Goal: Check status: Check status

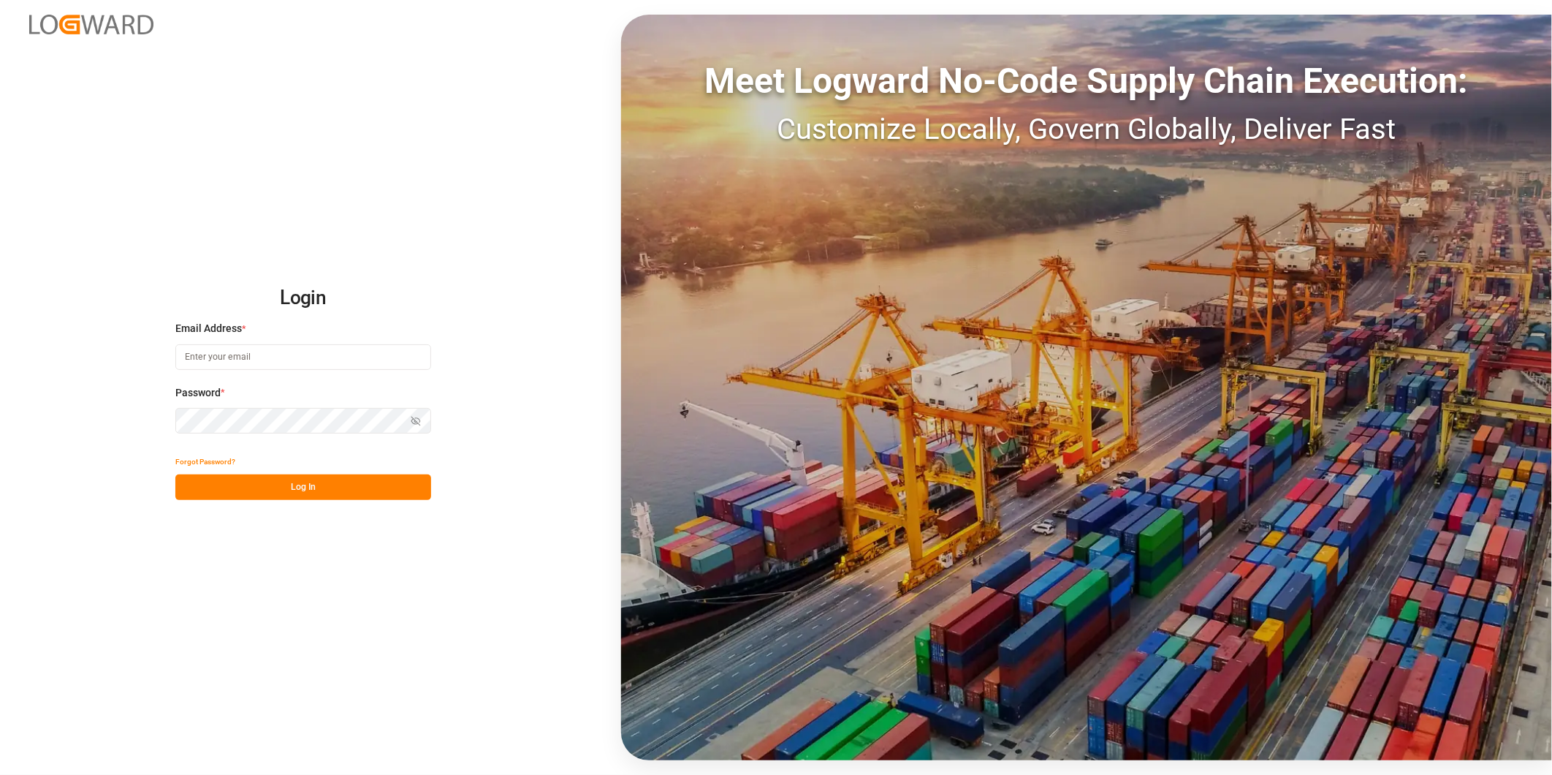
type input "[PERSON_NAME][EMAIL_ADDRESS][DOMAIN_NAME]"
click at [357, 493] on button "Log In" at bounding box center [303, 487] width 256 height 26
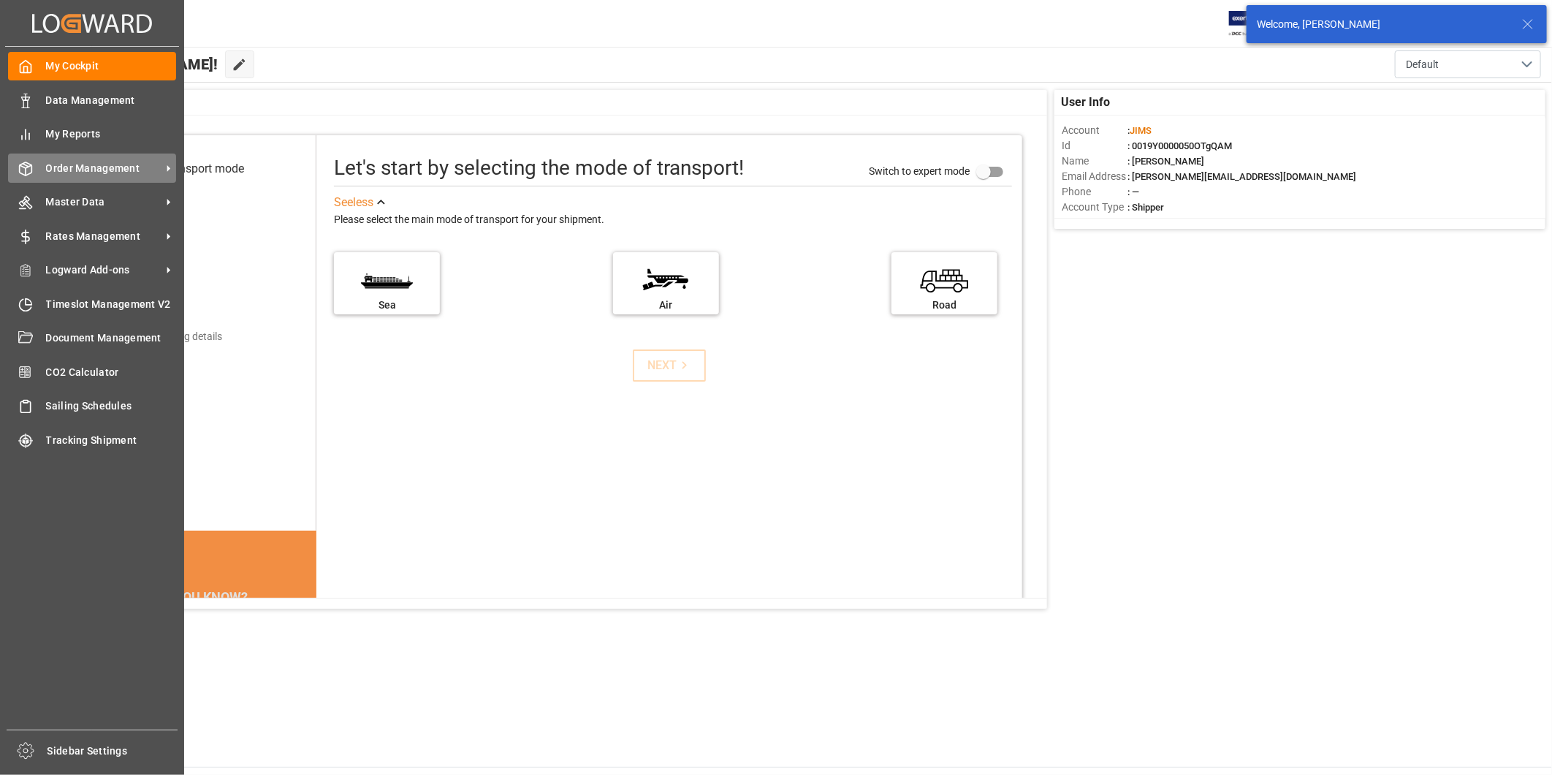
click at [45, 162] on div "Order Management Order Management" at bounding box center [92, 167] width 168 height 29
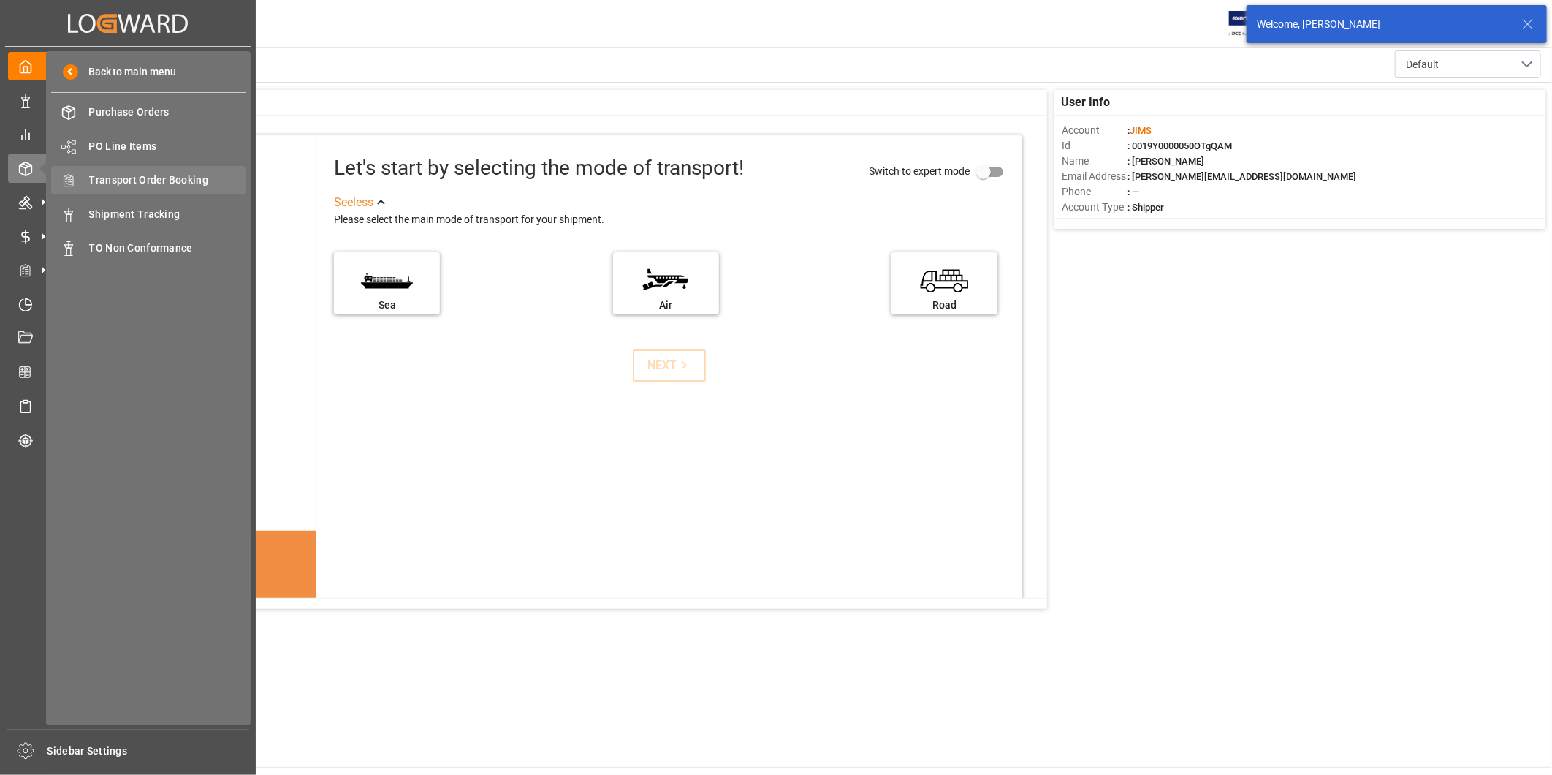
click at [156, 170] on div "Transport Order Booking Transport Order Booking" at bounding box center [148, 180] width 194 height 29
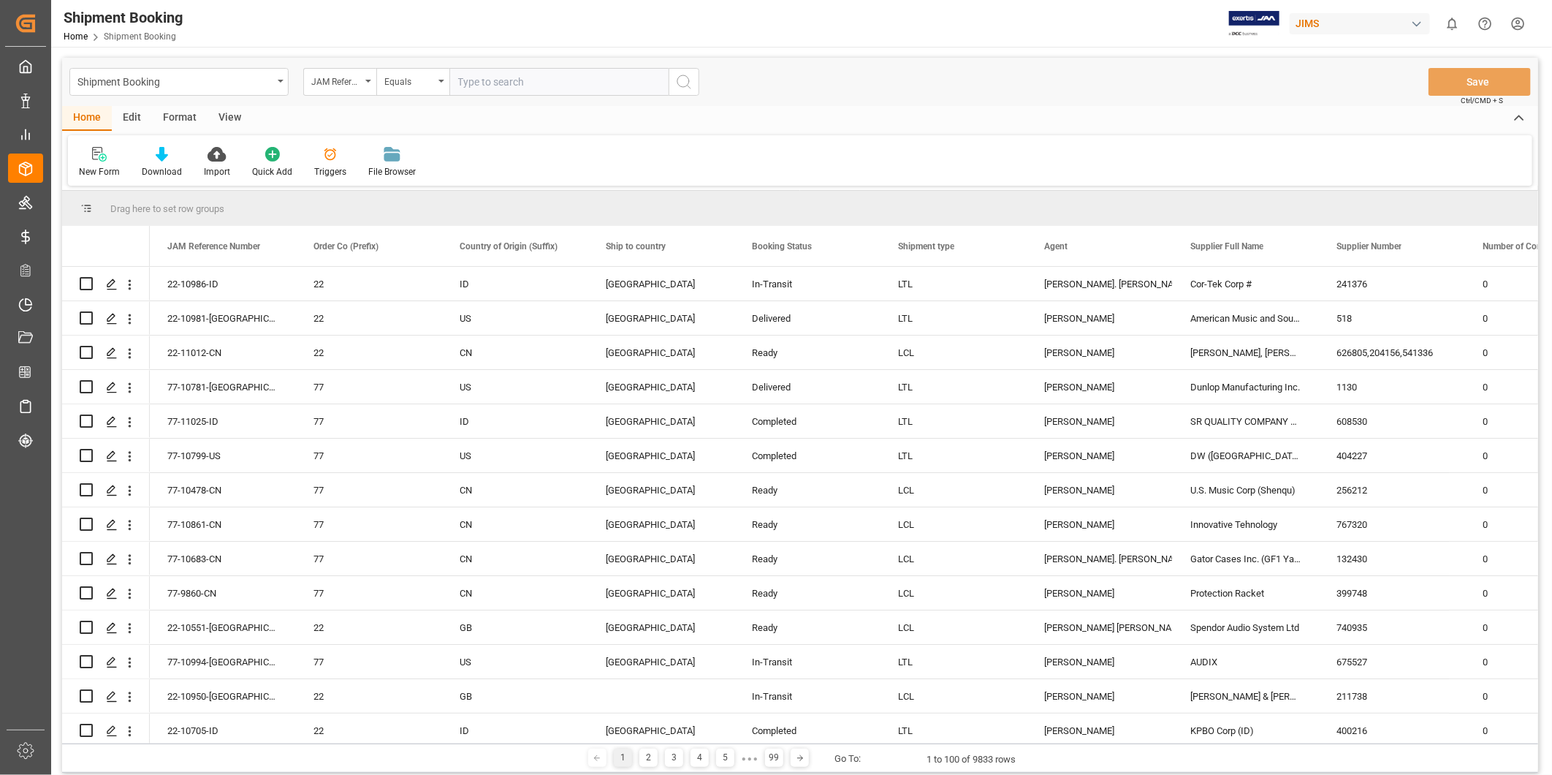
click at [553, 82] on input "text" at bounding box center [558, 82] width 219 height 28
type input "22-10280-TT"
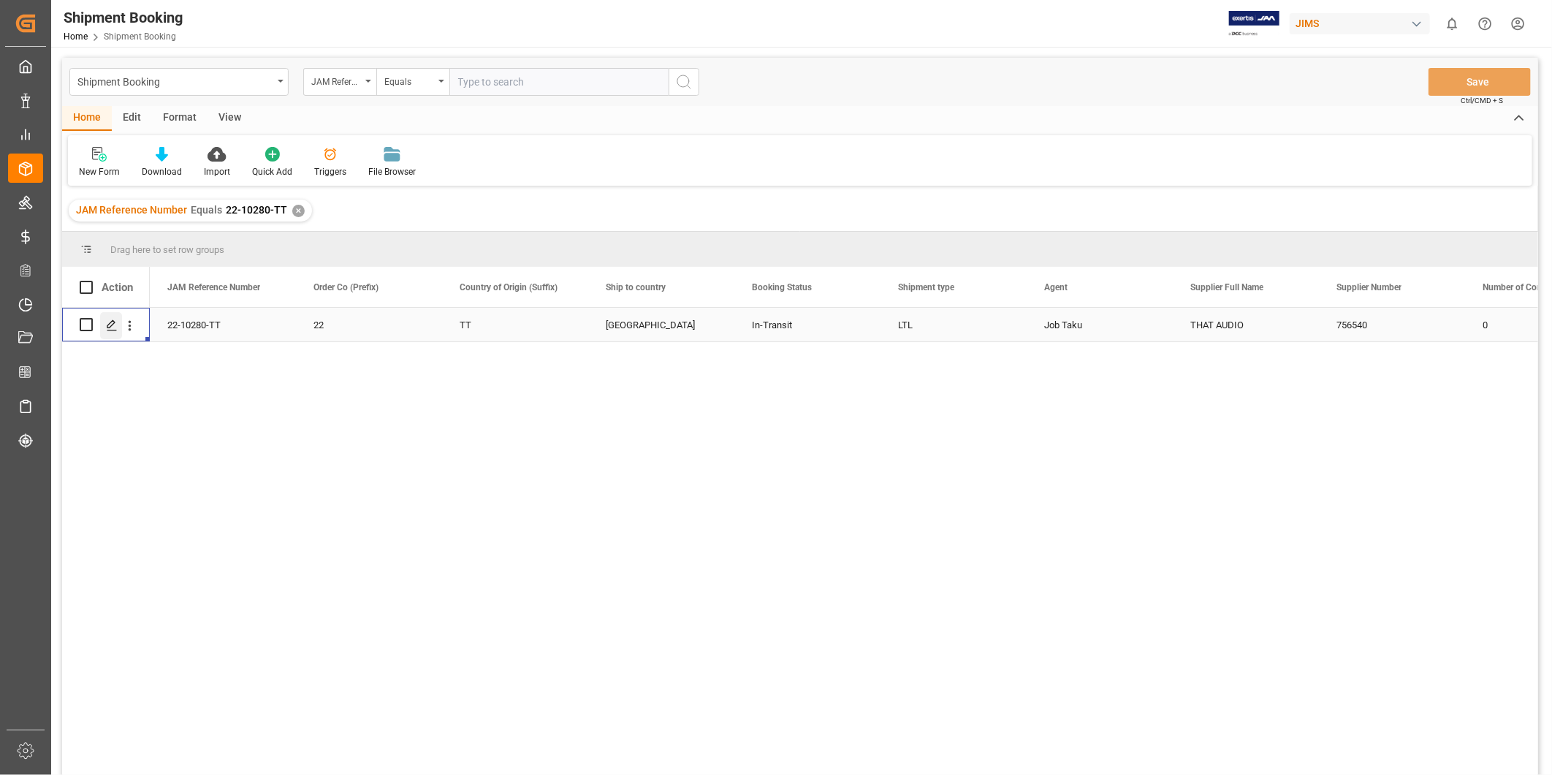
click at [107, 324] on polygon "Press SPACE to select this row." at bounding box center [110, 323] width 7 height 7
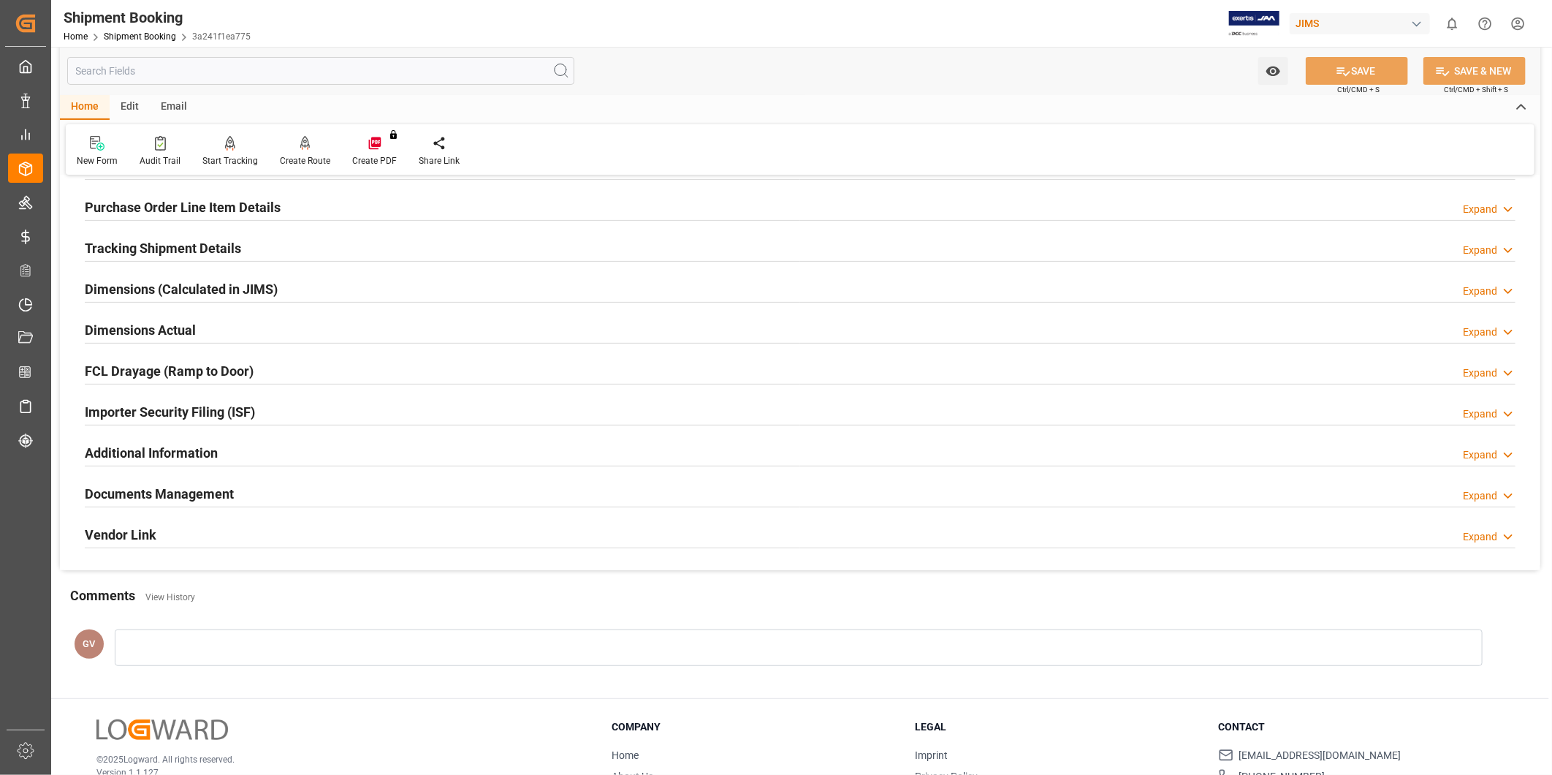
scroll to position [324, 0]
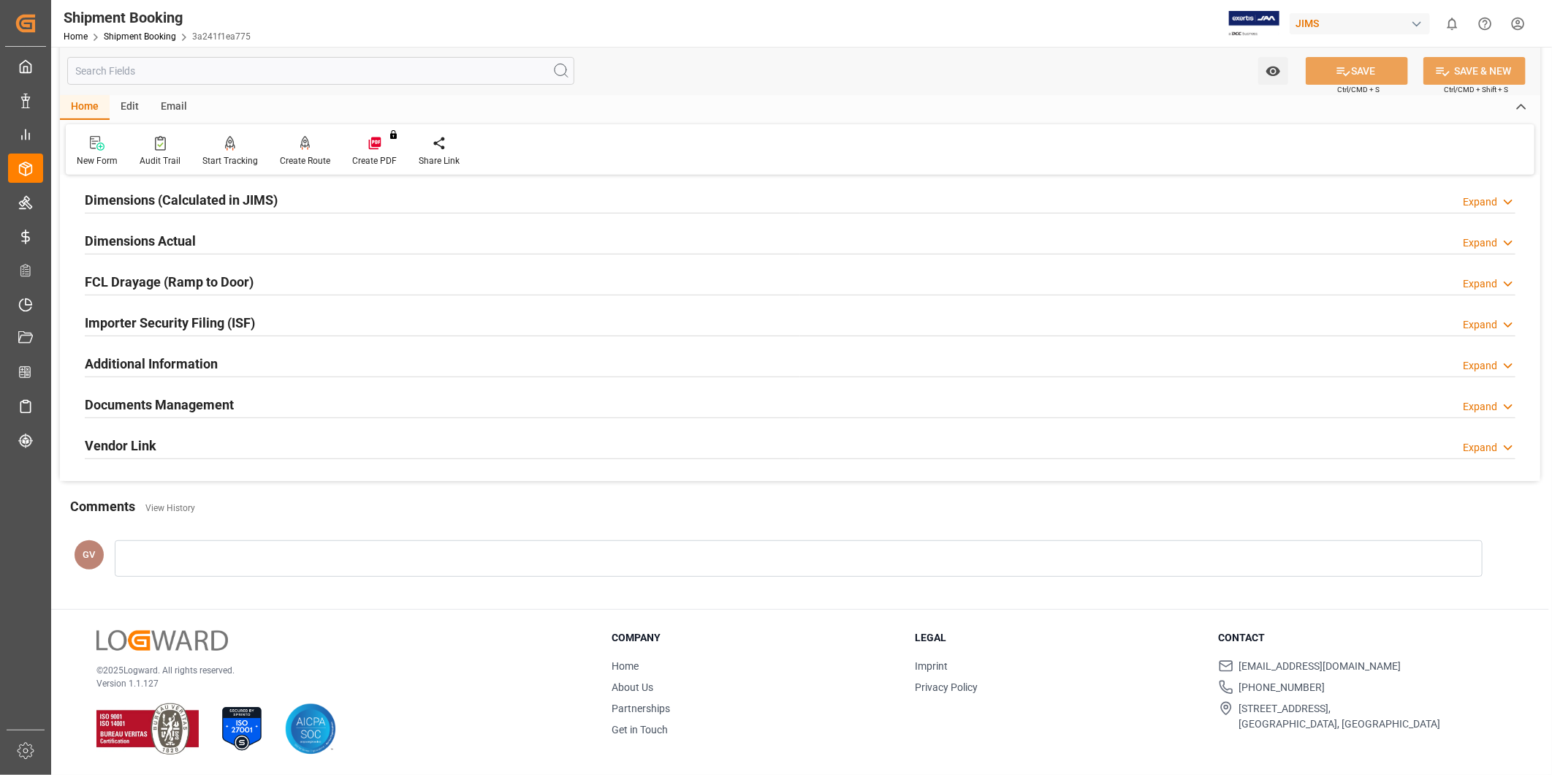
click at [357, 413] on div "Documents Management Expand" at bounding box center [800, 404] width 1431 height 28
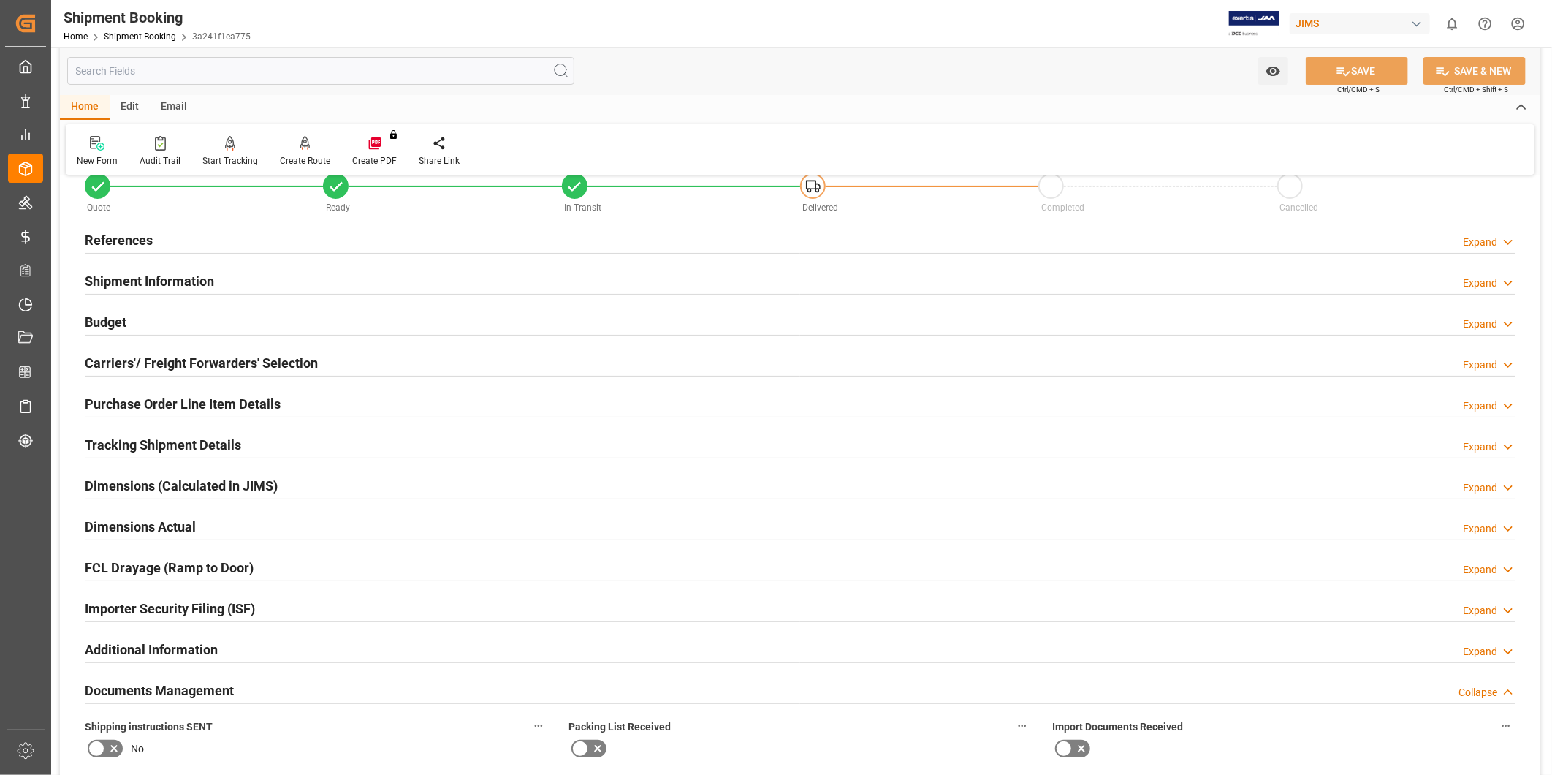
scroll to position [0, 0]
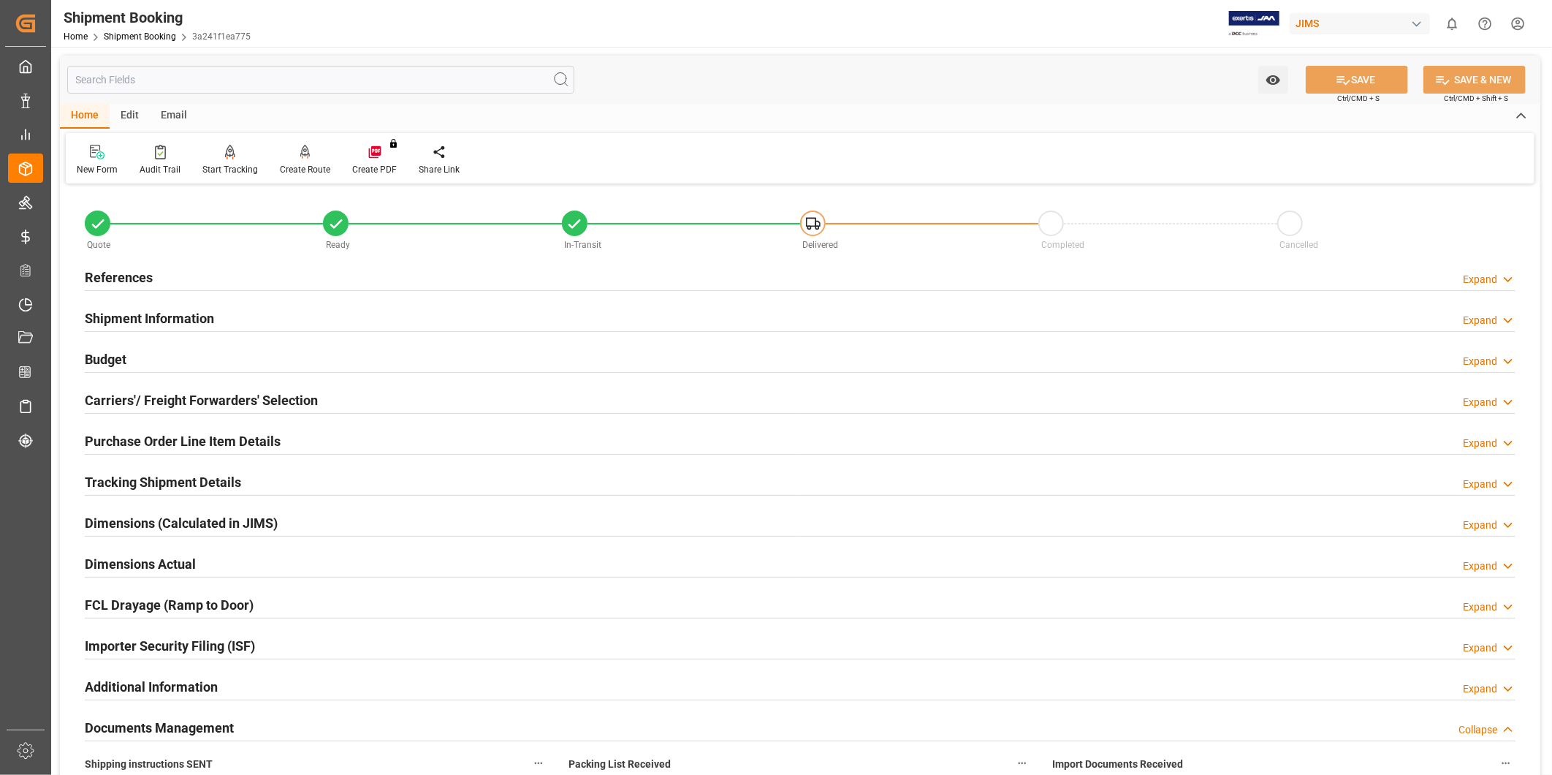
click at [347, 276] on div "References Expand" at bounding box center [800, 276] width 1431 height 28
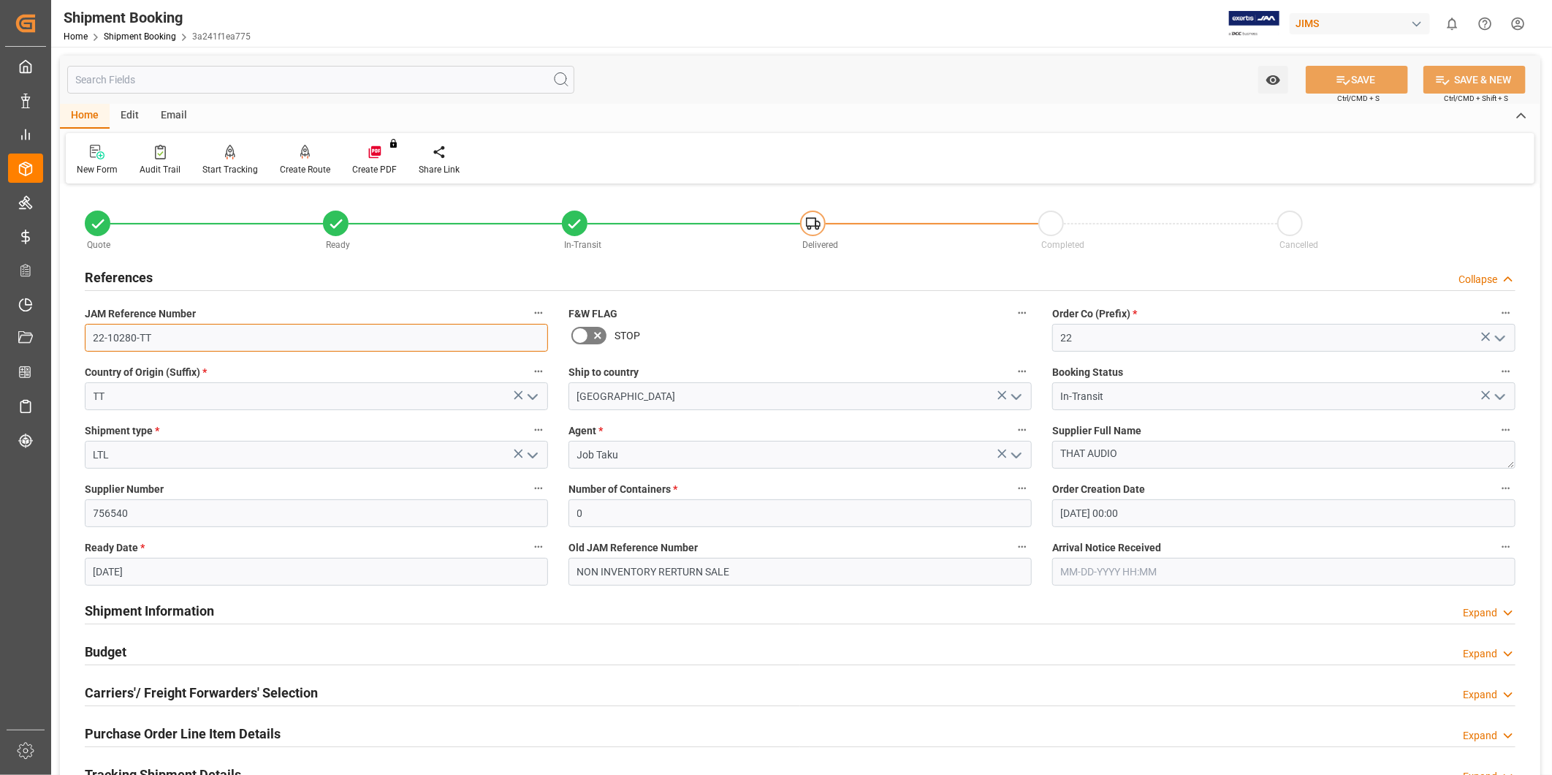
click at [144, 337] on input "22-10280-TT" at bounding box center [316, 338] width 463 height 28
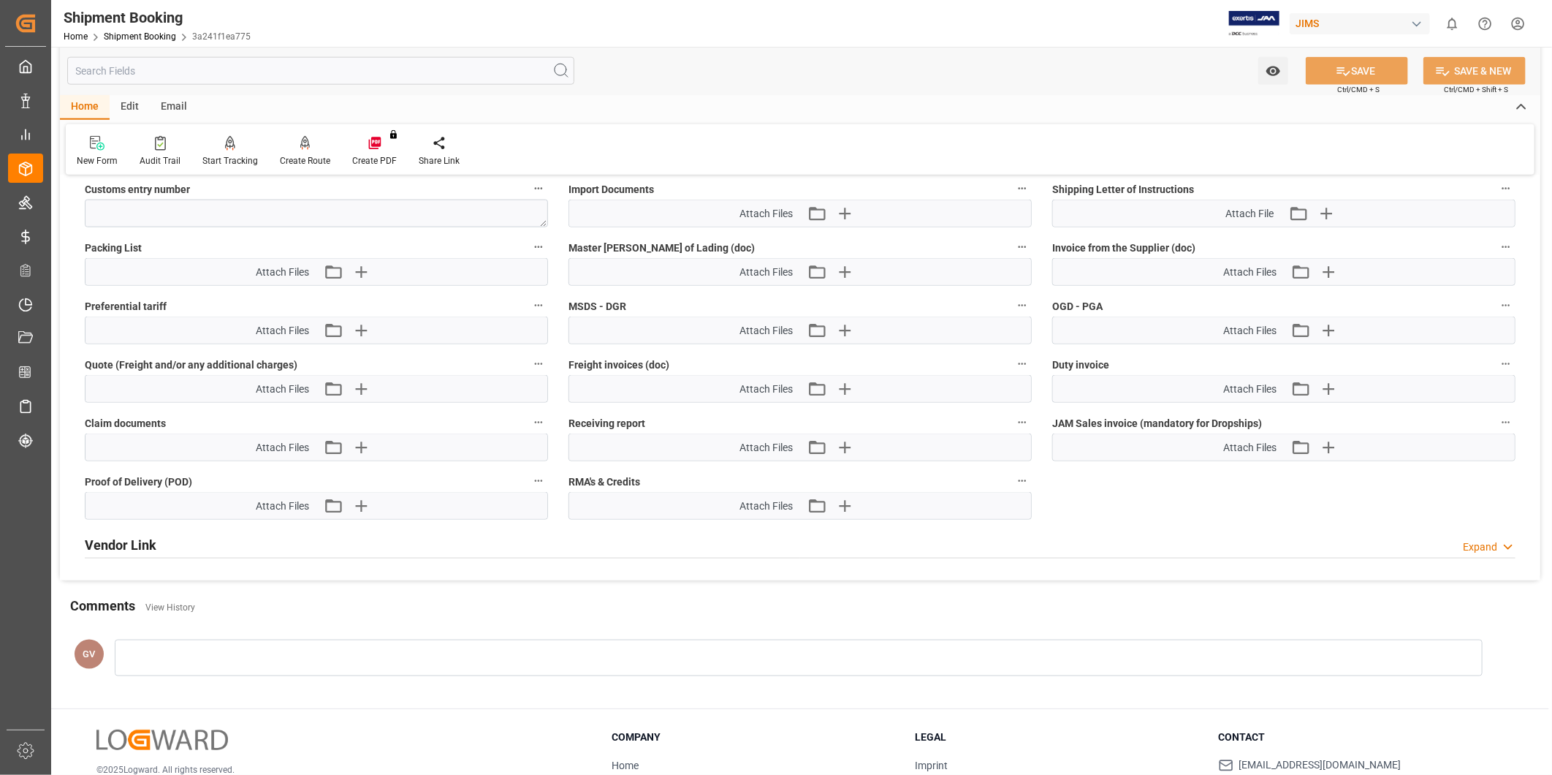
scroll to position [1049, 0]
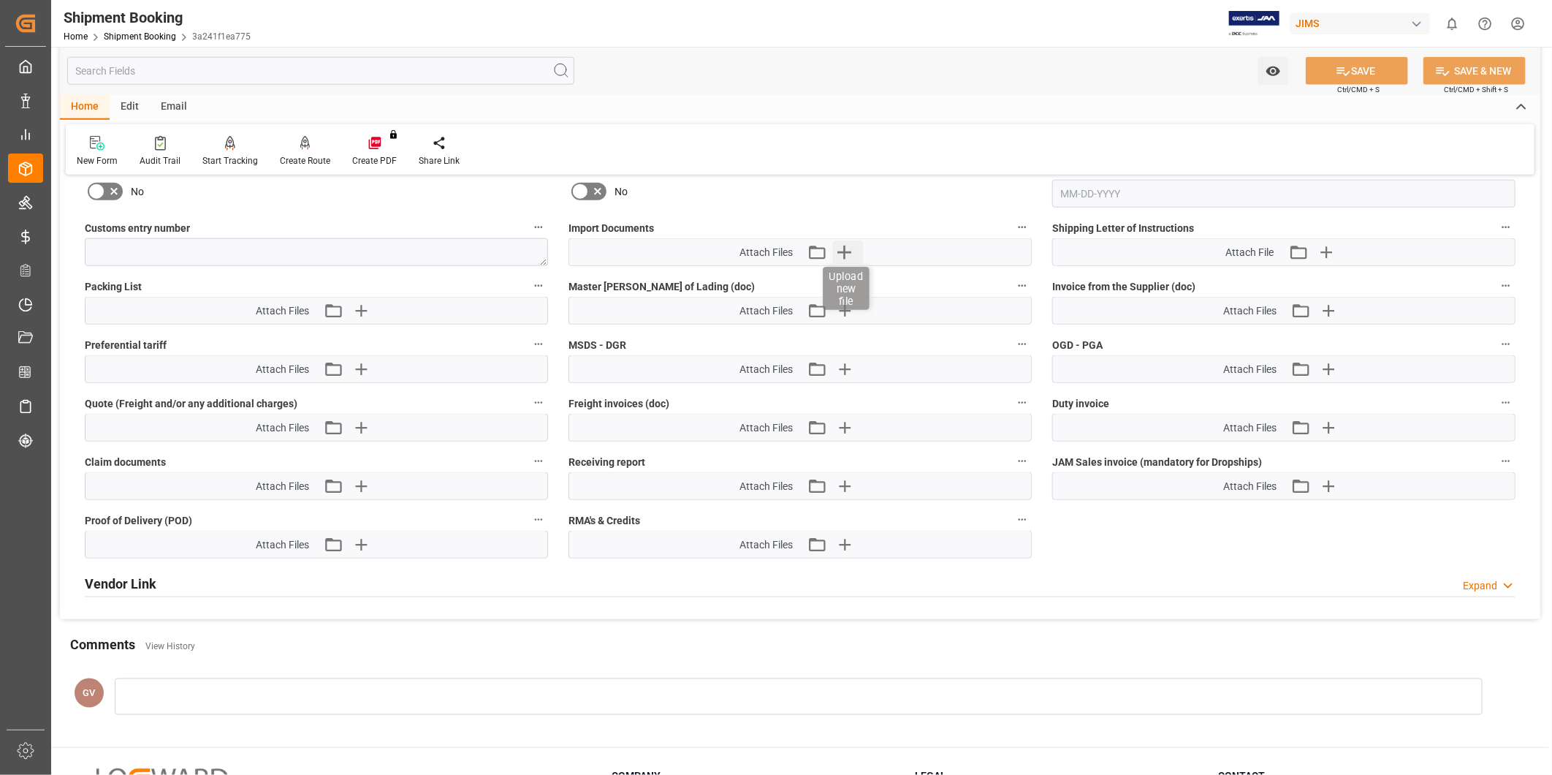
click at [840, 252] on icon "button" at bounding box center [844, 251] width 23 height 23
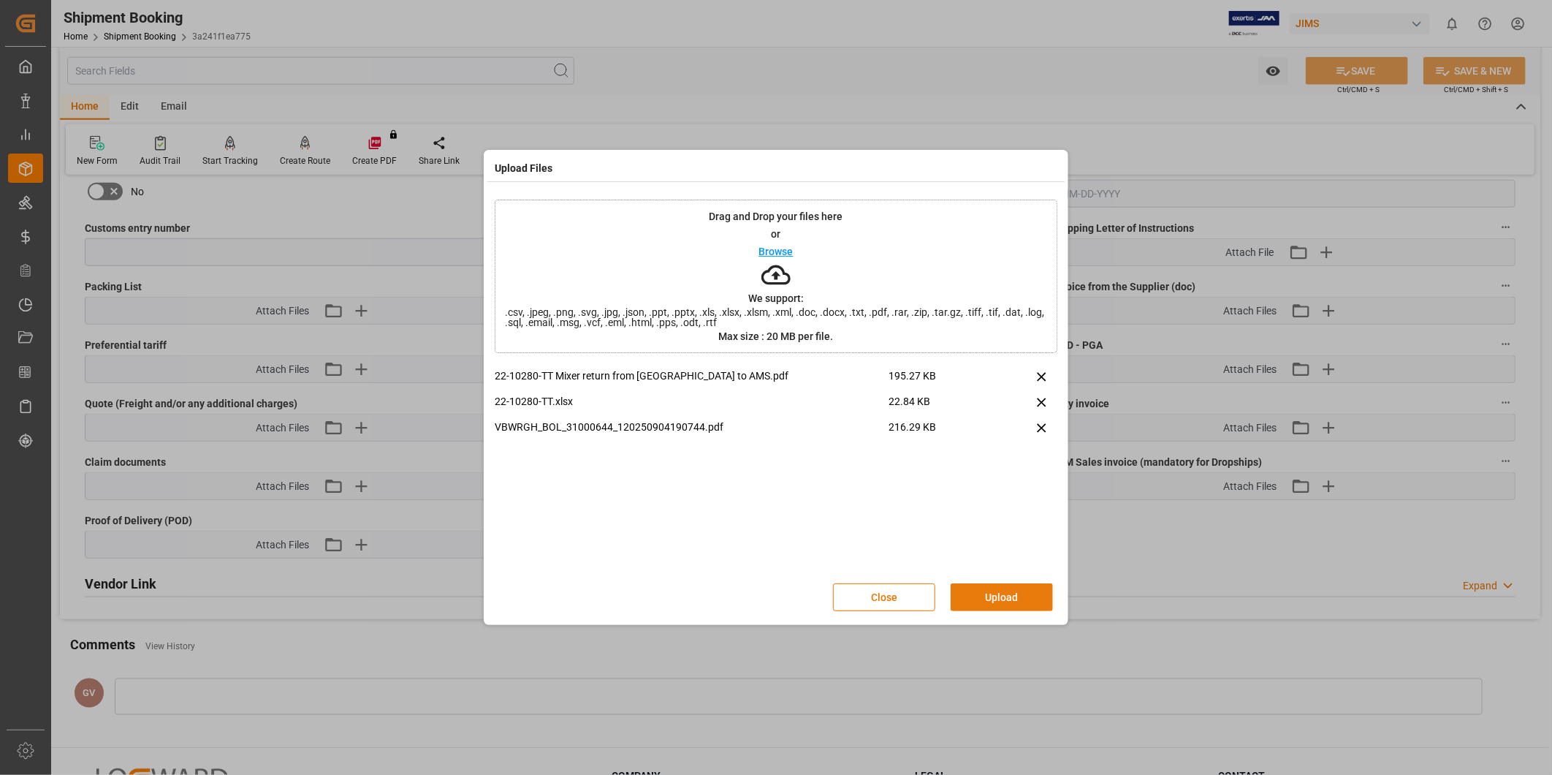
click at [1043, 604] on button "Upload" at bounding box center [1002, 597] width 102 height 28
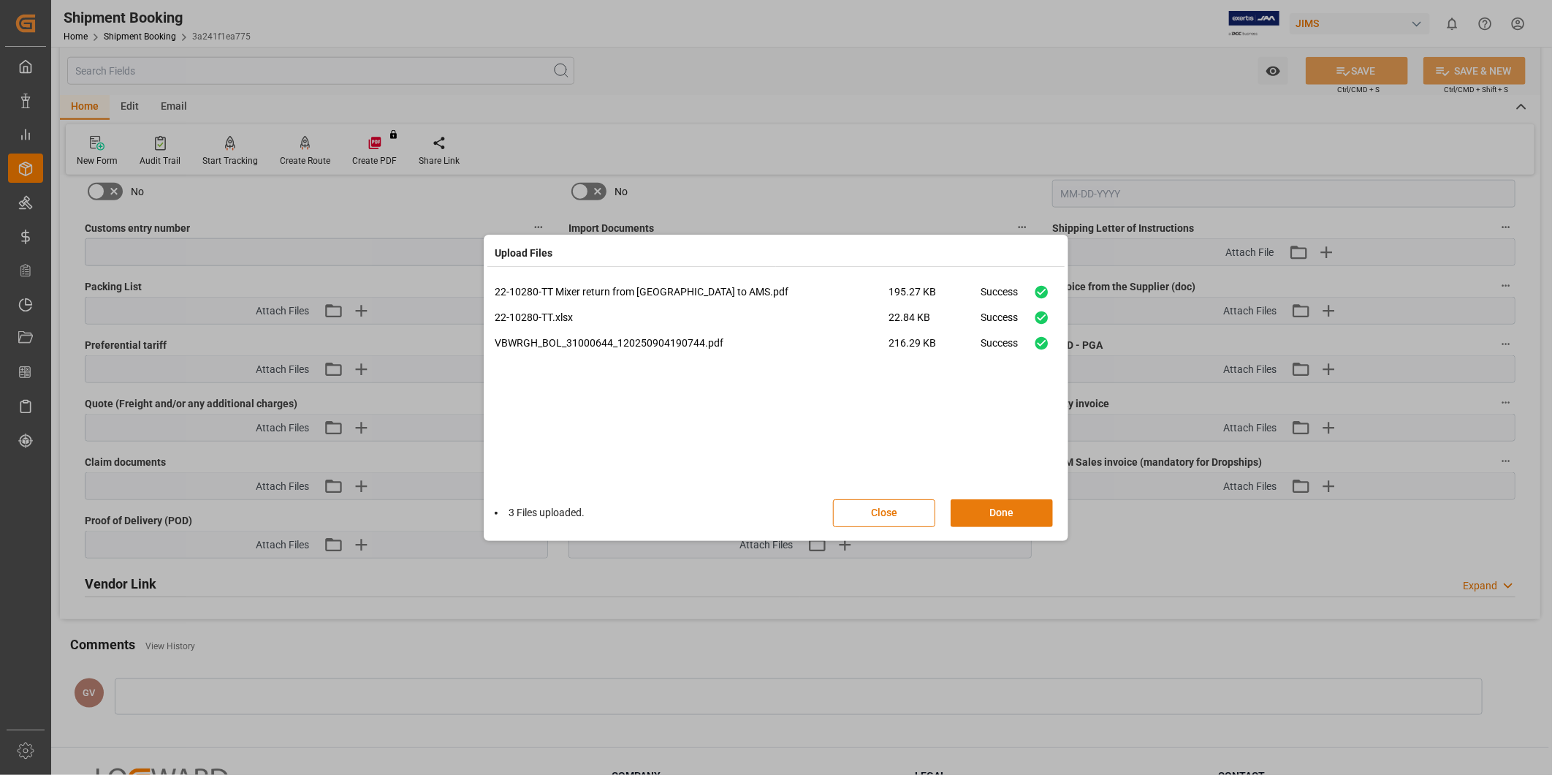
click at [1007, 514] on button "Done" at bounding box center [1002, 513] width 102 height 28
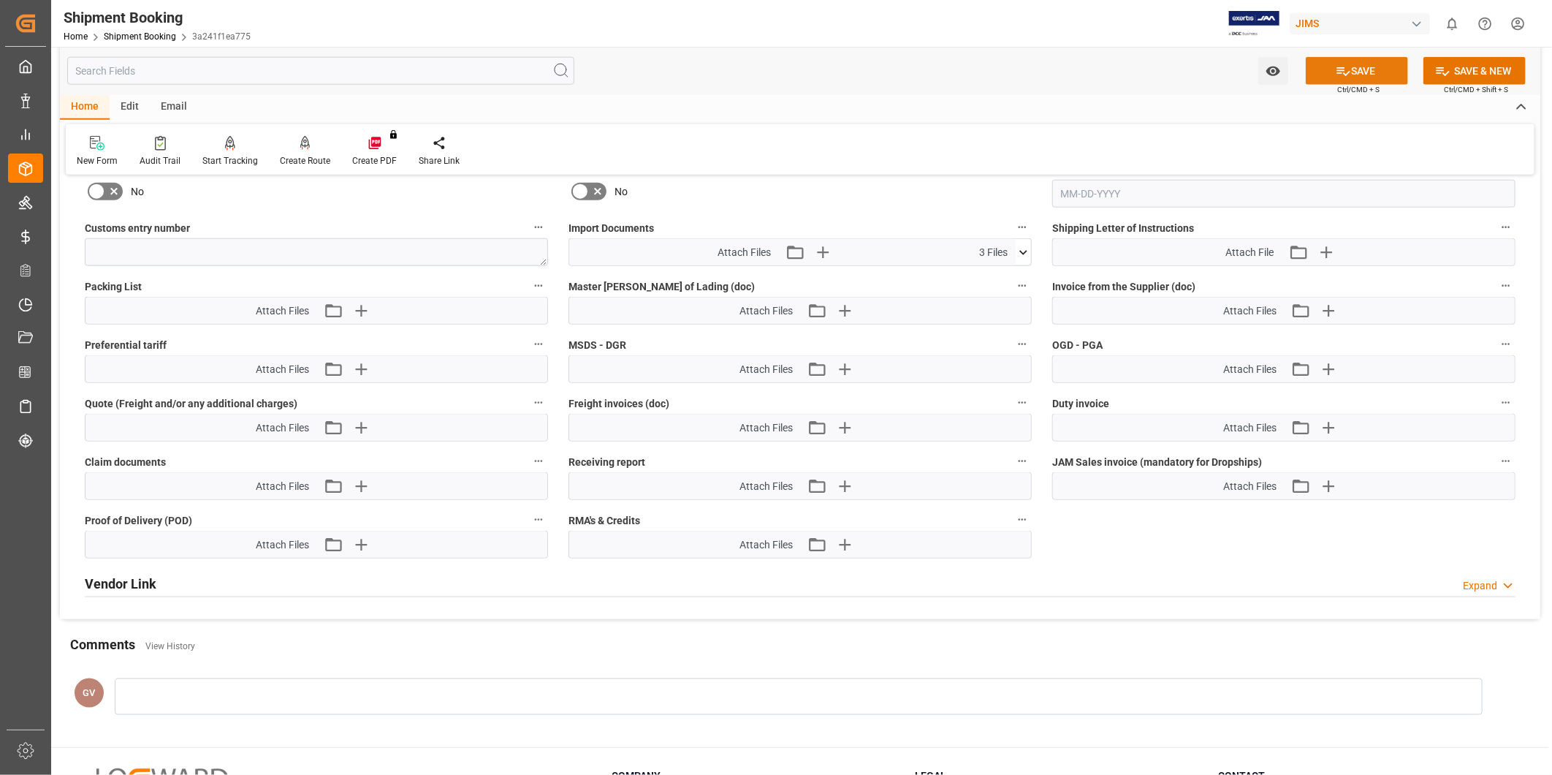
click at [1356, 69] on button "SAVE" at bounding box center [1357, 71] width 102 height 28
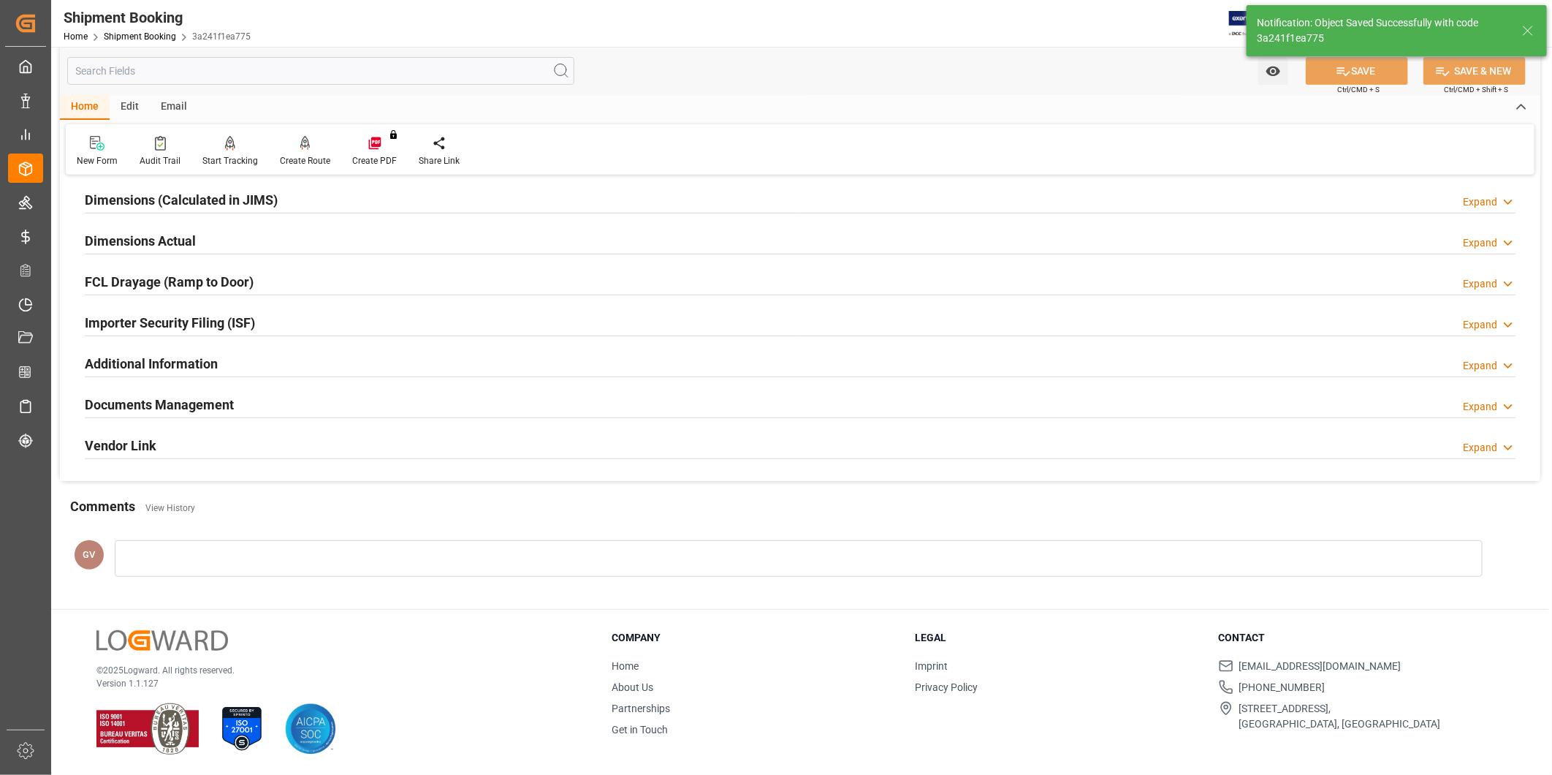
scroll to position [188, 0]
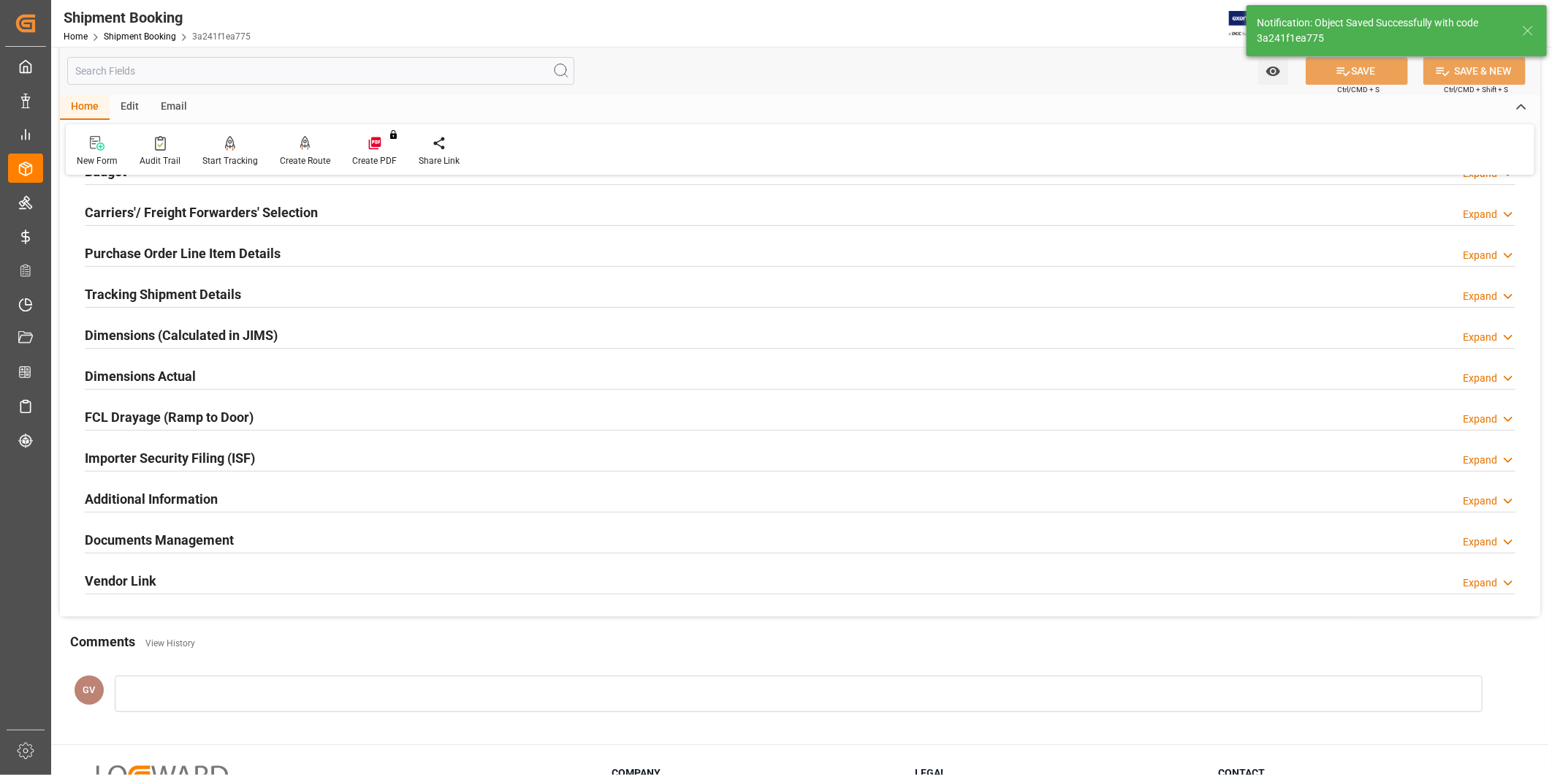
click at [332, 539] on div "Documents Management Expand" at bounding box center [800, 539] width 1431 height 28
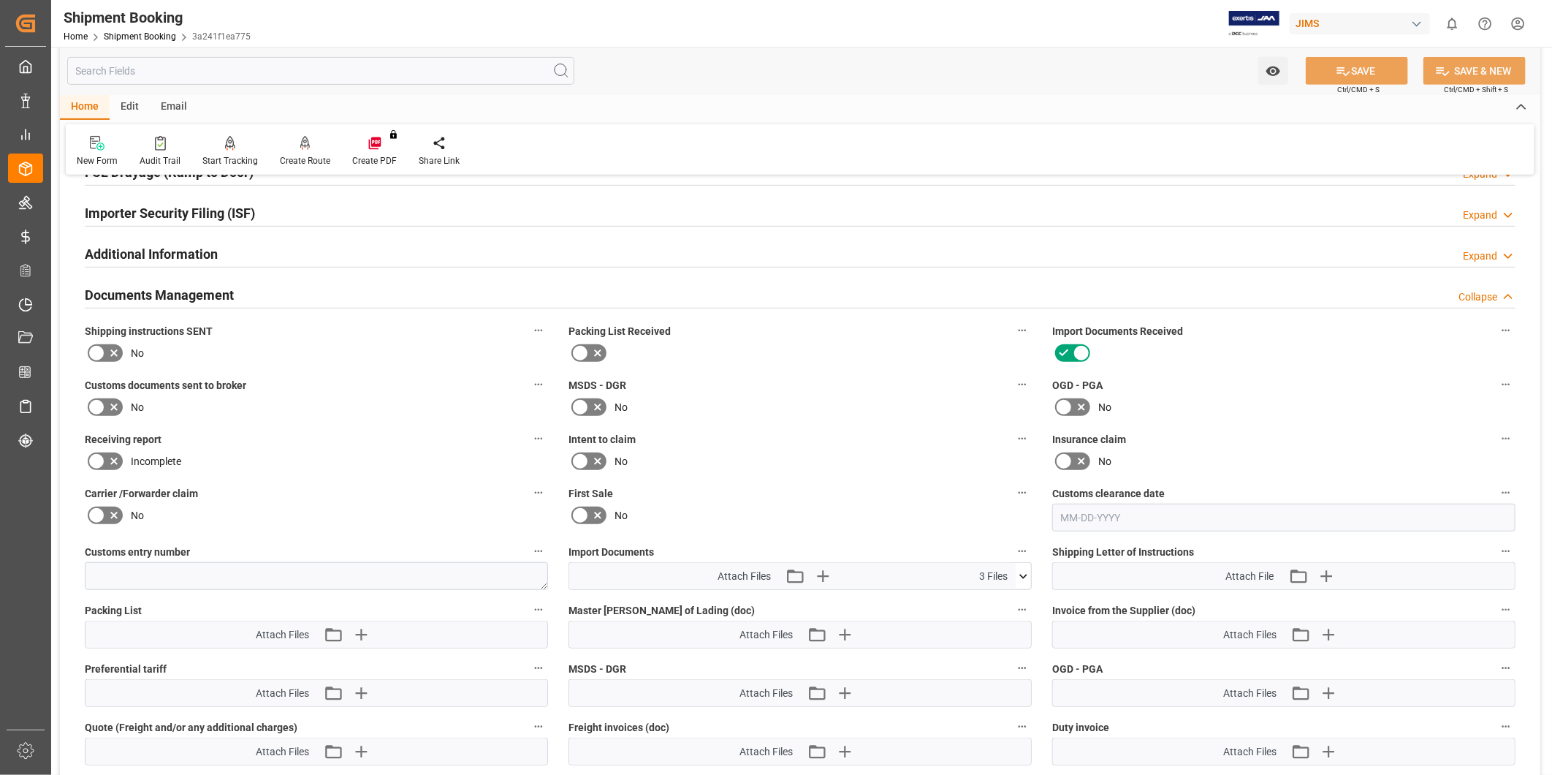
scroll to position [351, 0]
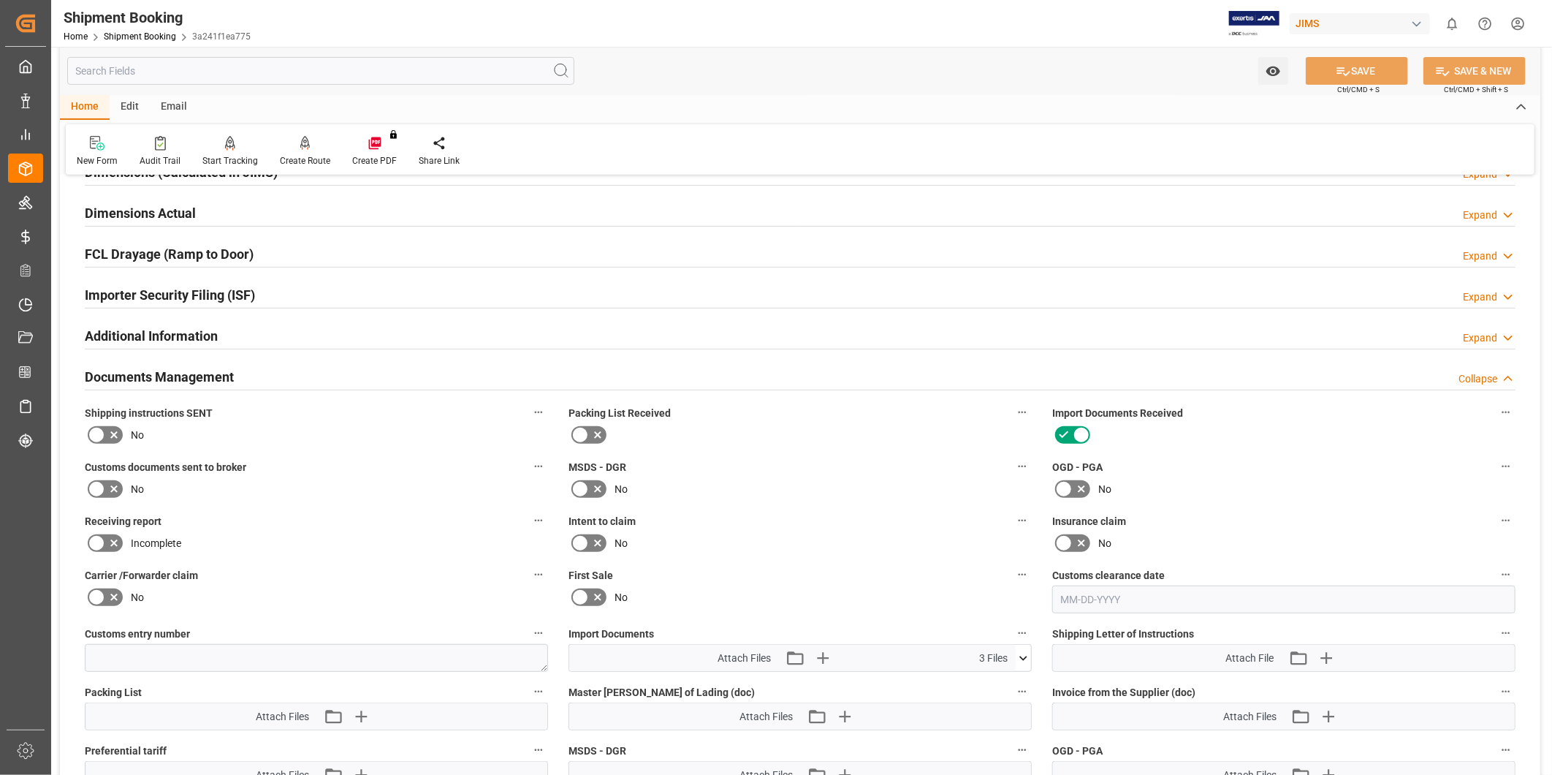
click at [110, 432] on icon at bounding box center [114, 435] width 18 height 18
click at [0, 0] on input "checkbox" at bounding box center [0, 0] width 0 height 0
click at [107, 490] on icon at bounding box center [114, 489] width 18 height 18
click at [0, 0] on input "checkbox" at bounding box center [0, 0] width 0 height 0
click at [1375, 76] on button "SAVE" at bounding box center [1357, 71] width 102 height 28
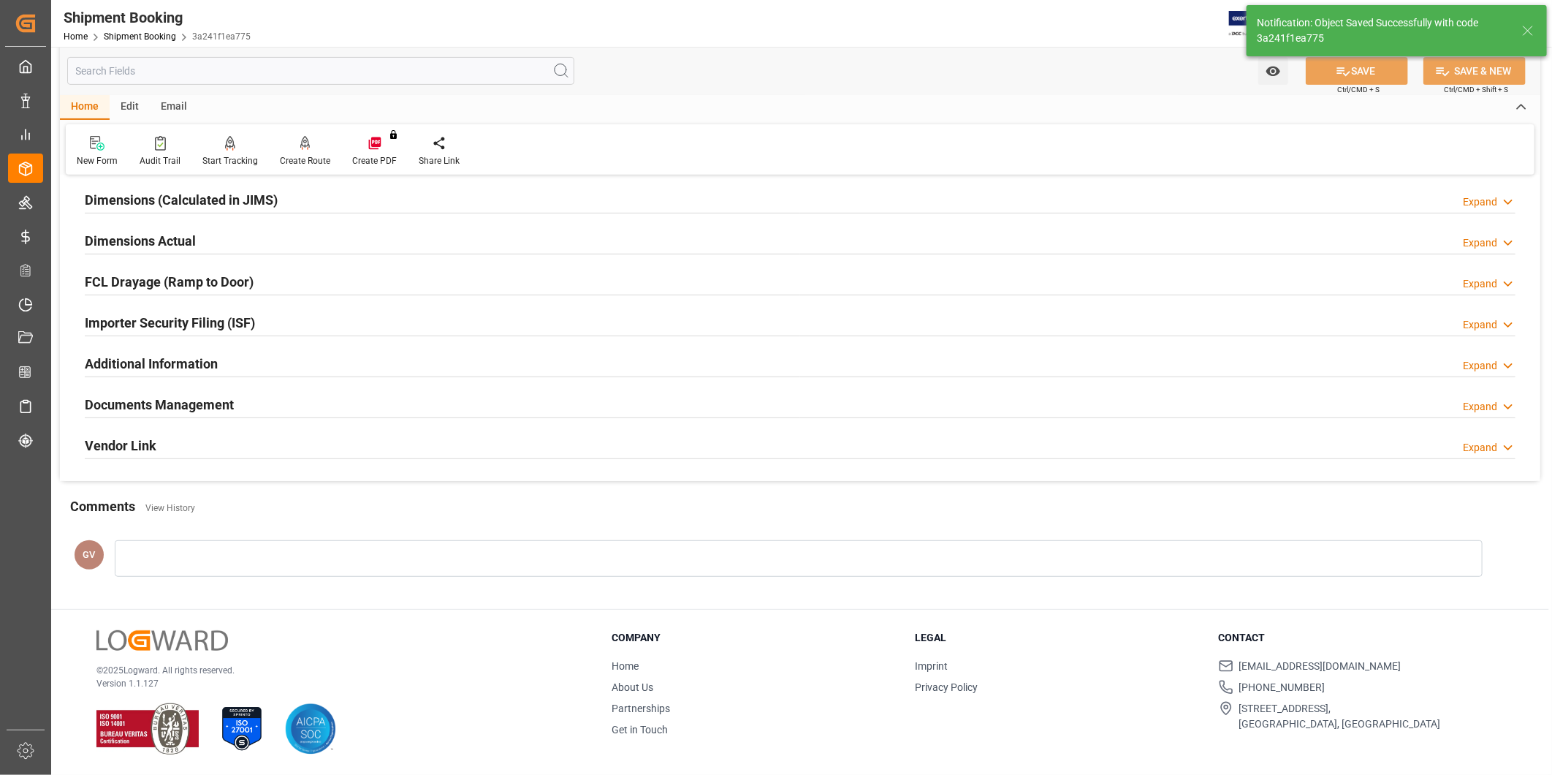
scroll to position [324, 0]
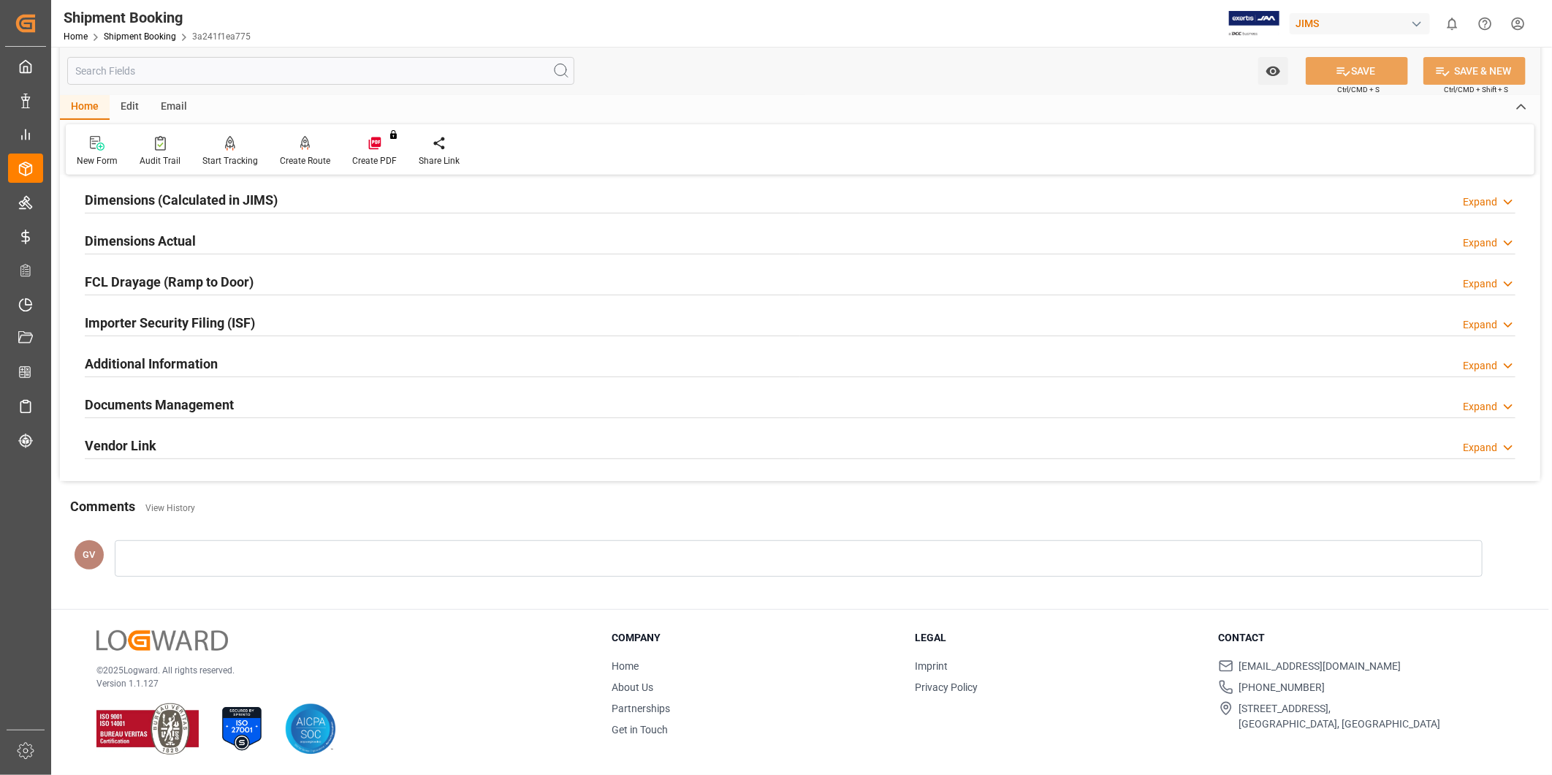
click at [359, 406] on div "Documents Management Expand" at bounding box center [800, 404] width 1431 height 28
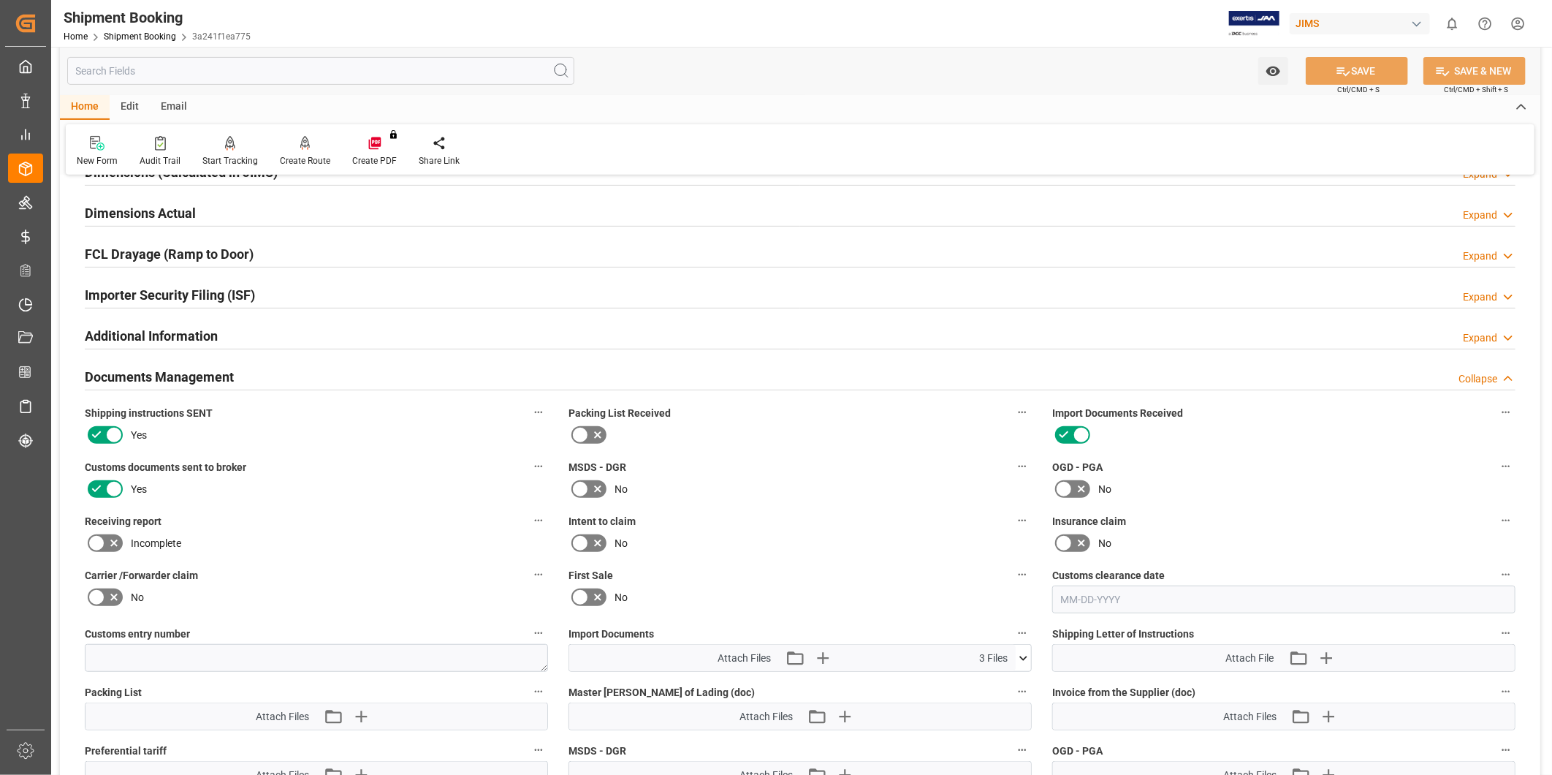
scroll to position [756, 0]
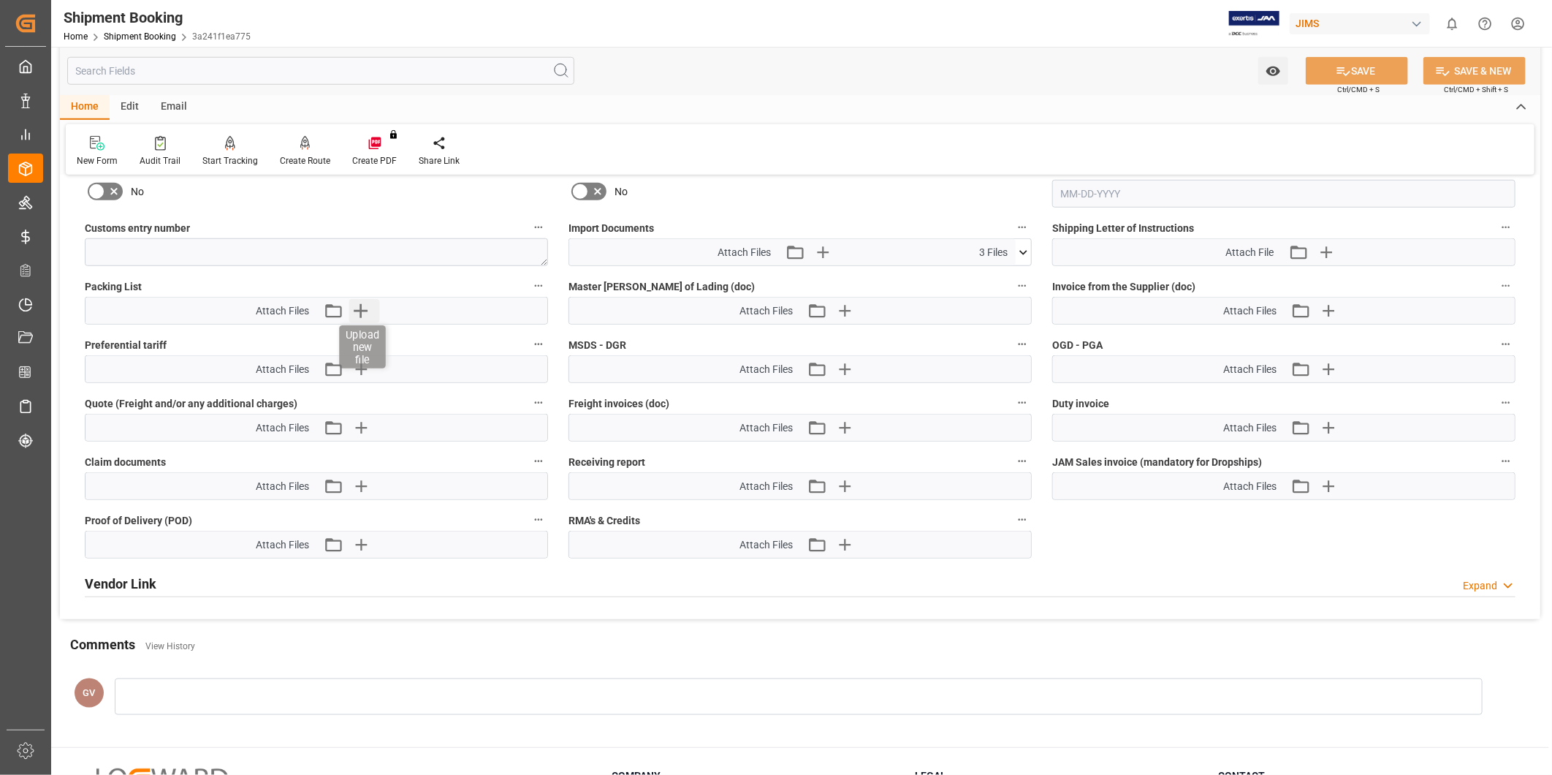
click at [370, 309] on icon "button" at bounding box center [360, 310] width 23 height 23
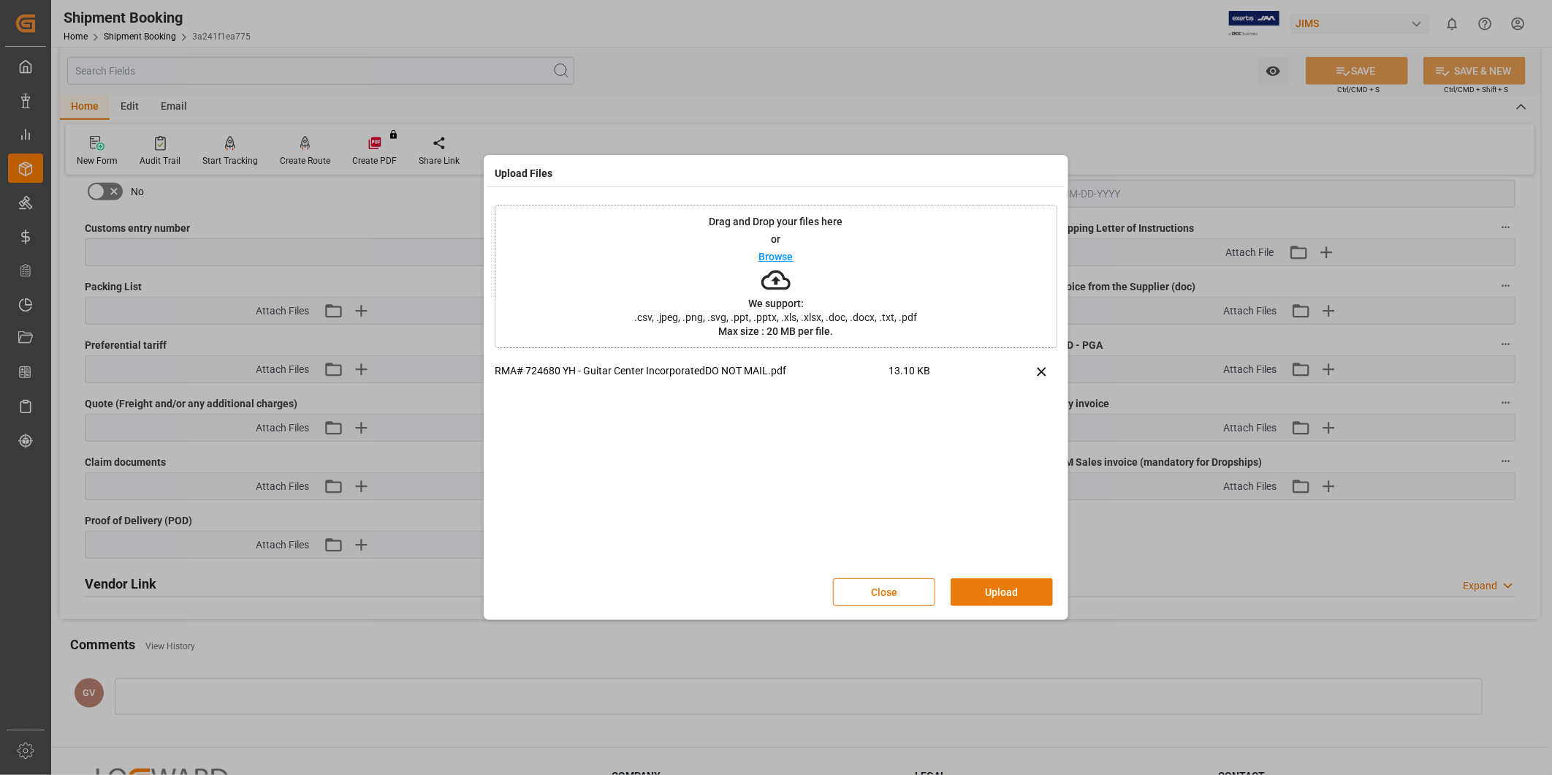
click at [999, 594] on button "Upload" at bounding box center [1002, 592] width 102 height 28
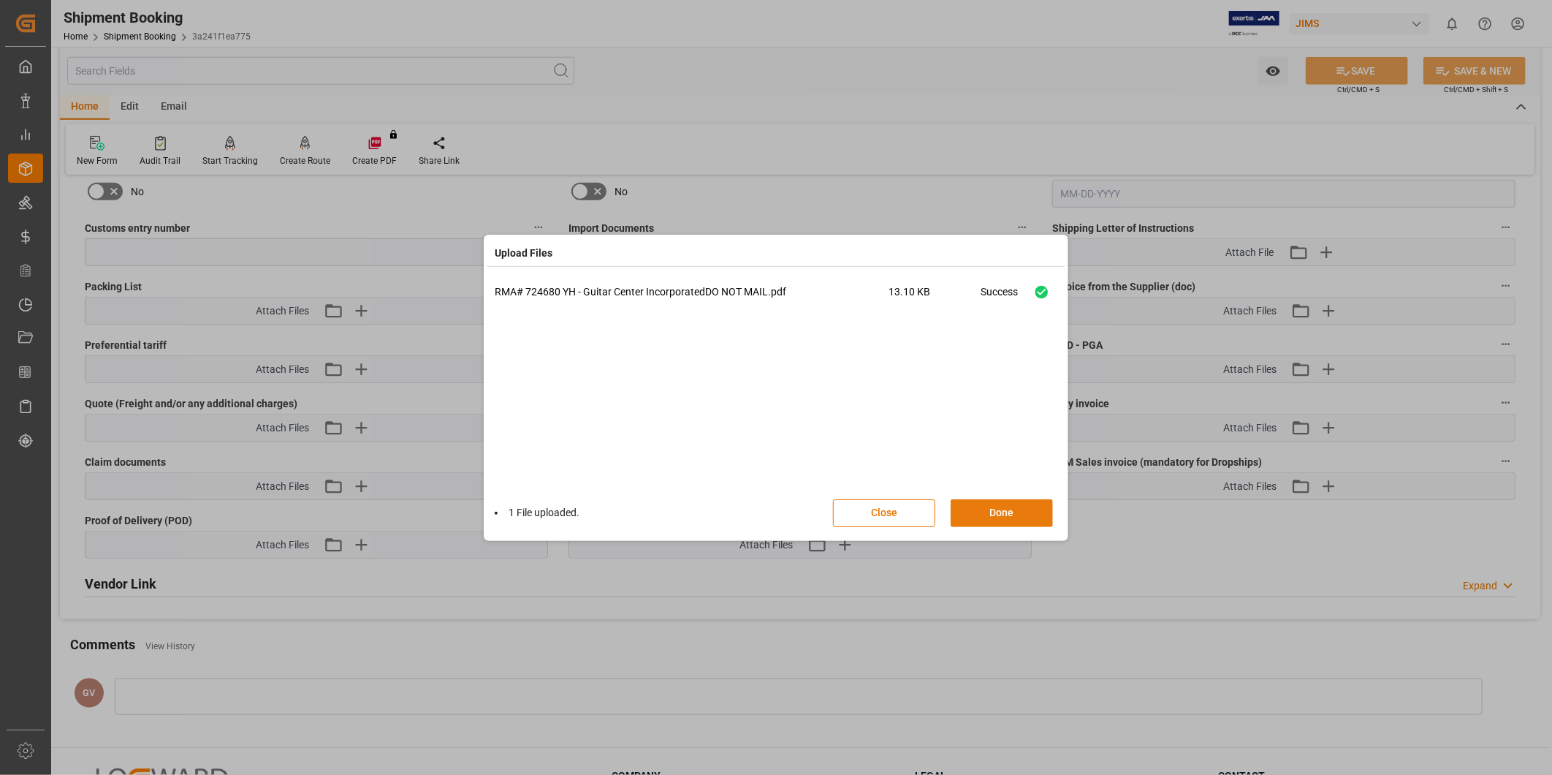
click at [1019, 506] on button "Done" at bounding box center [1002, 513] width 102 height 28
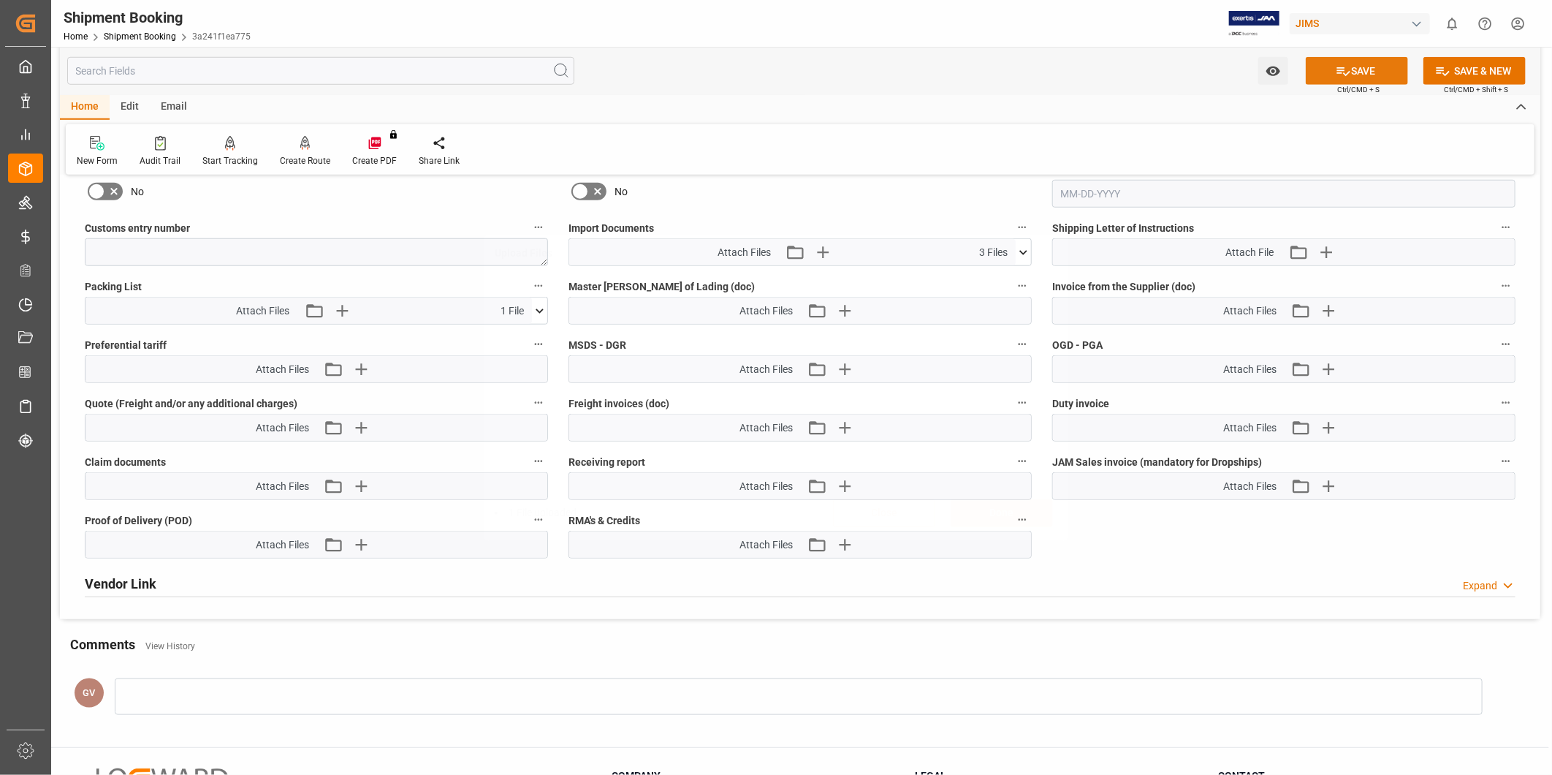
click at [1361, 72] on button "SAVE" at bounding box center [1357, 71] width 102 height 28
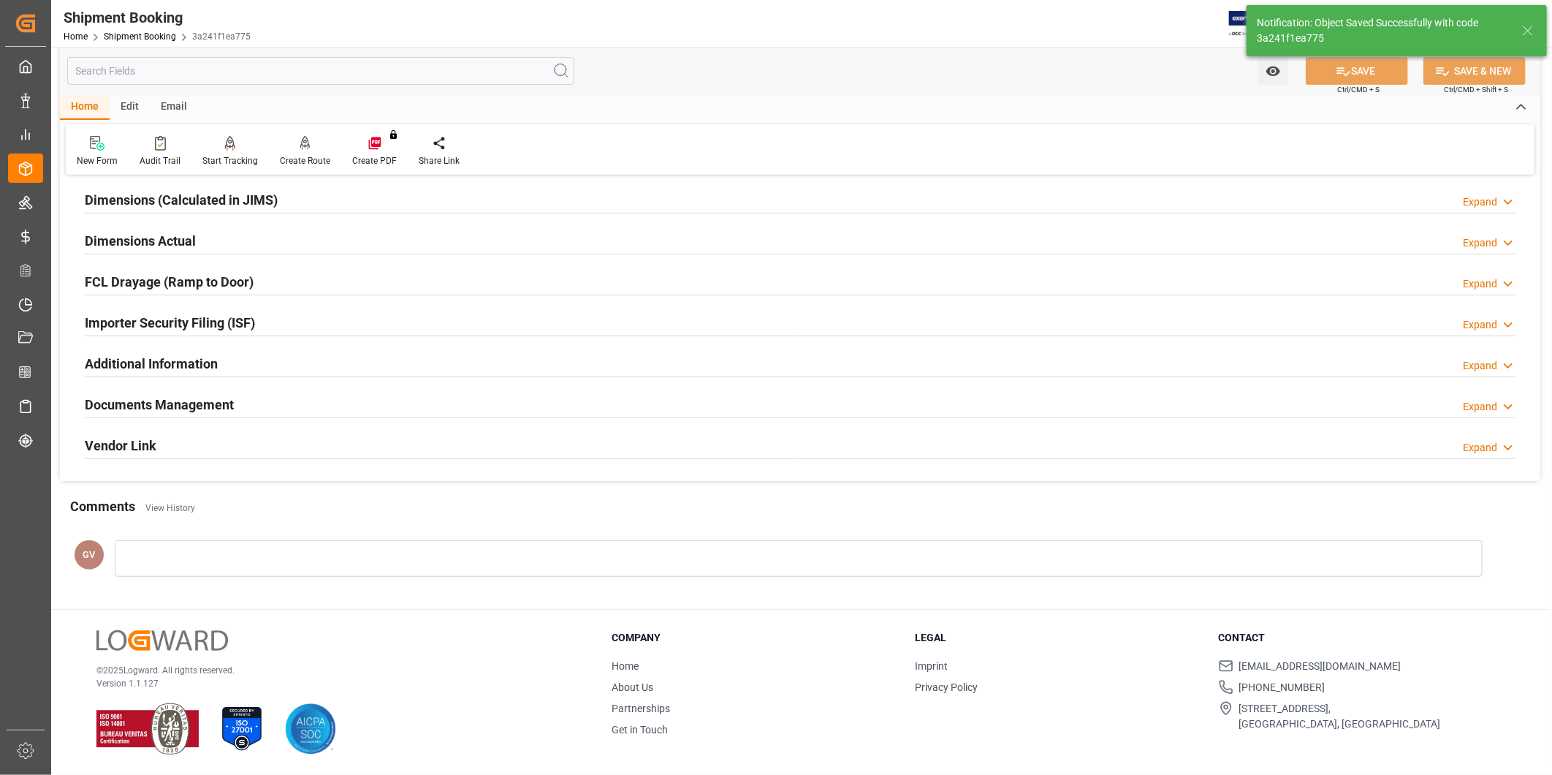
scroll to position [188, 0]
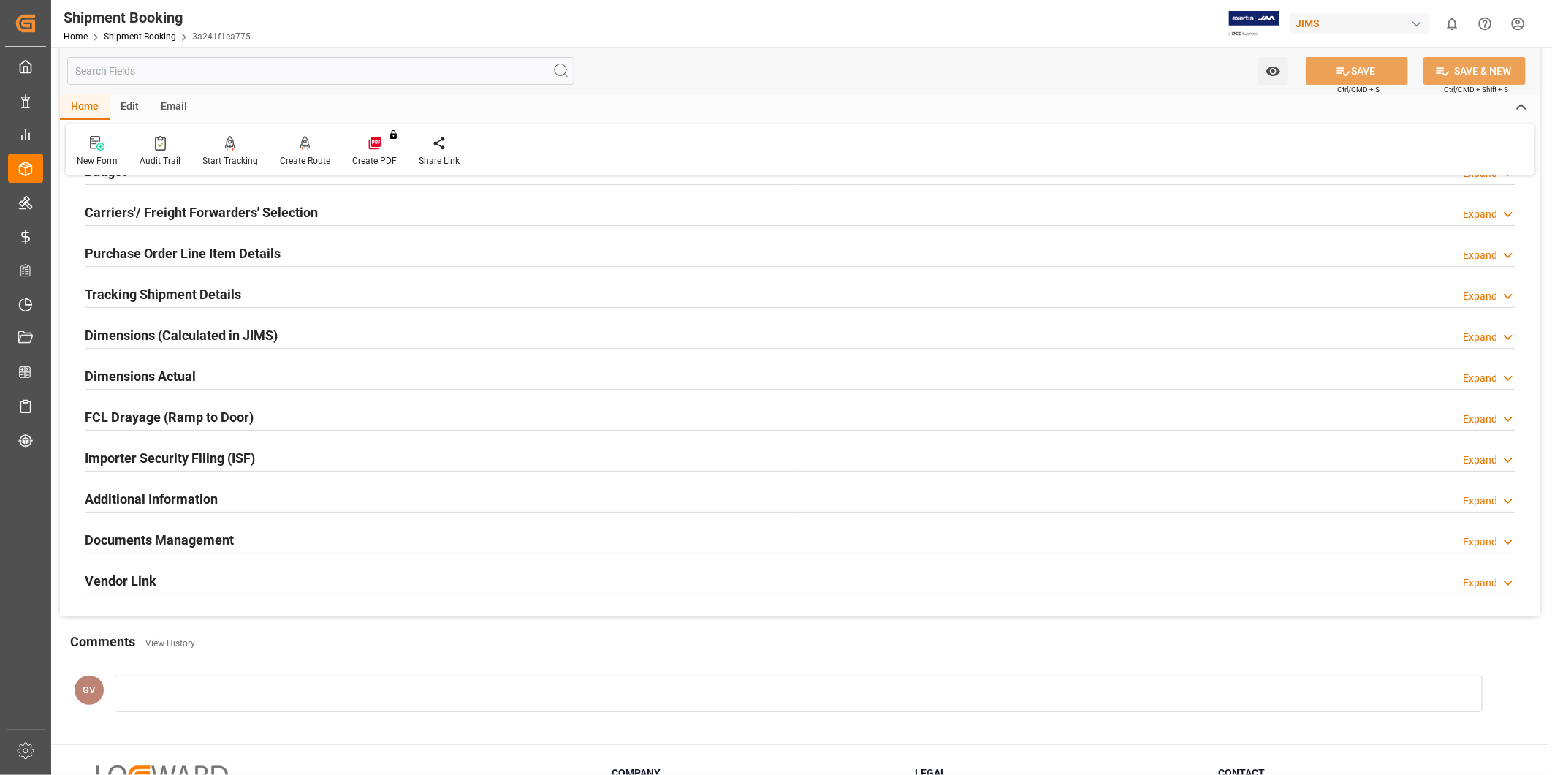
click at [266, 539] on div "Documents Management Expand" at bounding box center [800, 539] width 1431 height 28
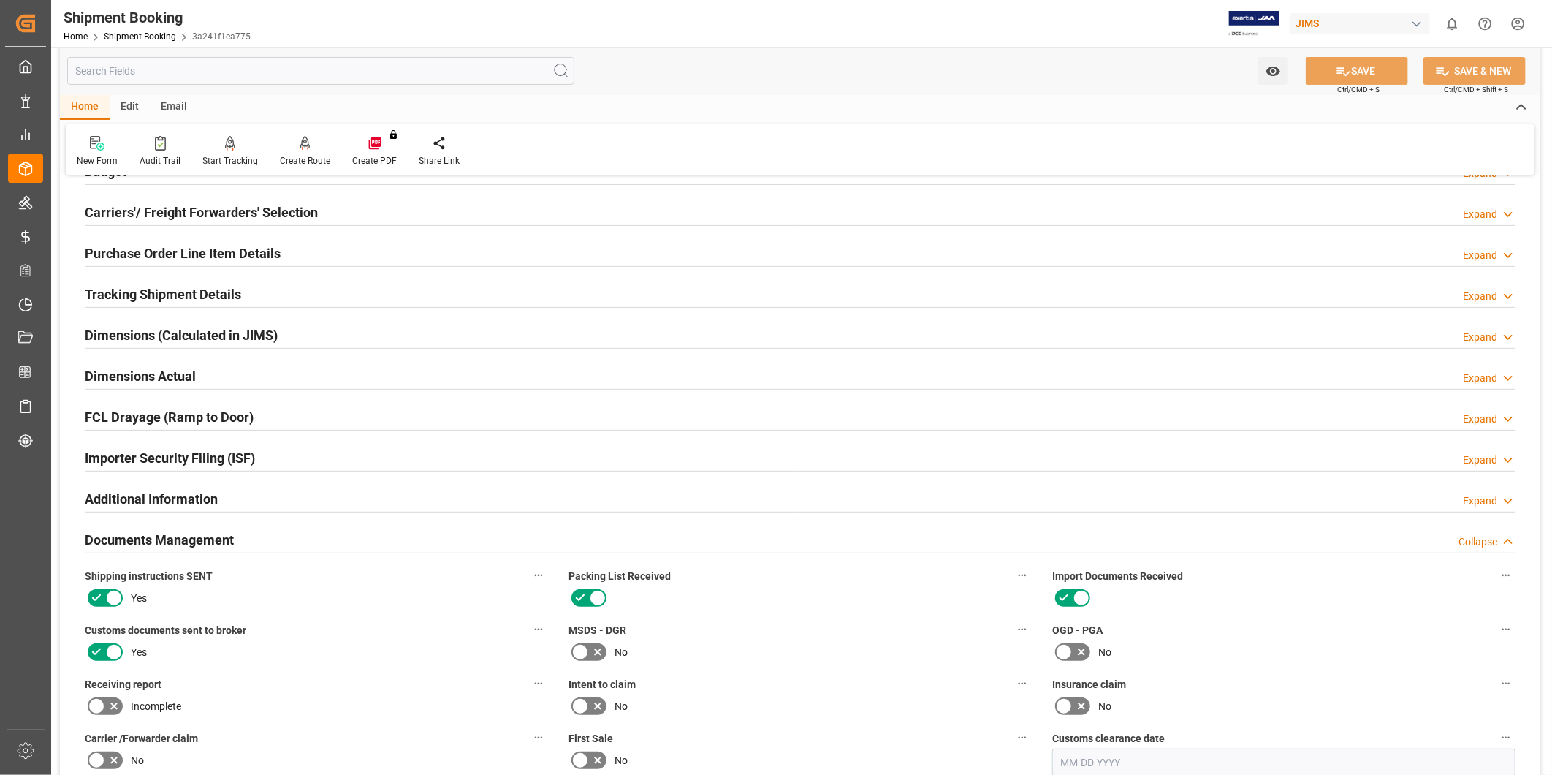
scroll to position [756, 0]
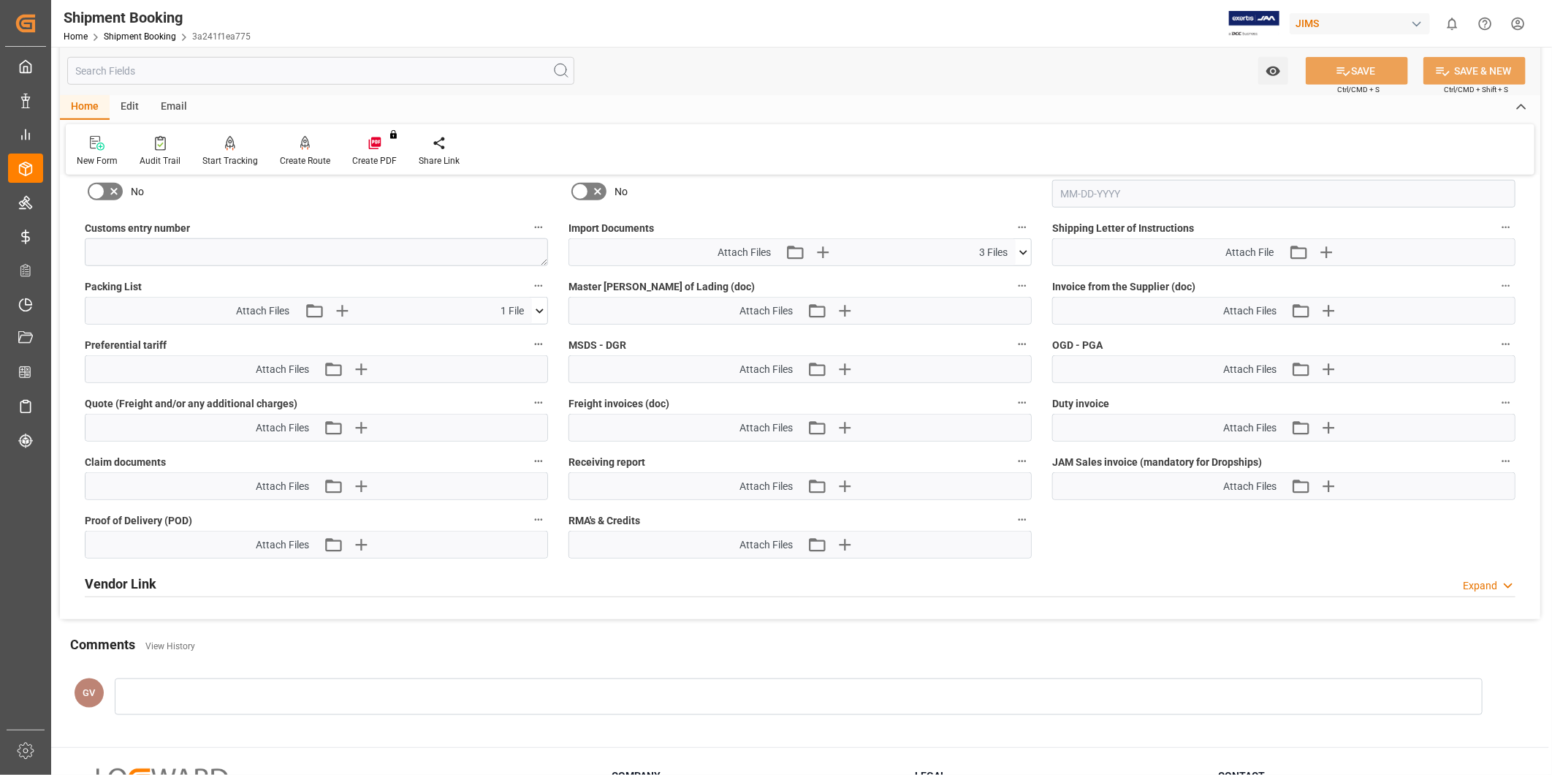
click at [1026, 248] on icon at bounding box center [1023, 252] width 15 height 15
click at [984, 200] on div "First Sale No" at bounding box center [800, 183] width 484 height 58
click at [829, 252] on icon "button" at bounding box center [822, 251] width 23 height 23
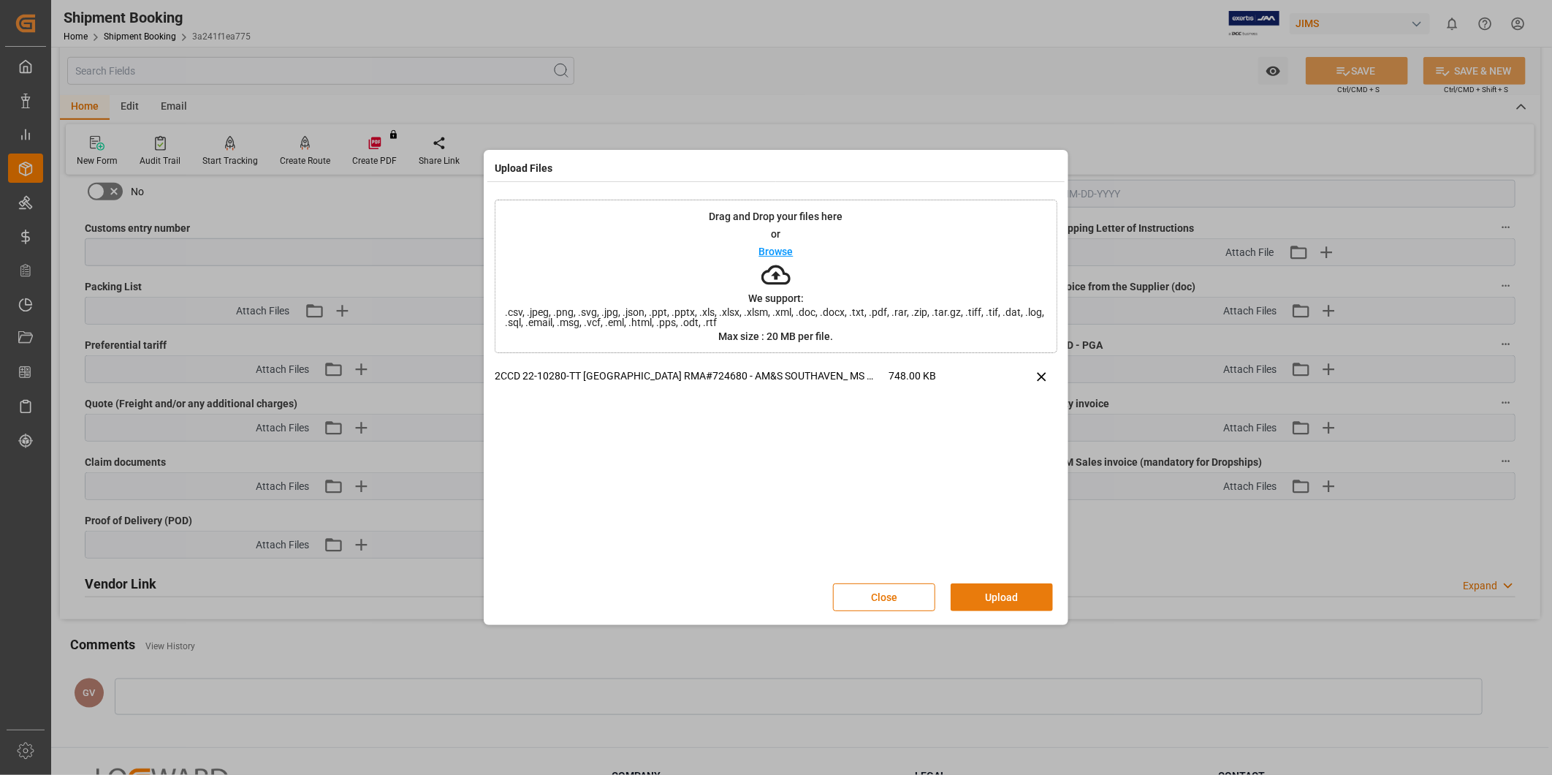
click at [992, 595] on button "Upload" at bounding box center [1002, 597] width 102 height 28
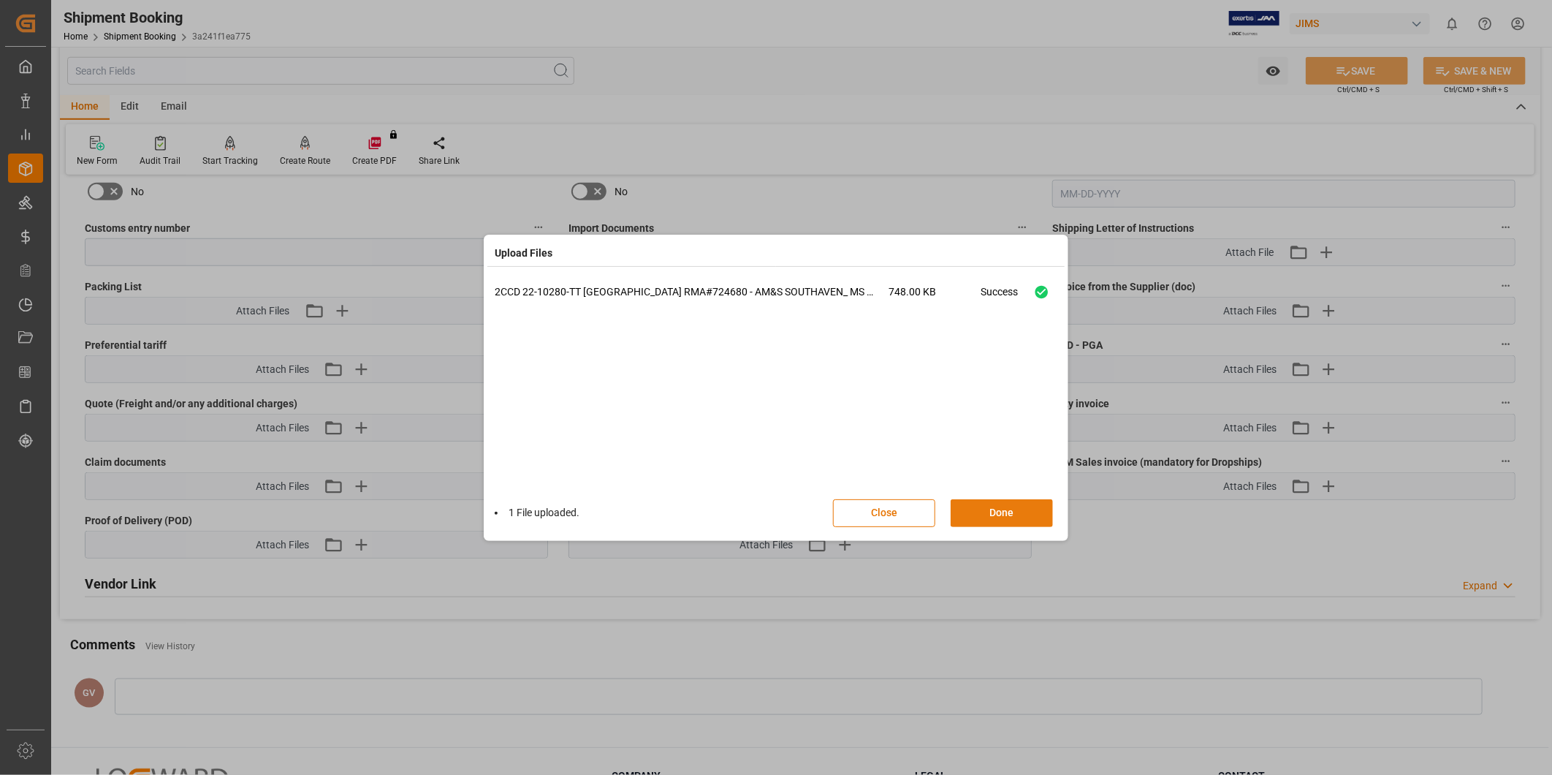
click at [1018, 514] on button "Done" at bounding box center [1002, 513] width 102 height 28
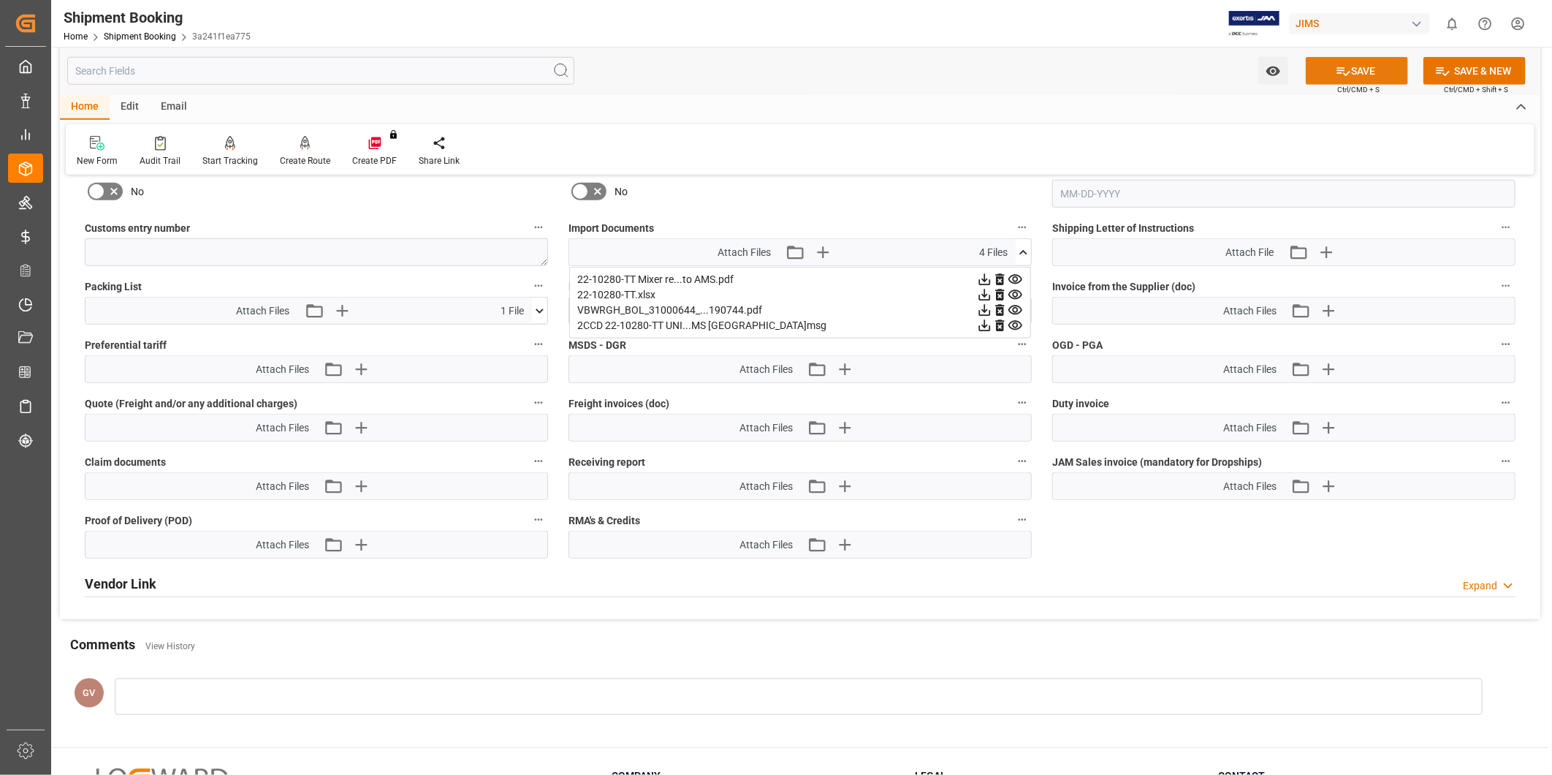
click at [1358, 66] on button "SAVE" at bounding box center [1357, 71] width 102 height 28
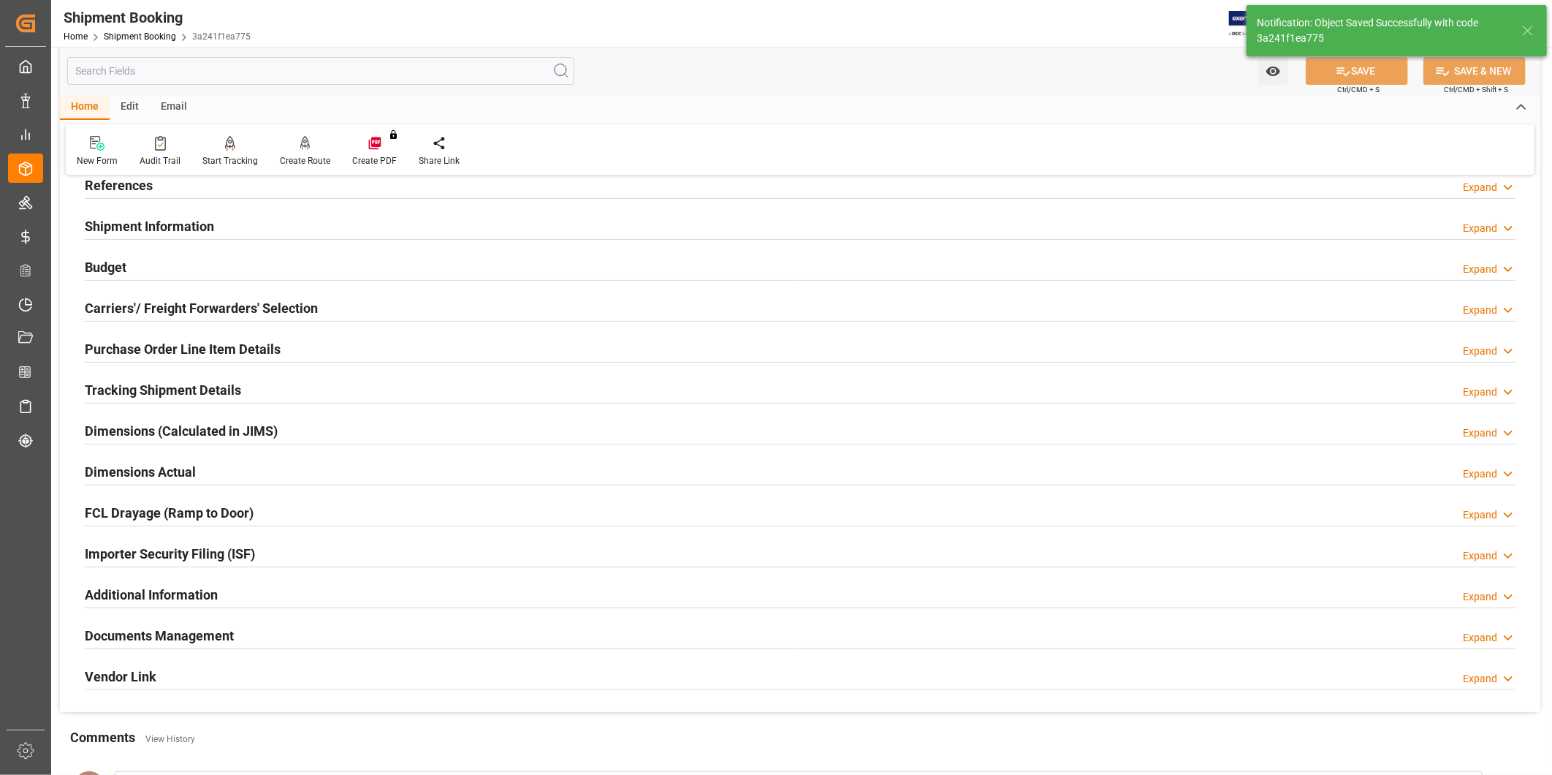
scroll to position [53, 0]
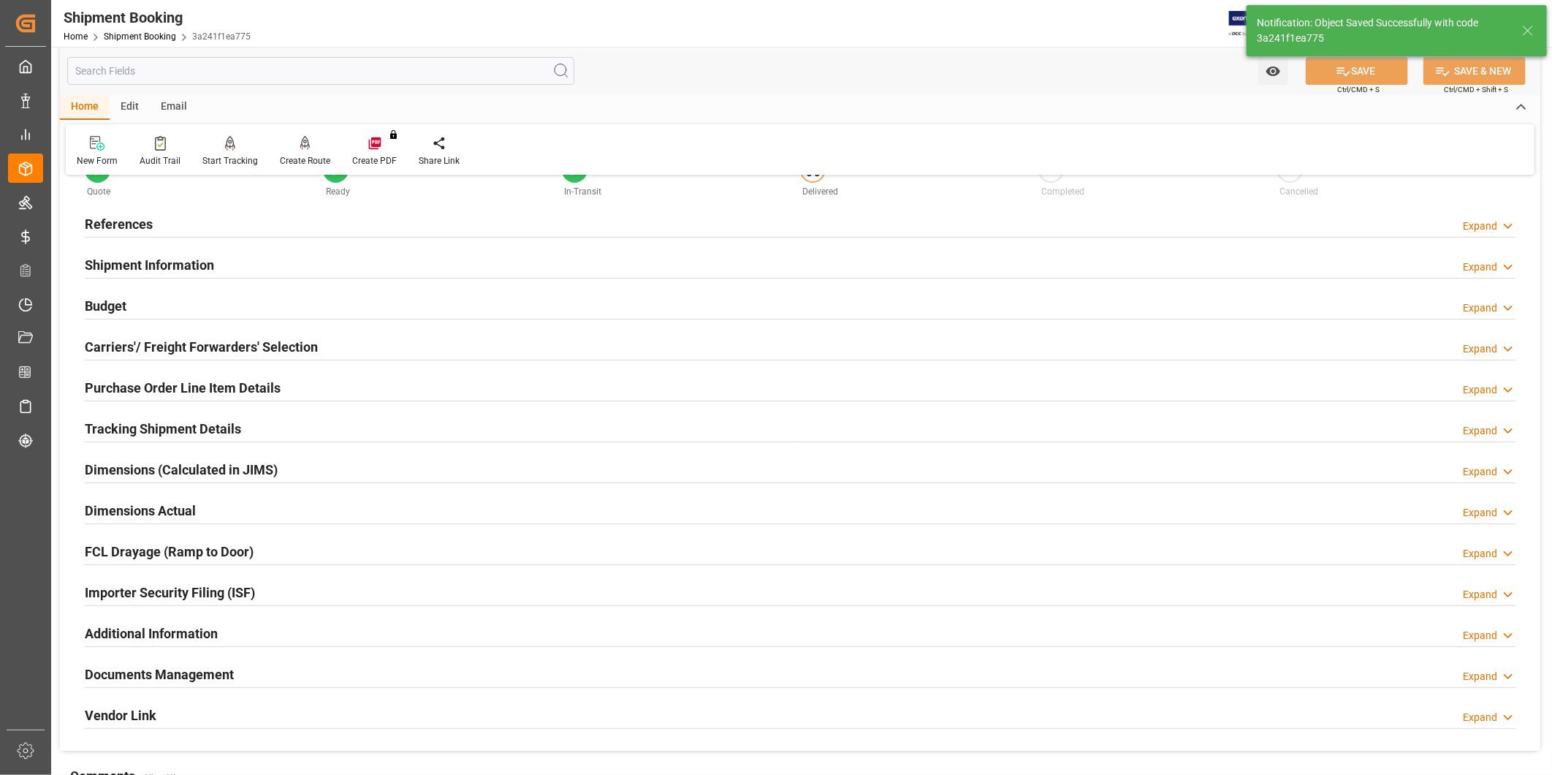
click at [193, 314] on div "Budget Expand" at bounding box center [800, 305] width 1431 height 28
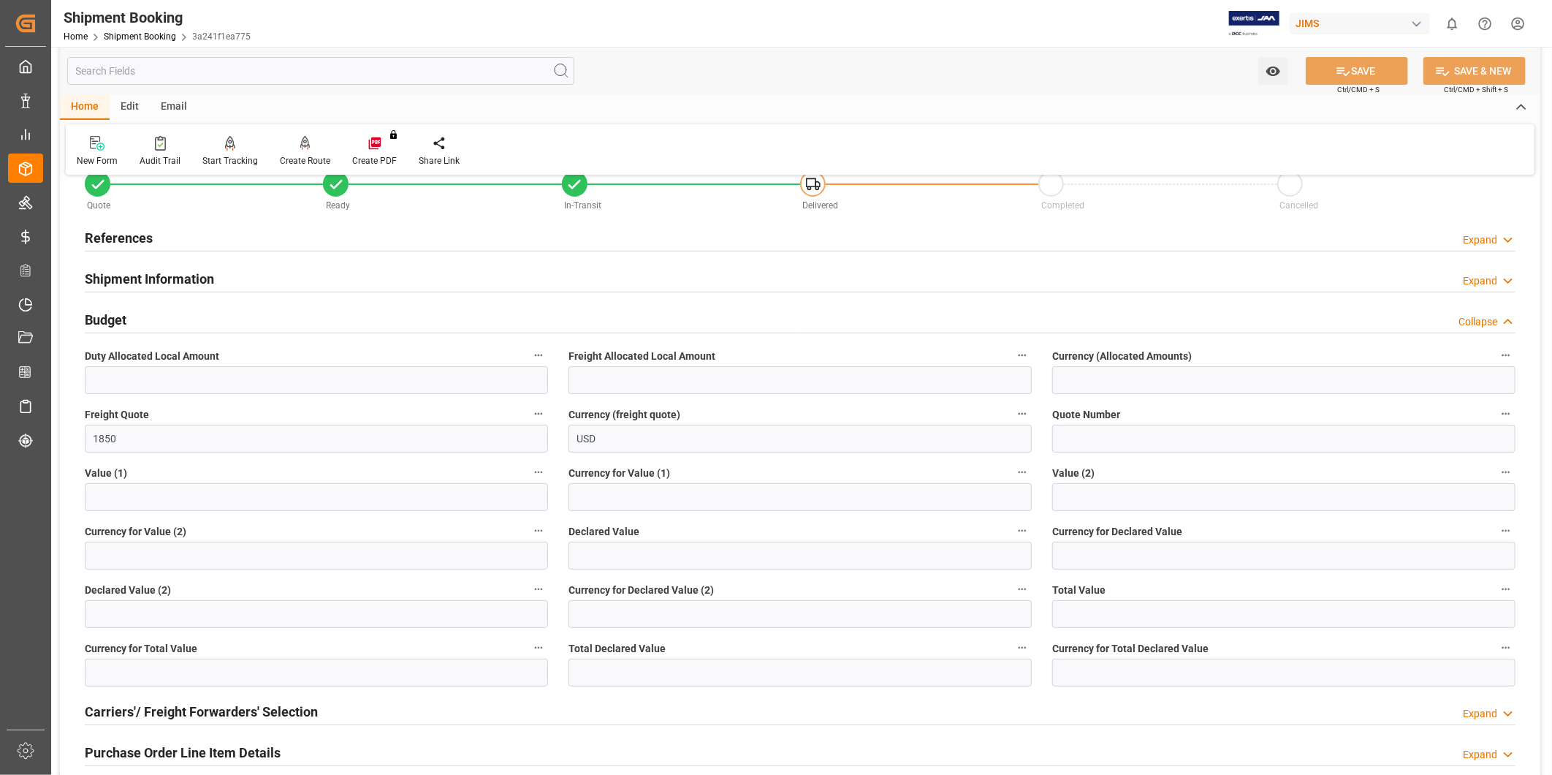
scroll to position [0, 0]
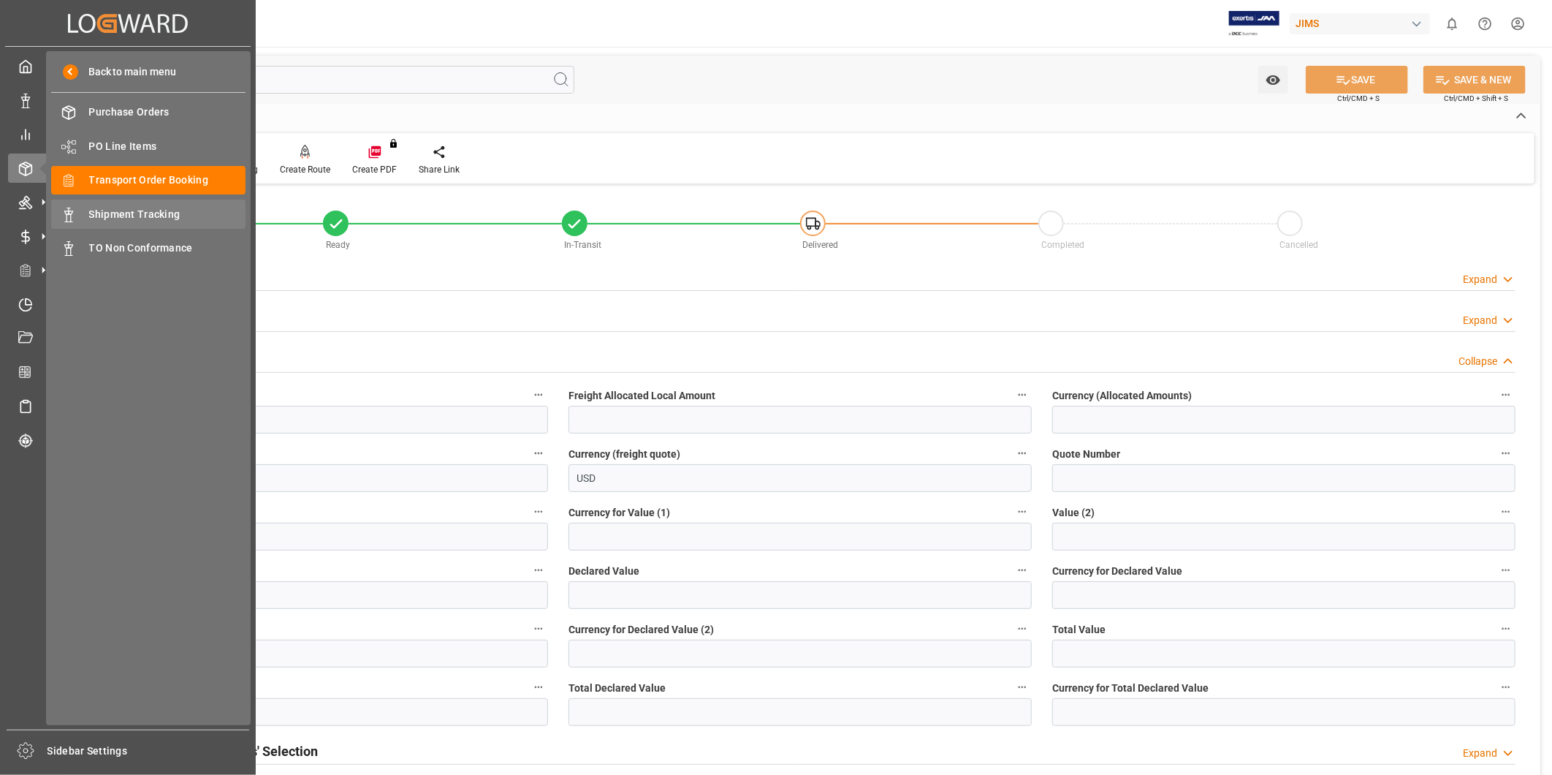
click at [95, 209] on span "Shipment Tracking" at bounding box center [167, 214] width 157 height 15
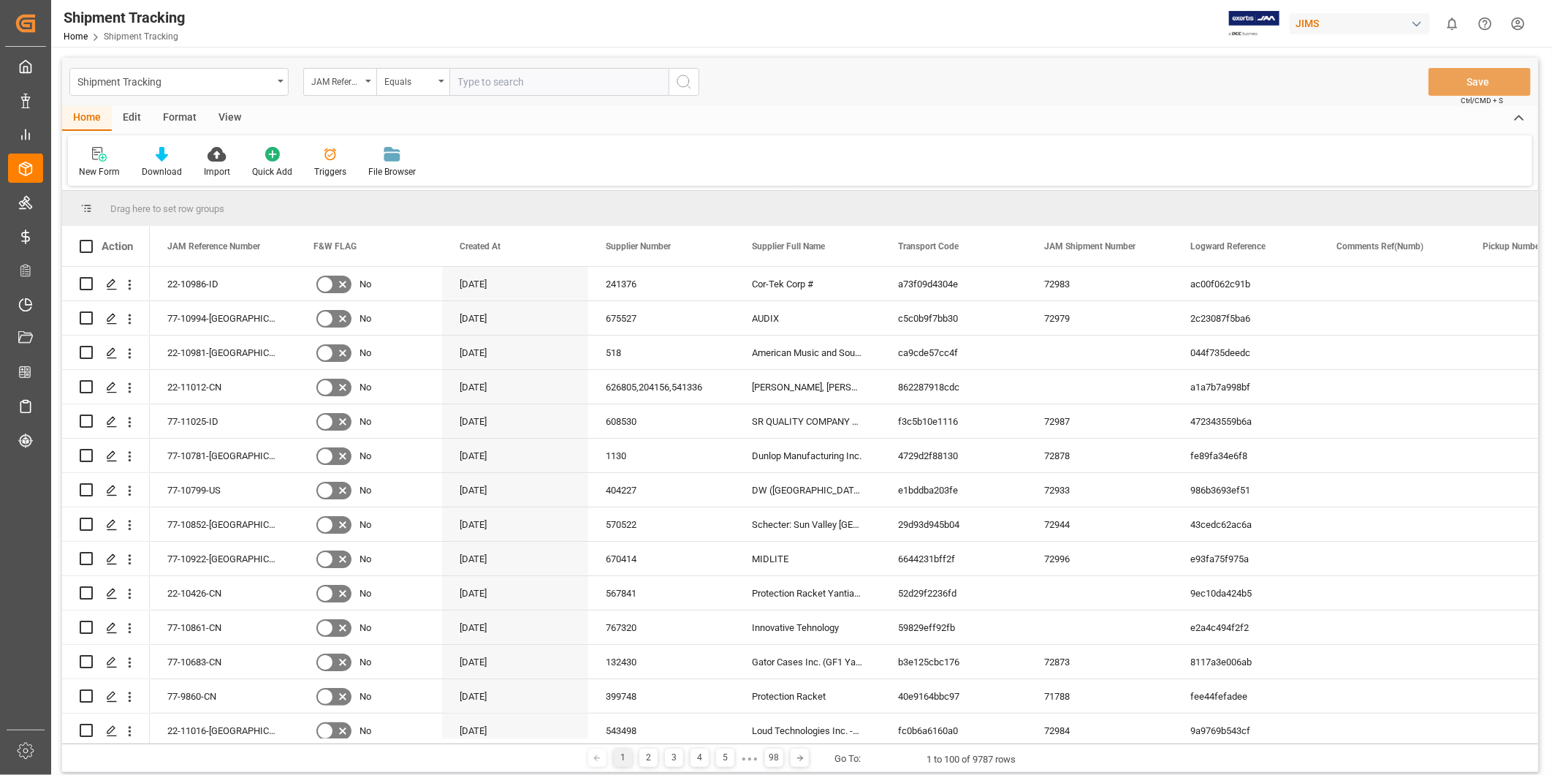
click at [473, 72] on input "text" at bounding box center [558, 82] width 219 height 28
paste input "77-9710-CN"
type input "77-9710-CN"
click at [686, 82] on icon "search button" at bounding box center [684, 82] width 18 height 18
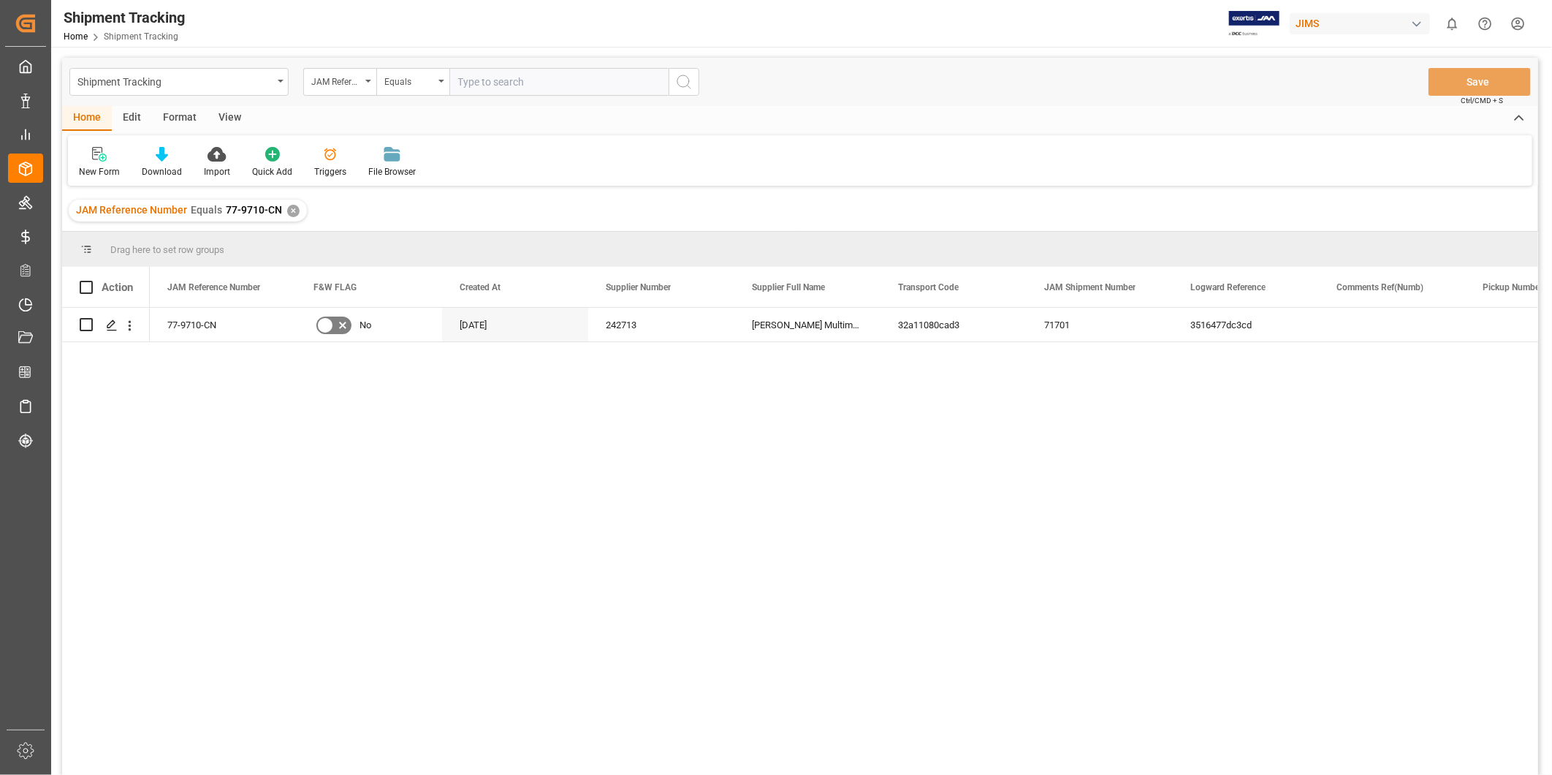
click at [227, 123] on div "View" at bounding box center [230, 118] width 45 height 25
click at [91, 165] on div "Default" at bounding box center [93, 171] width 29 height 13
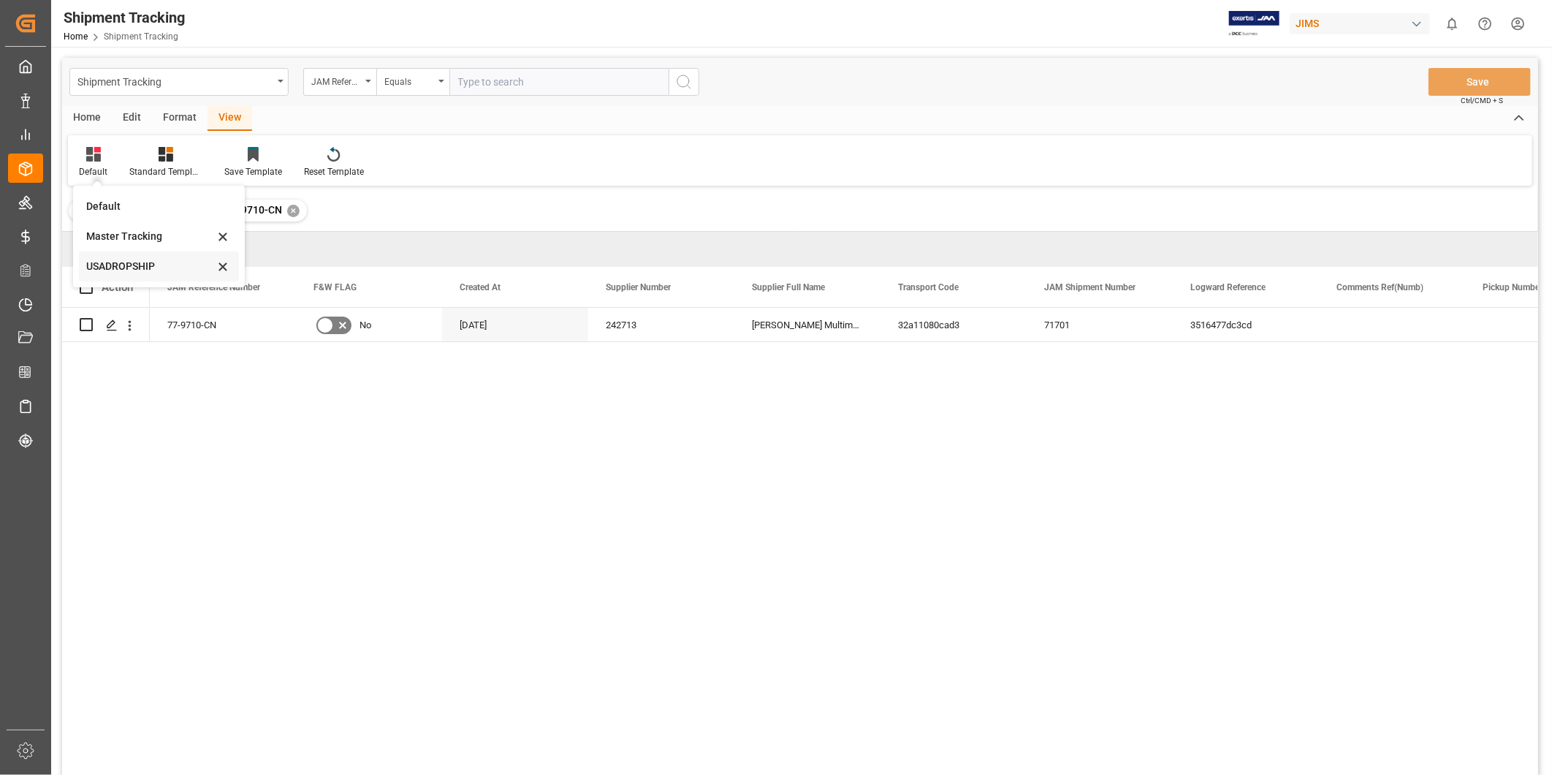
click at [135, 266] on div "USADROPSHIP" at bounding box center [150, 266] width 128 height 15
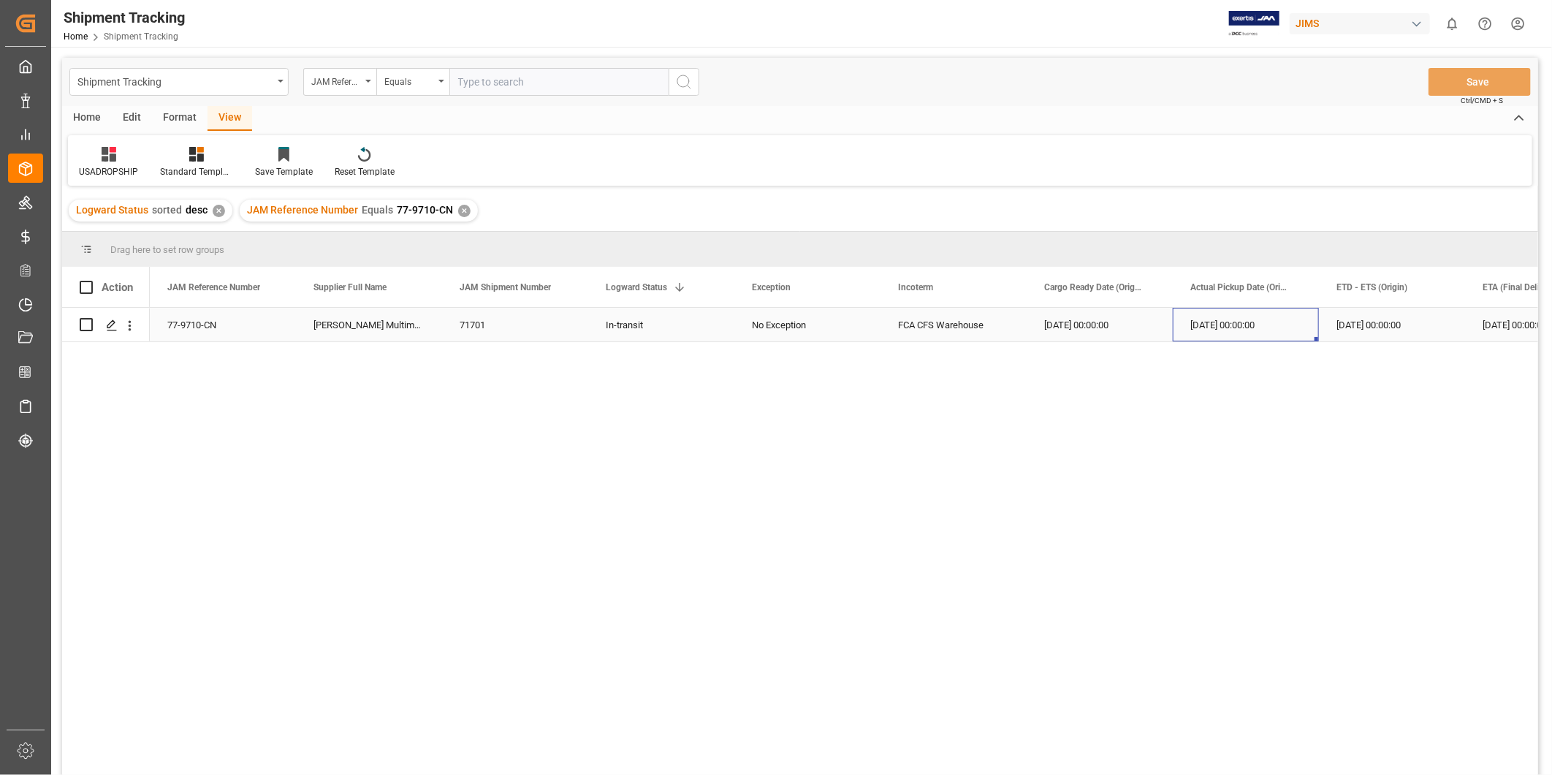
click at [1288, 322] on div "[DATE] 00:00:00" at bounding box center [1246, 325] width 146 height 34
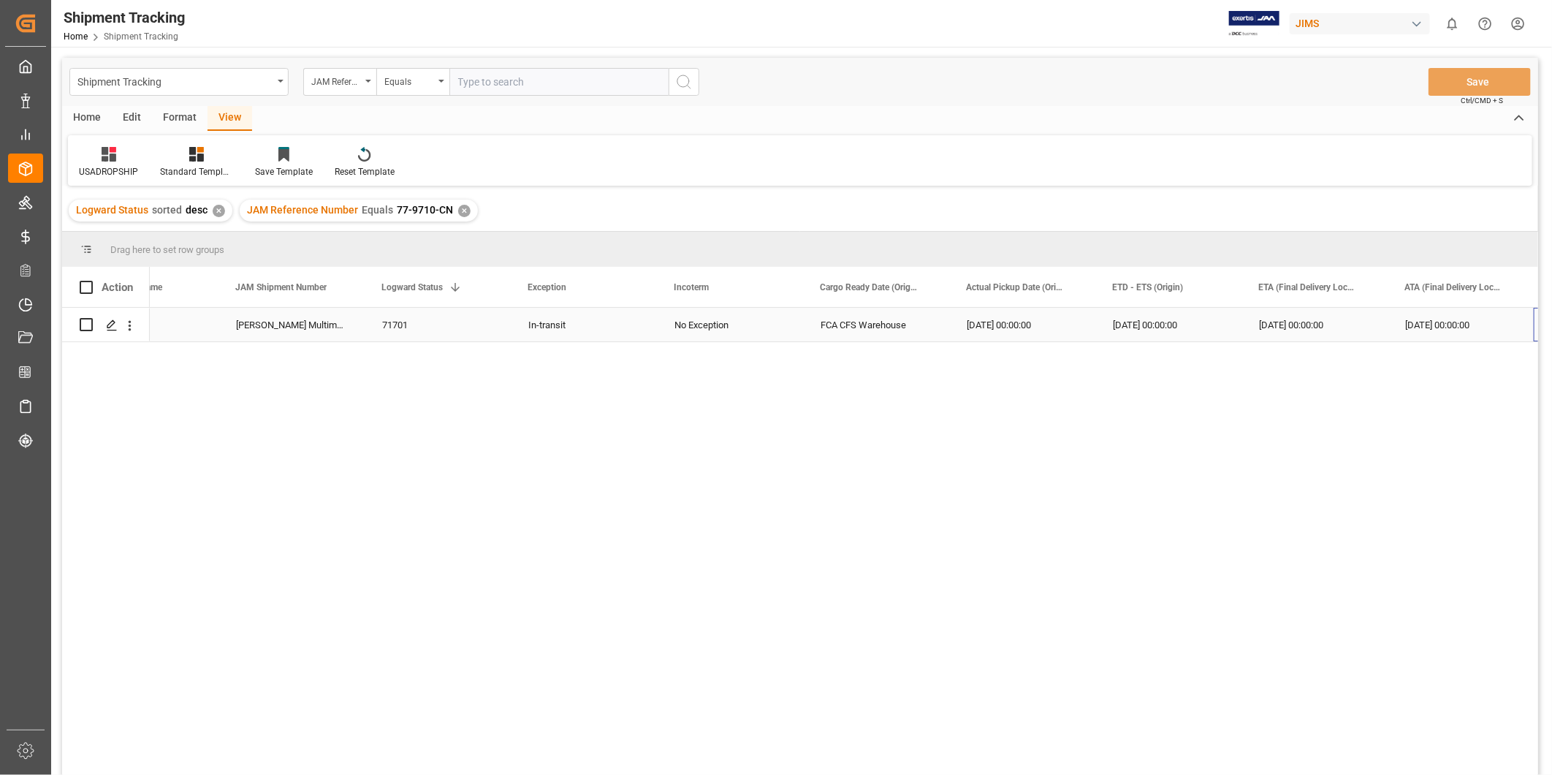
scroll to position [0, 224]
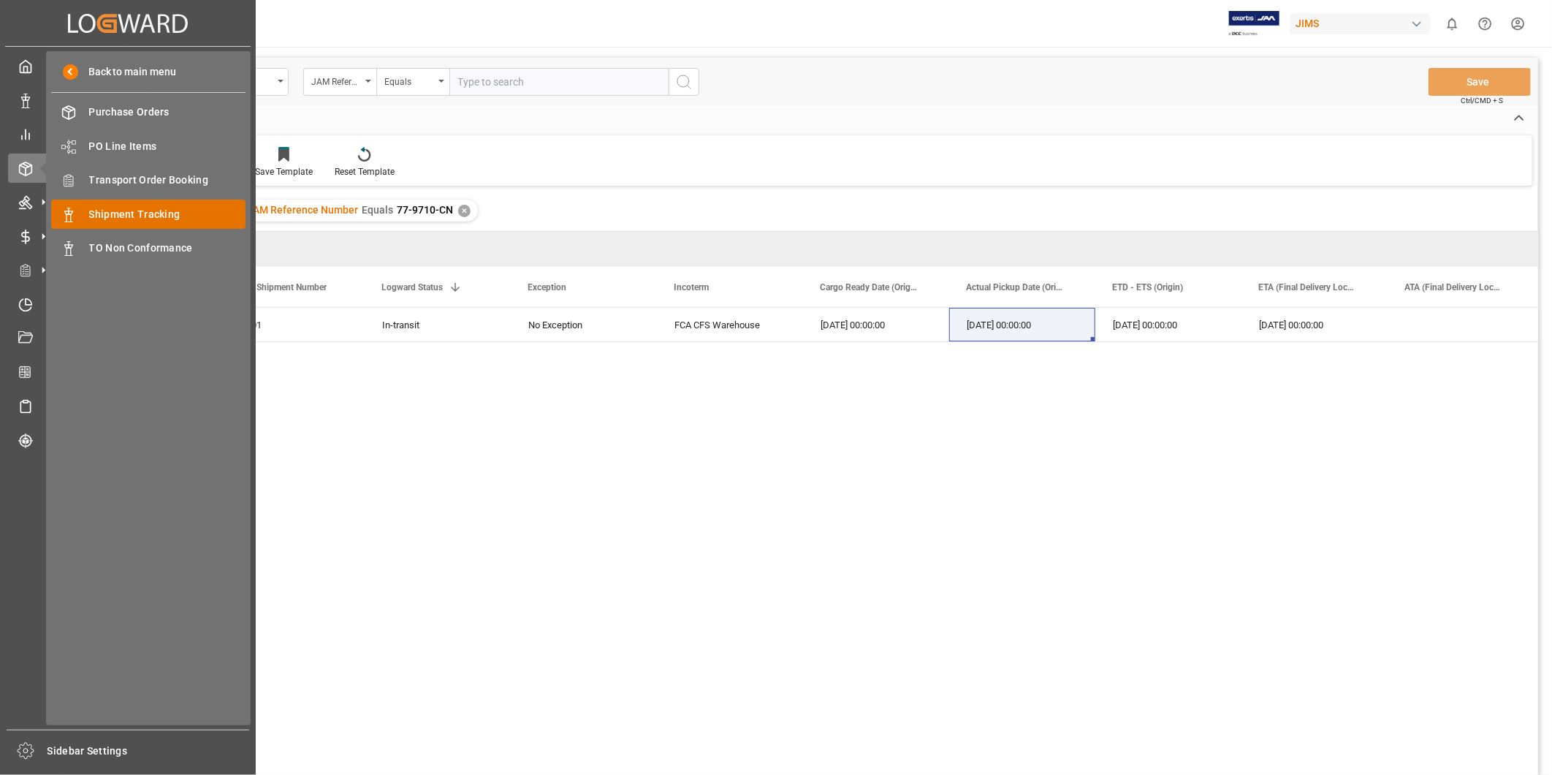
click at [132, 210] on span "Shipment Tracking" at bounding box center [167, 214] width 157 height 15
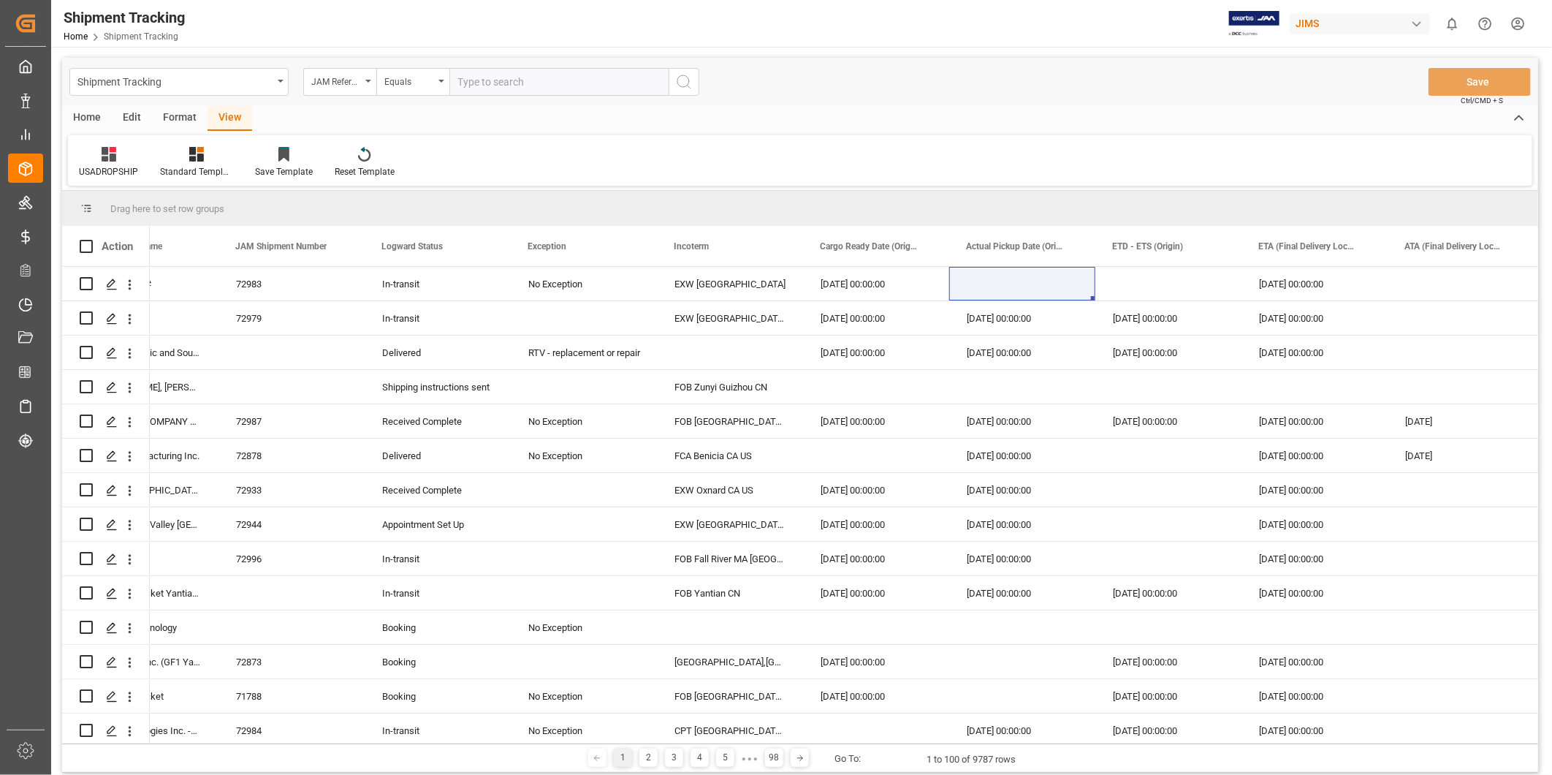
click at [532, 71] on input "text" at bounding box center [558, 82] width 219 height 28
paste input "22-10923-[GEOGRAPHIC_DATA]"
type input "22-10923-[GEOGRAPHIC_DATA]"
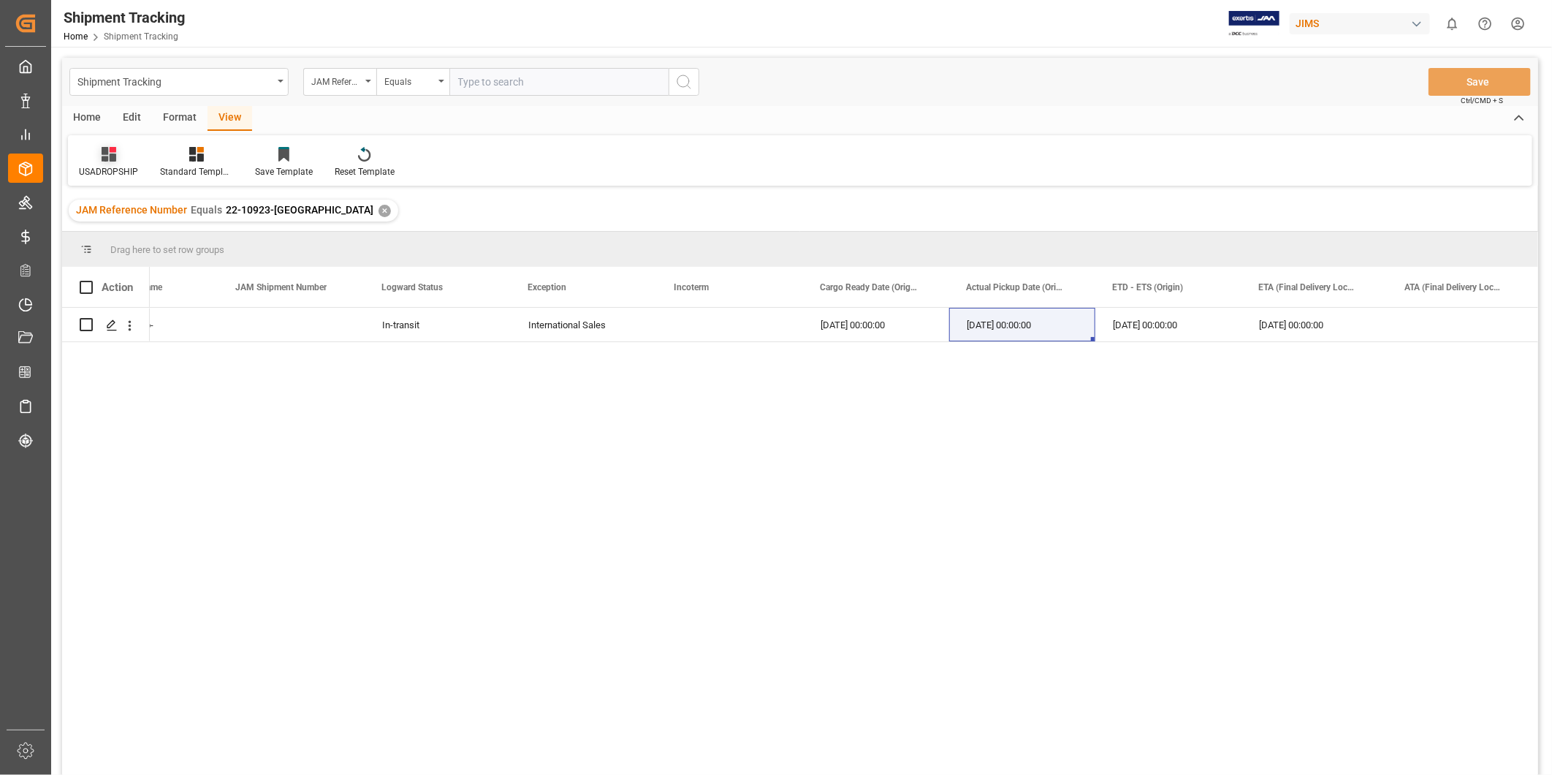
click at [114, 168] on div "USADROPSHIP" at bounding box center [108, 171] width 59 height 13
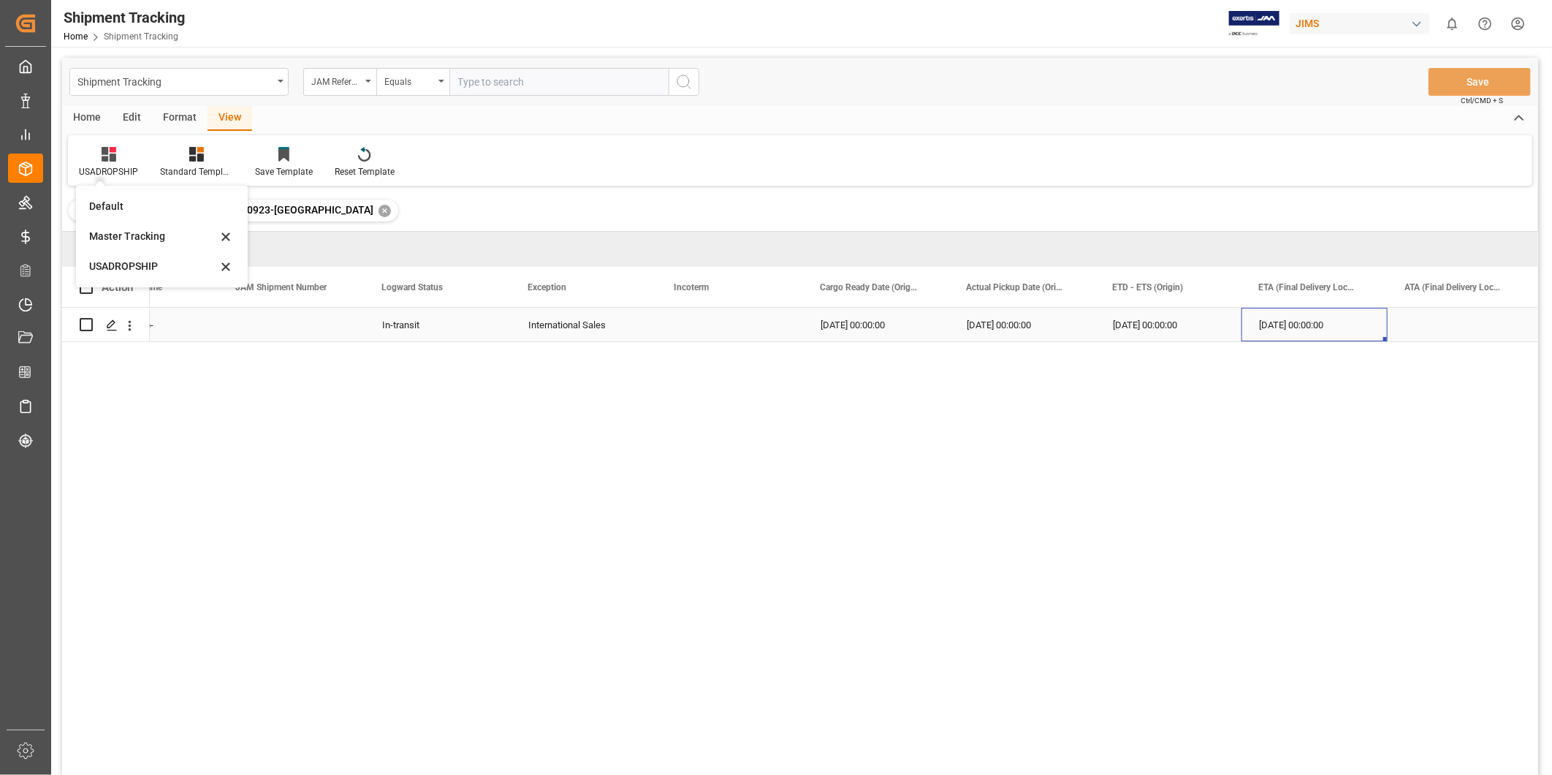
click at [1312, 334] on div "[DATE] 00:00:00" at bounding box center [1315, 325] width 146 height 34
click at [1424, 331] on div "Press SPACE to select this row." at bounding box center [1461, 325] width 146 height 34
click at [1424, 330] on div "Press SPACE to select this row." at bounding box center [1461, 325] width 146 height 34
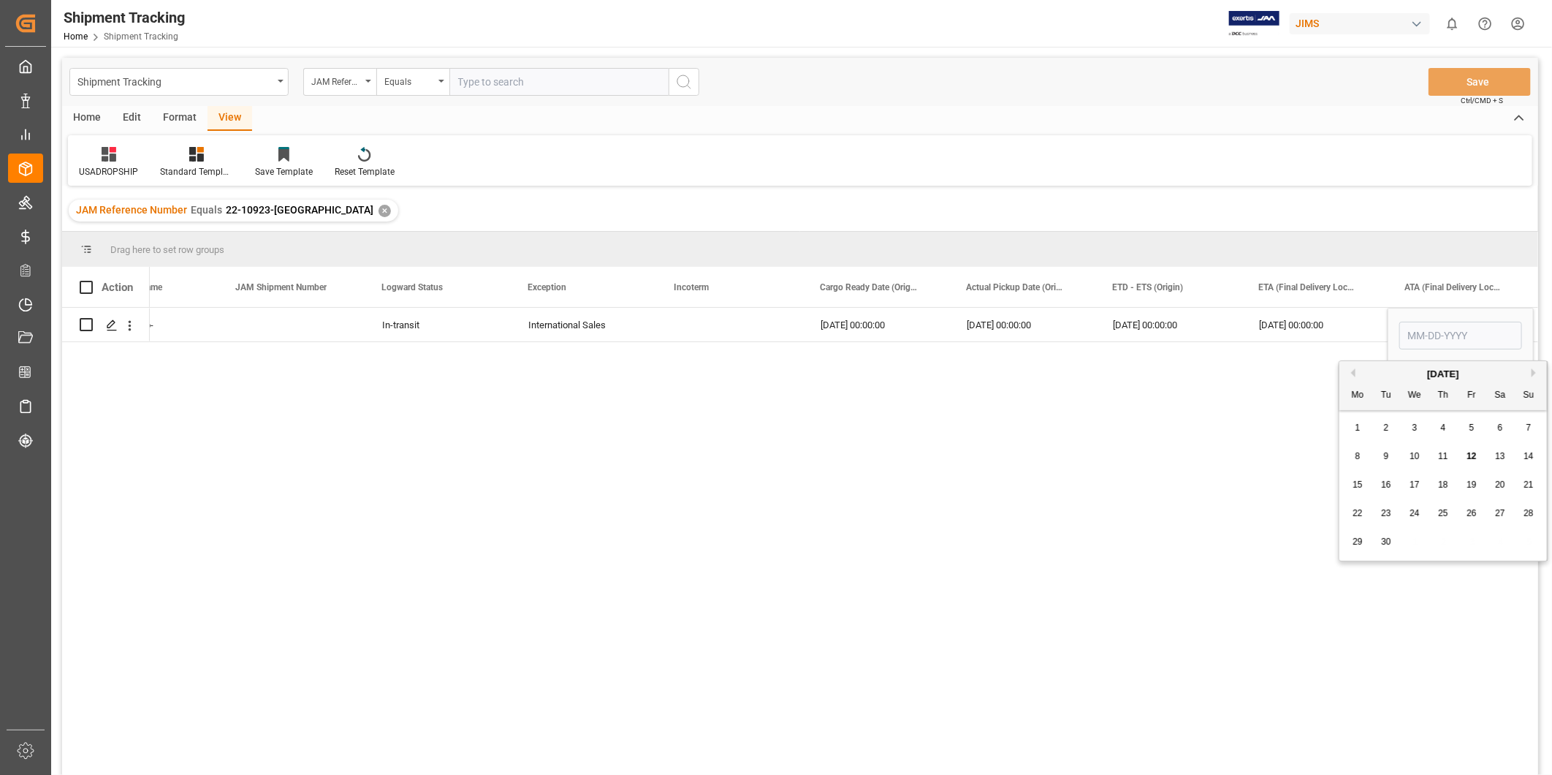
click at [1470, 457] on span "12" at bounding box center [1472, 456] width 10 height 10
type input "[DATE]"
click at [1304, 329] on div "[DATE] 00:00:00" at bounding box center [1315, 325] width 146 height 34
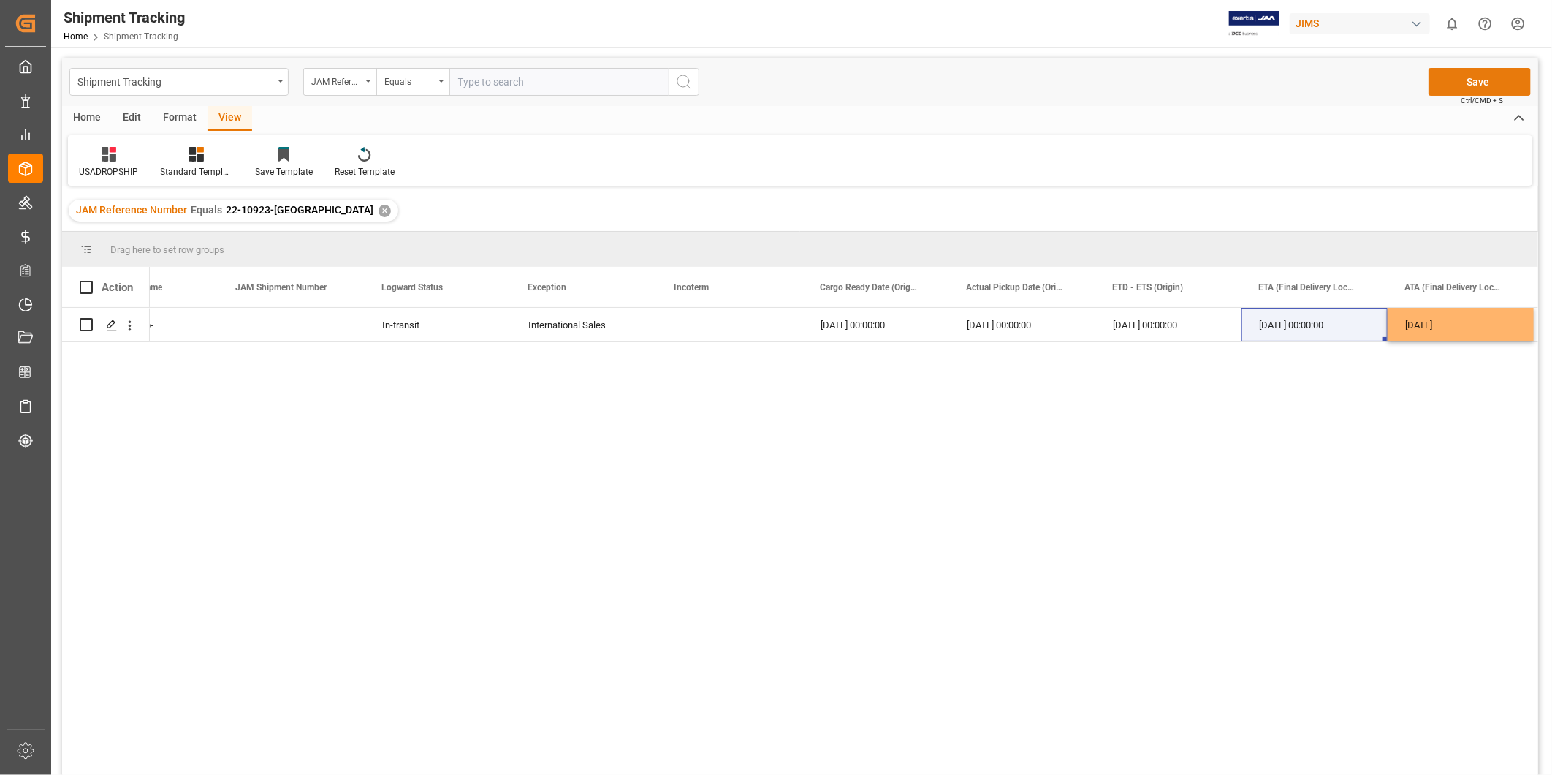
click at [1473, 82] on button "Save" at bounding box center [1480, 82] width 102 height 28
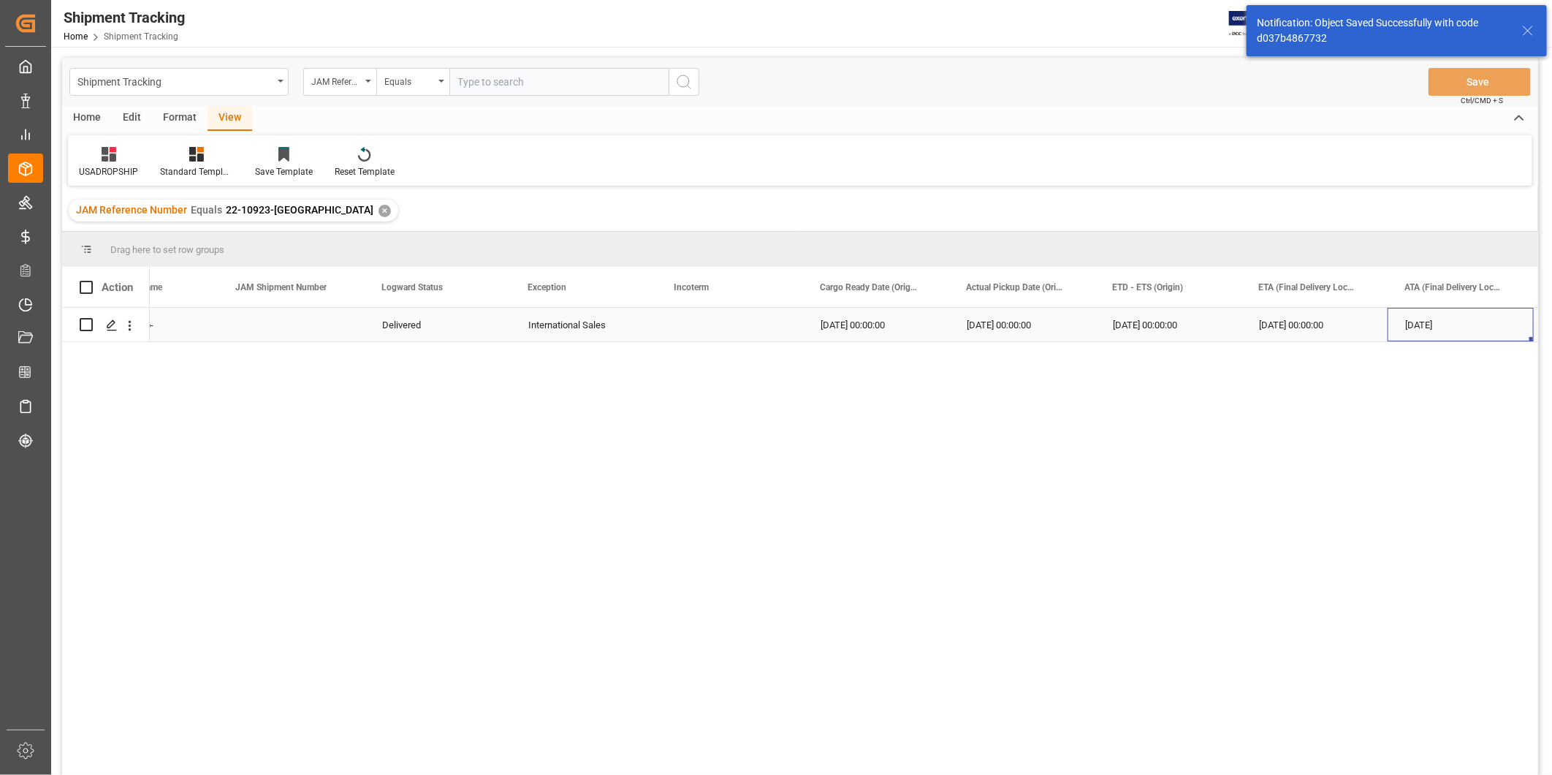
click at [1445, 322] on div "[DATE]" at bounding box center [1461, 325] width 146 height 34
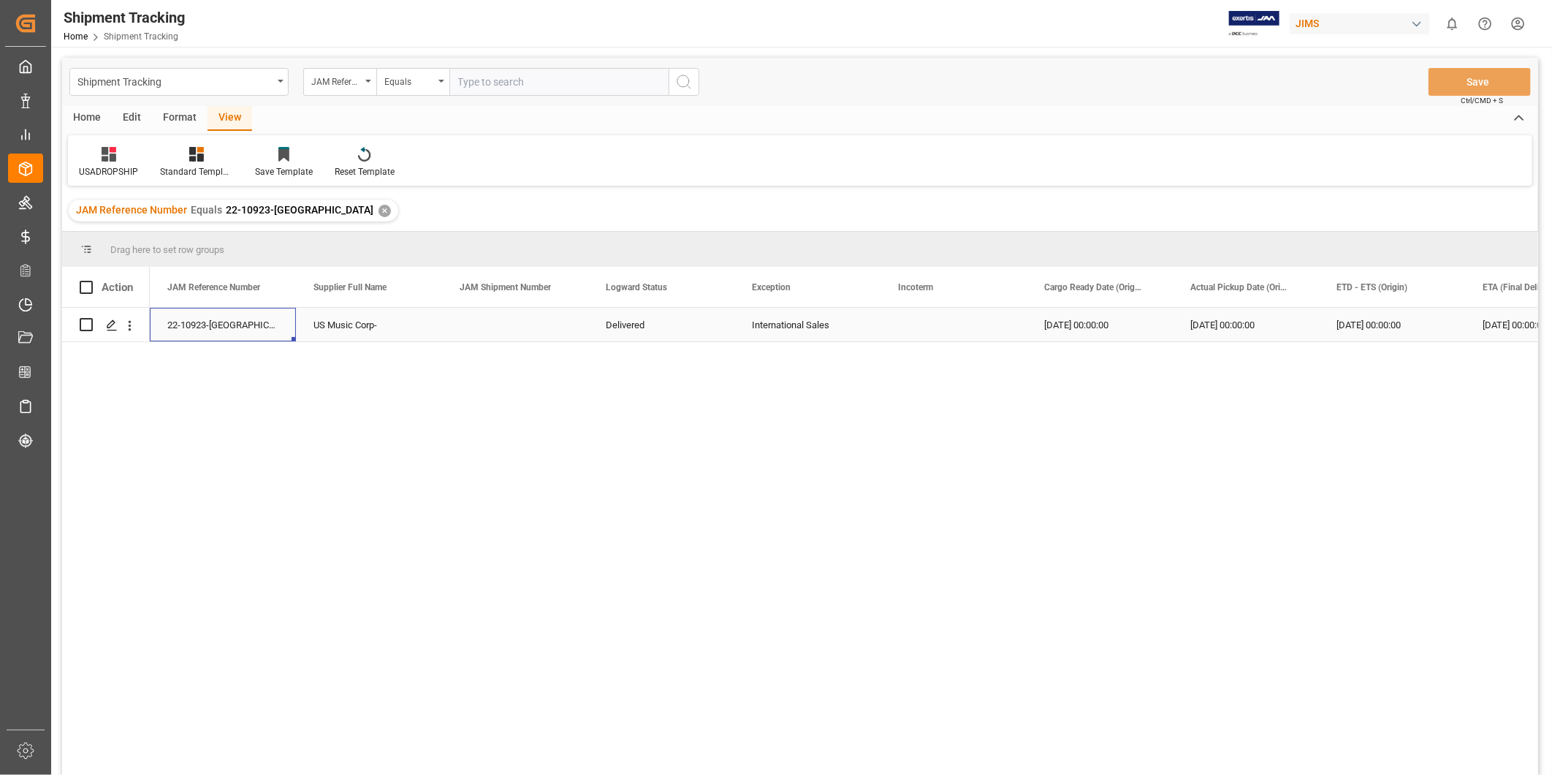
click at [215, 319] on div "22-10923-[GEOGRAPHIC_DATA]" at bounding box center [223, 325] width 146 height 34
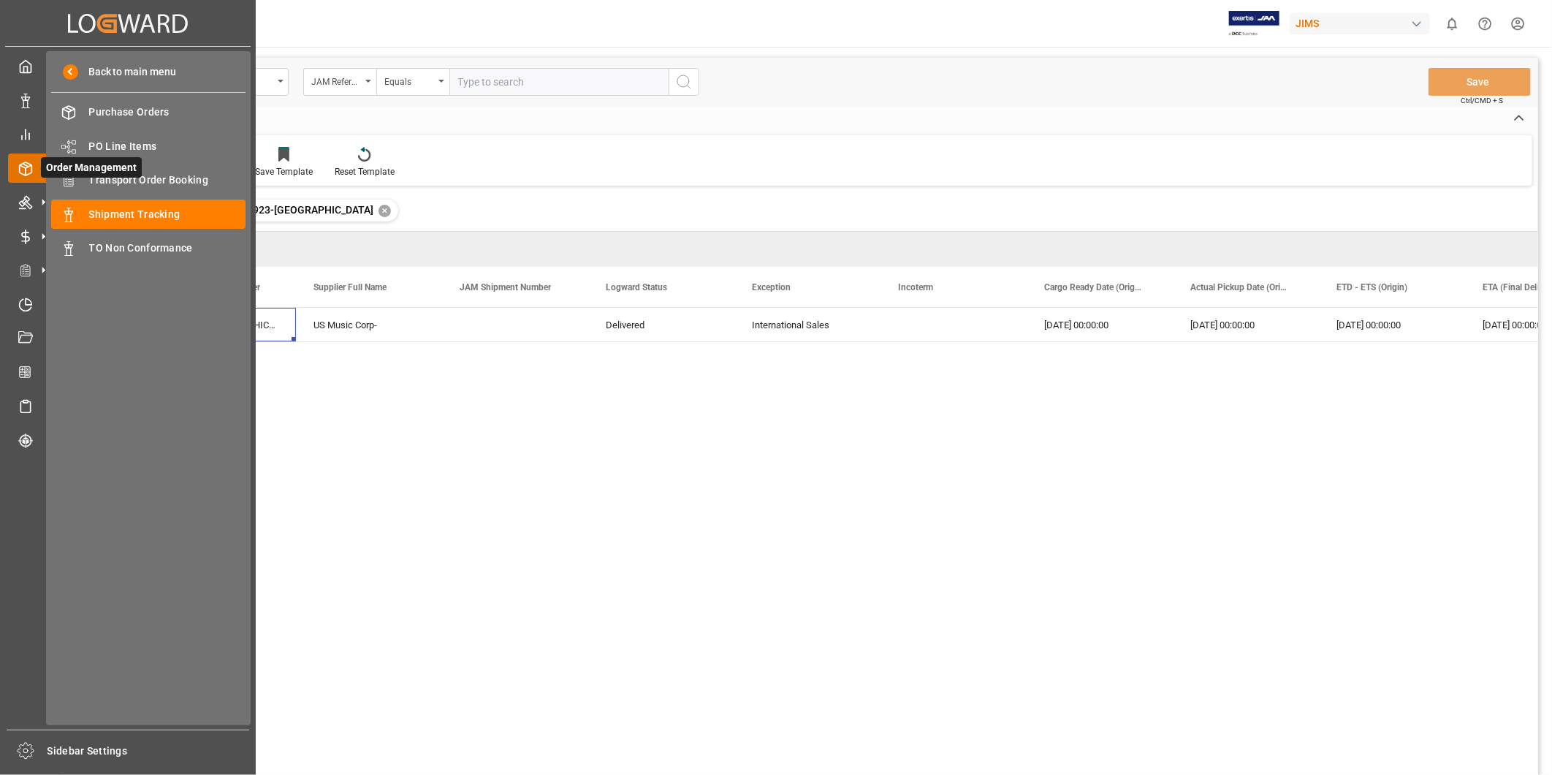
click at [130, 171] on span "Order Management" at bounding box center [91, 167] width 101 height 20
click at [140, 178] on span "Transport Order Booking" at bounding box center [167, 179] width 157 height 15
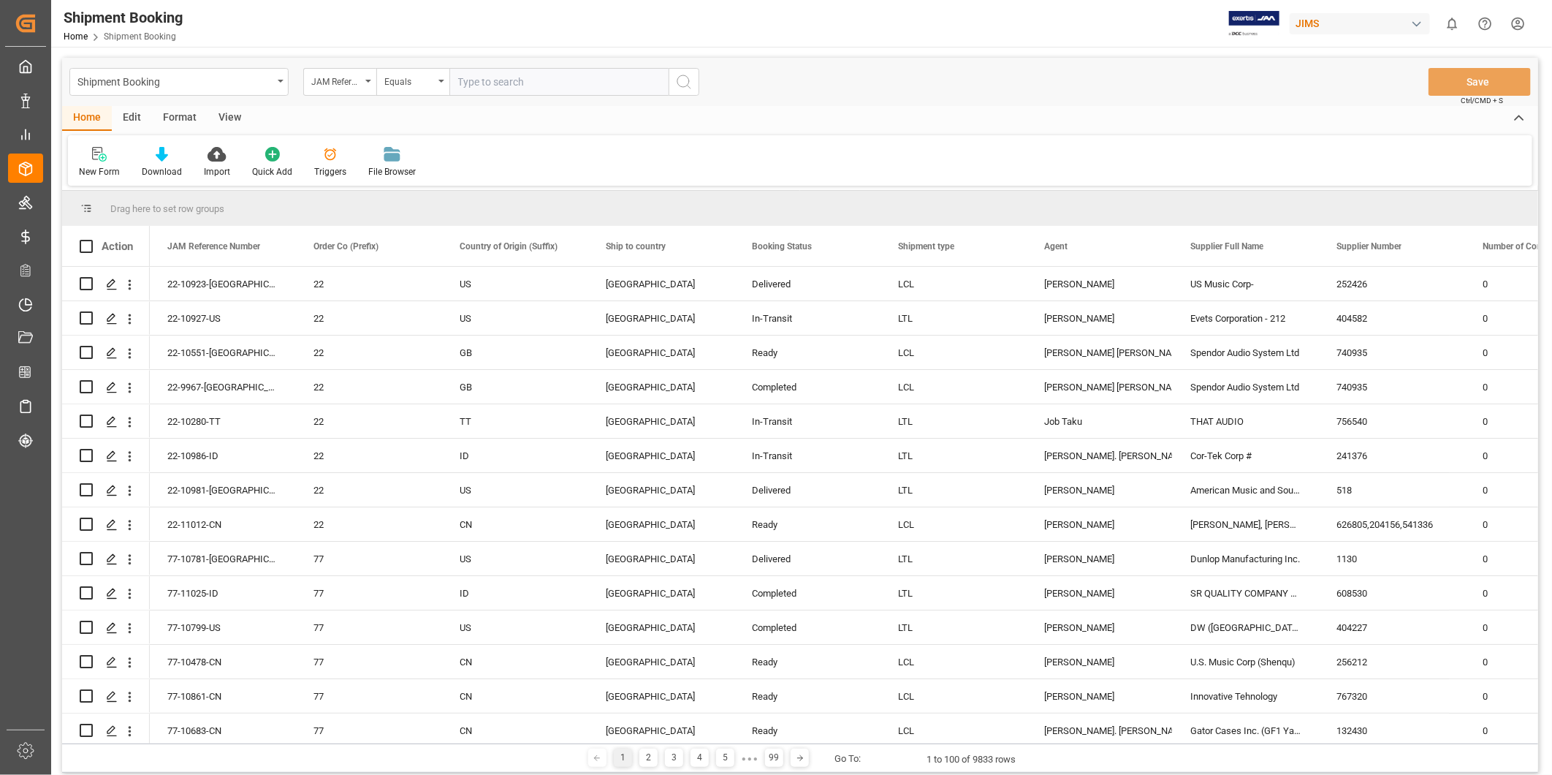
click at [547, 89] on input "text" at bounding box center [558, 82] width 219 height 28
paste input "22-10923-[GEOGRAPHIC_DATA]"
type input "22-10923-[GEOGRAPHIC_DATA]"
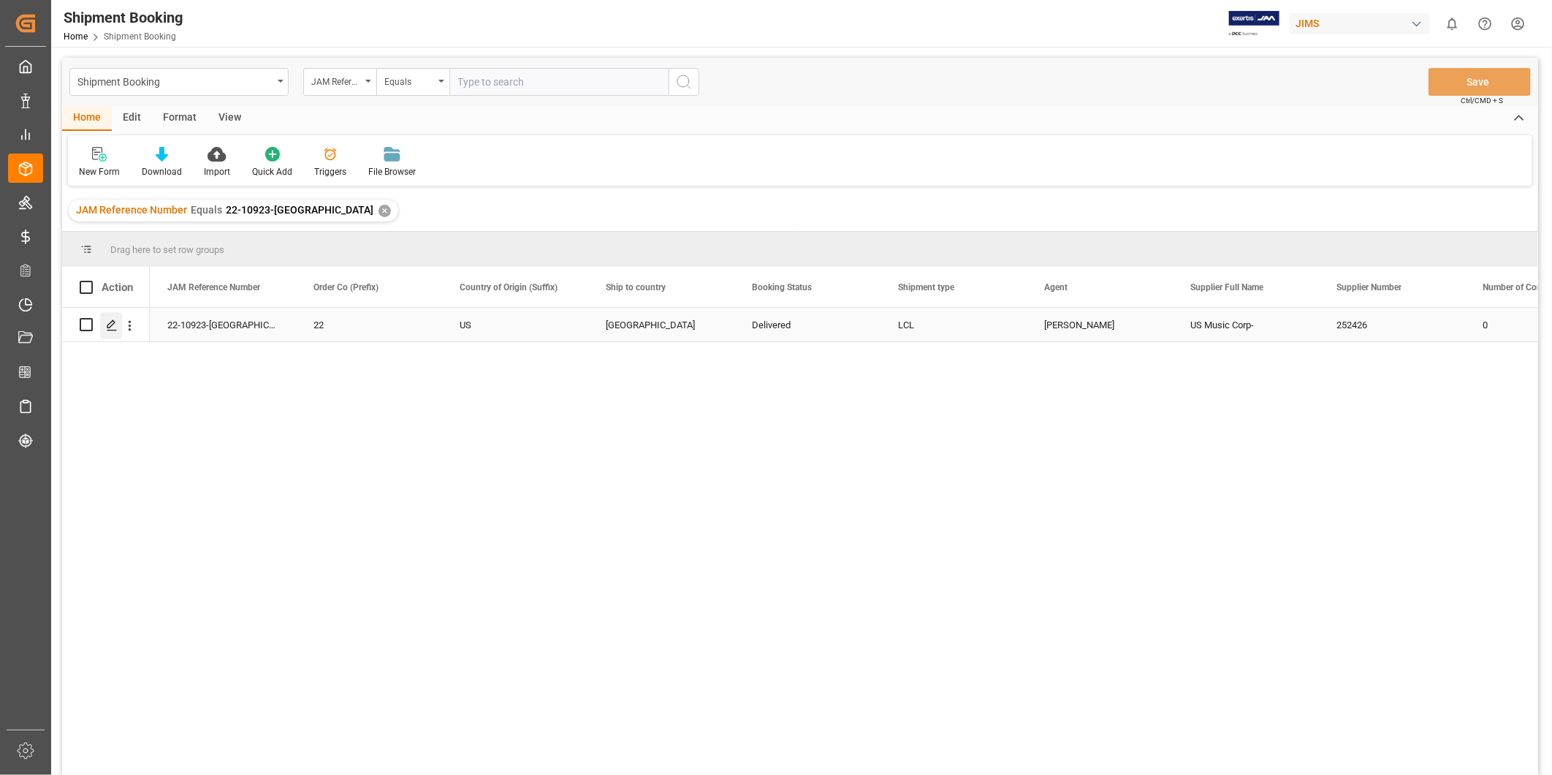
click at [113, 323] on polygon "Press SPACE to select this row." at bounding box center [110, 323] width 7 height 7
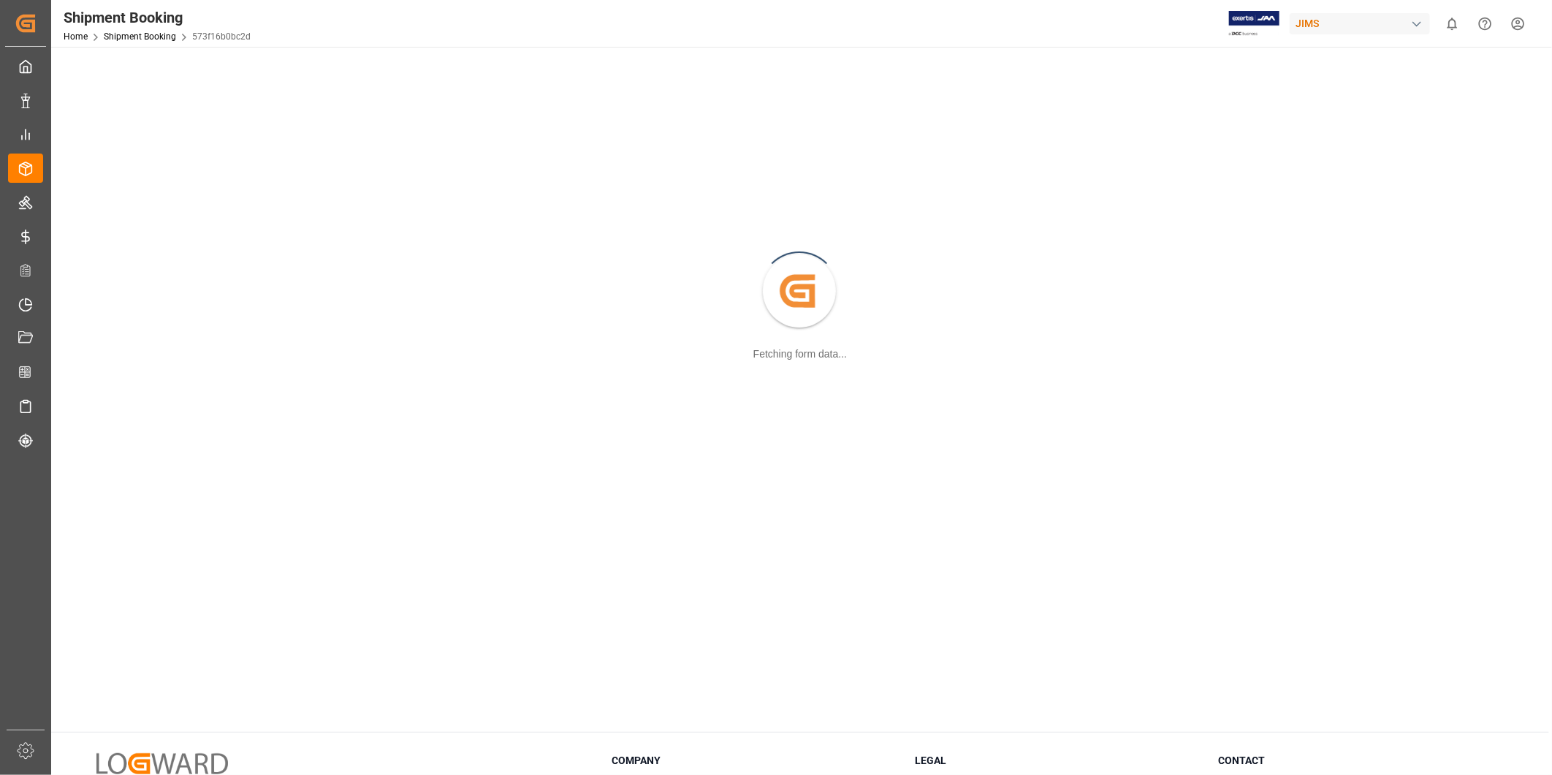
scroll to position [135, 0]
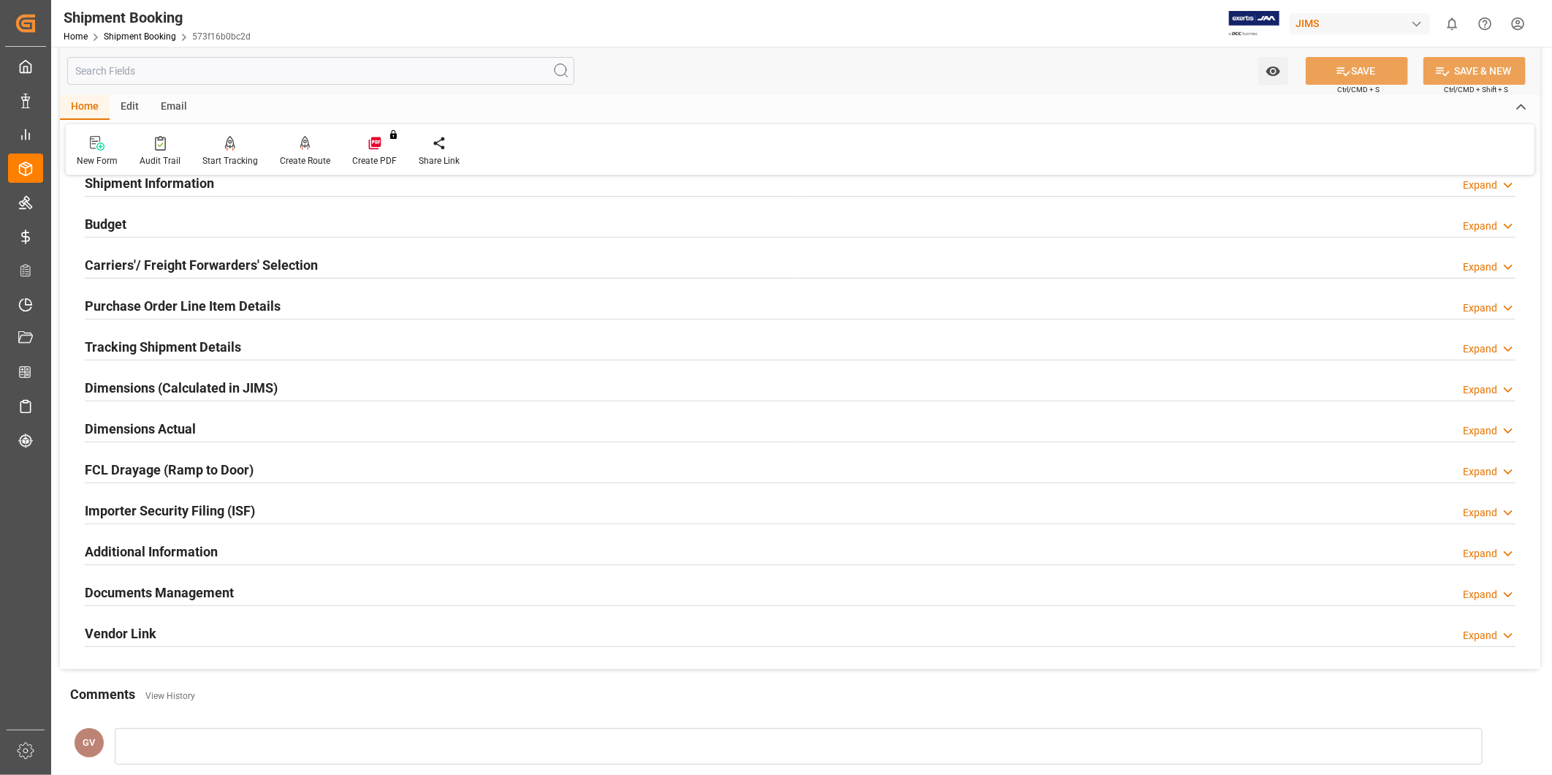
click at [433, 582] on div "Documents Management Expand" at bounding box center [800, 591] width 1431 height 28
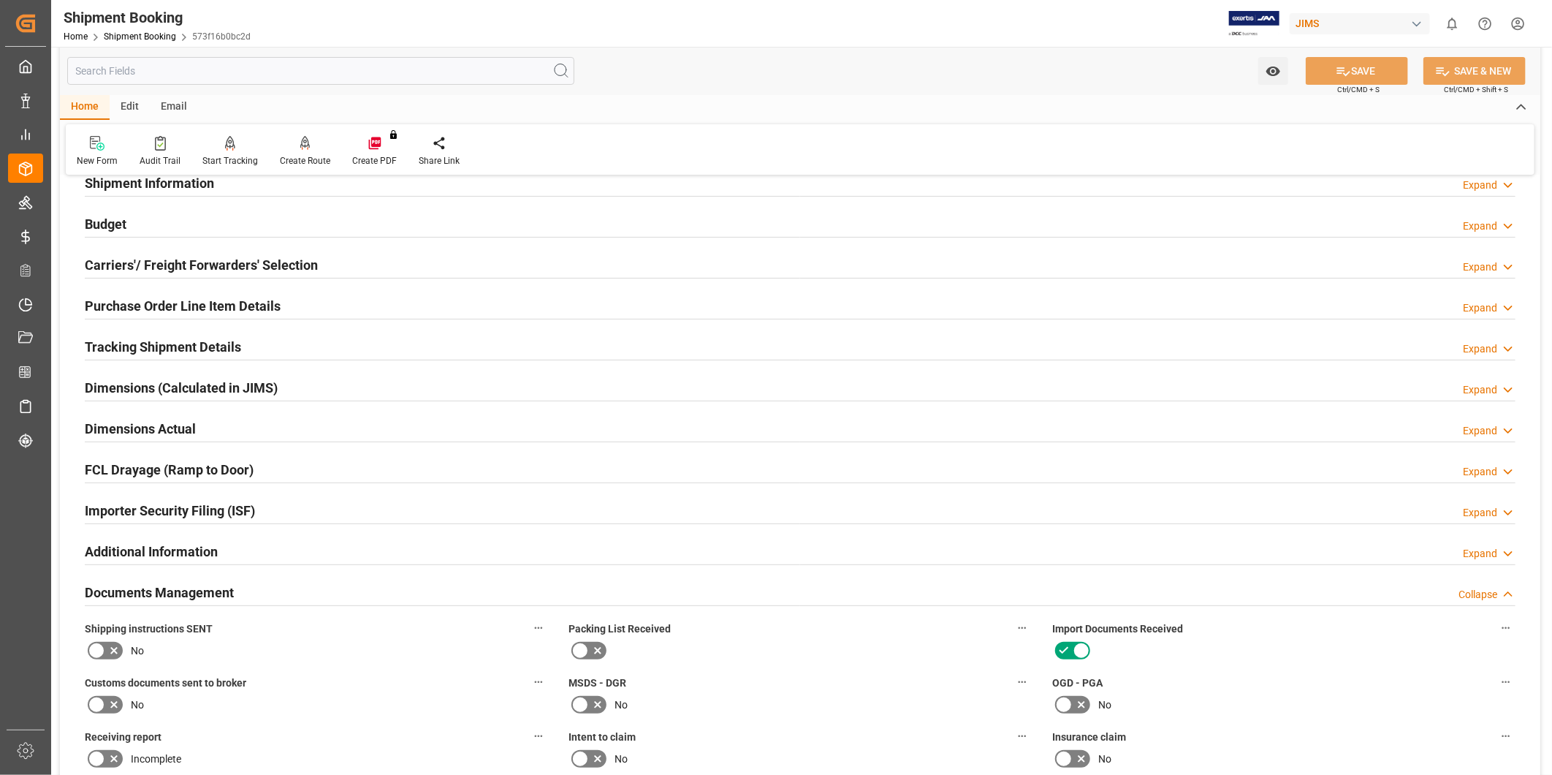
scroll to position [676, 0]
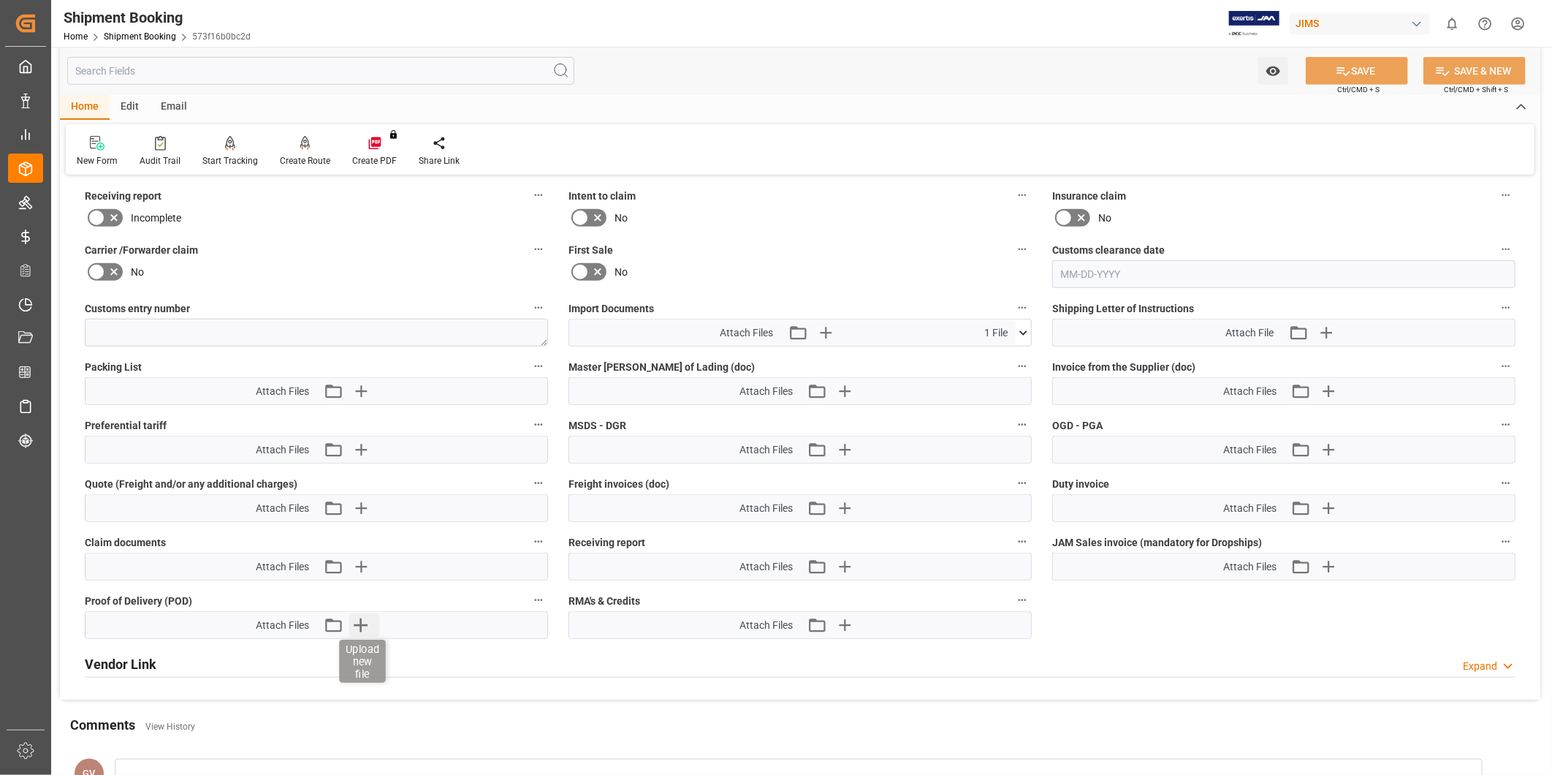
click at [352, 618] on icon "button" at bounding box center [360, 624] width 23 height 23
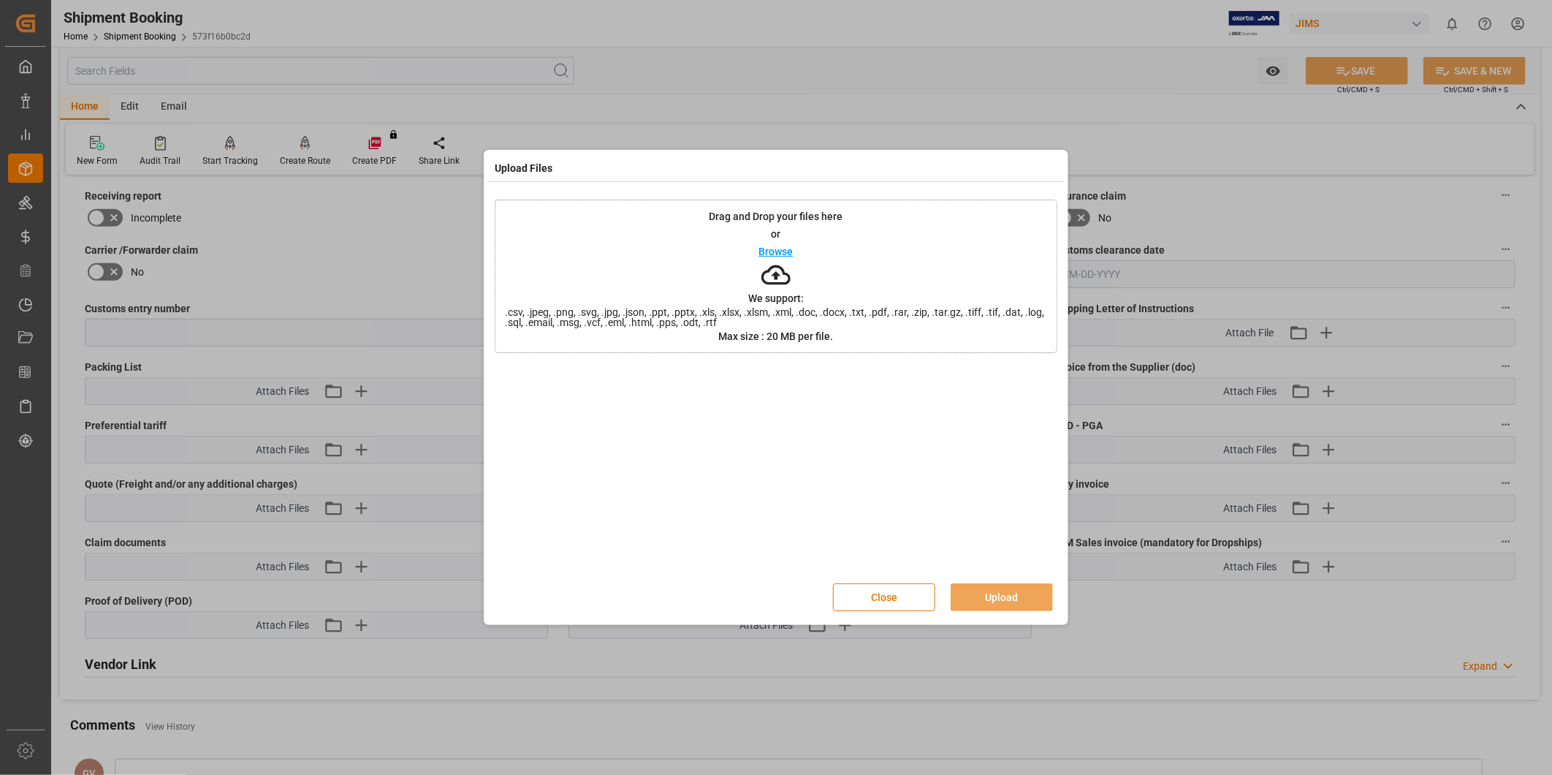
click at [764, 254] on p "Browse" at bounding box center [776, 251] width 34 height 10
click at [1007, 589] on button "Upload" at bounding box center [1002, 597] width 102 height 28
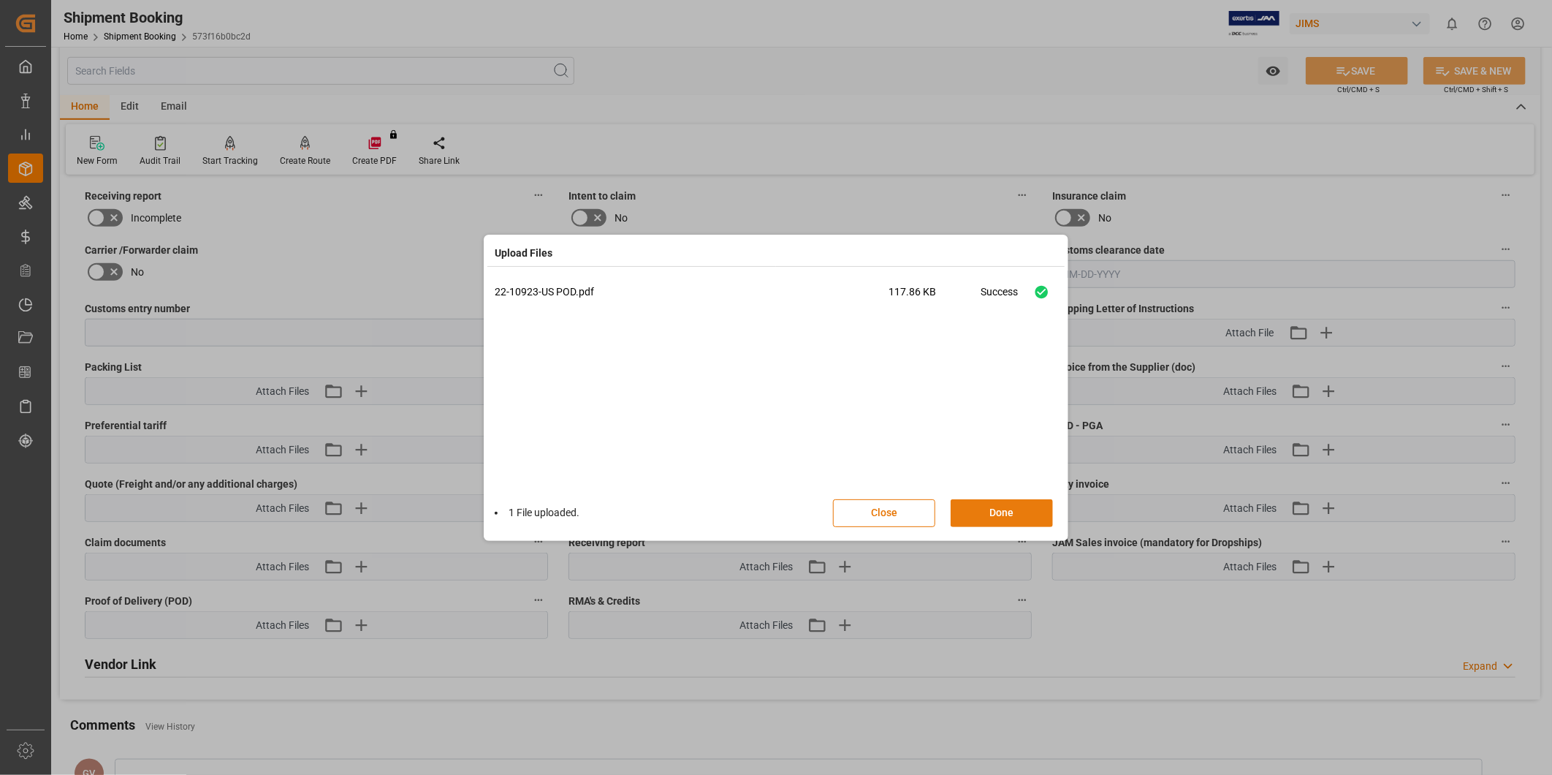
click at [1010, 509] on button "Done" at bounding box center [1002, 513] width 102 height 28
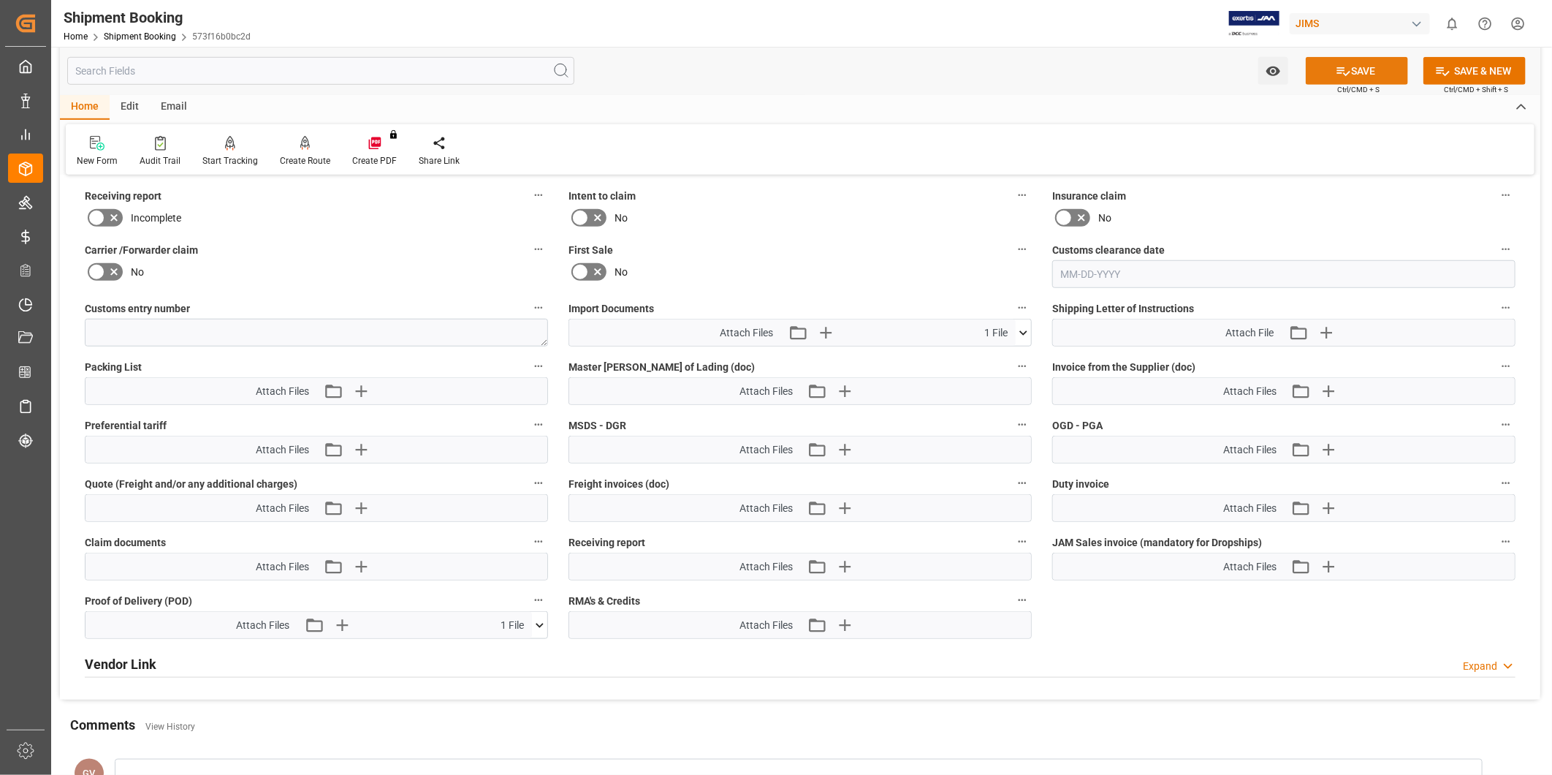
click at [1361, 75] on button "SAVE" at bounding box center [1357, 71] width 102 height 28
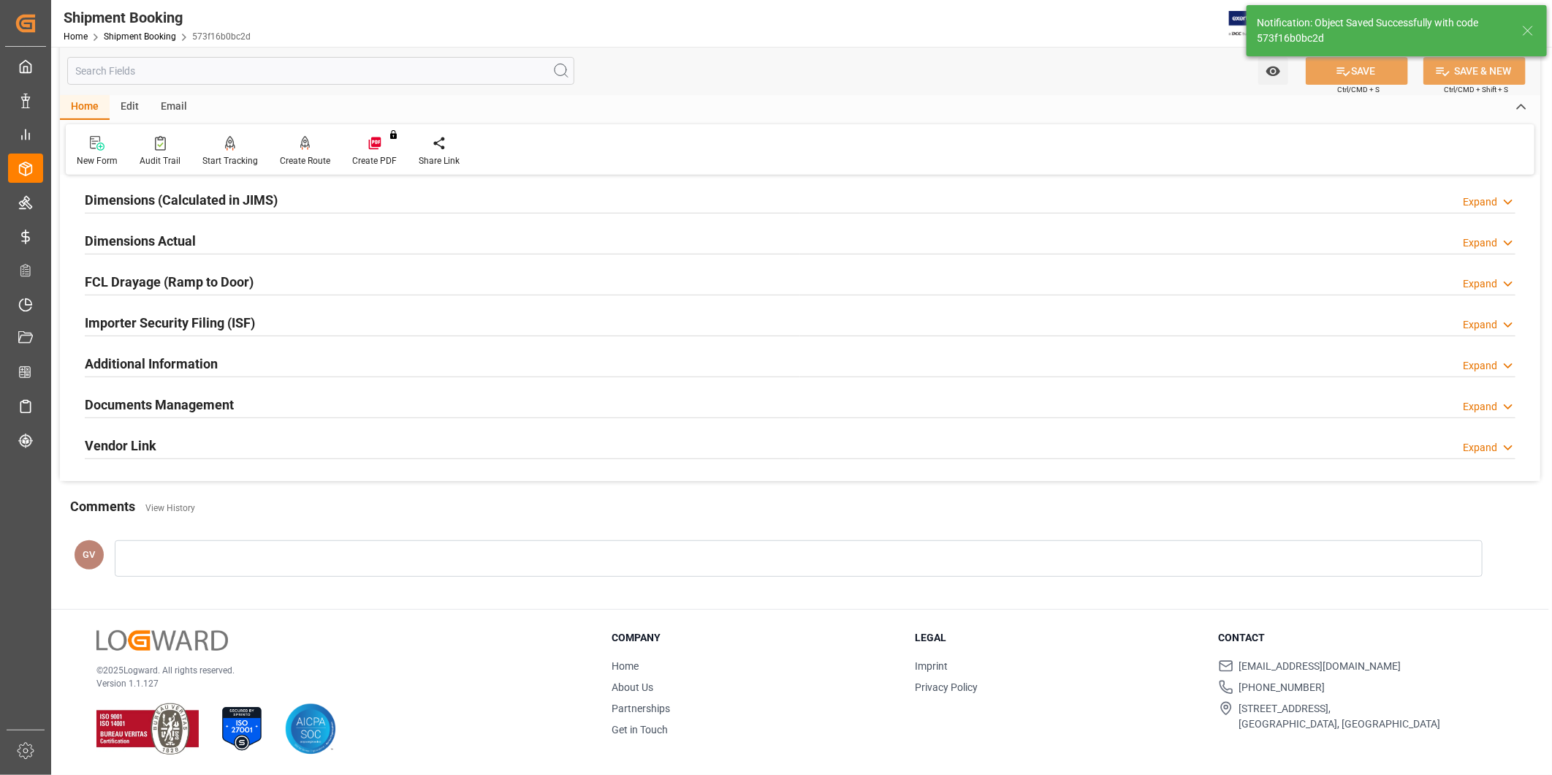
scroll to position [324, 0]
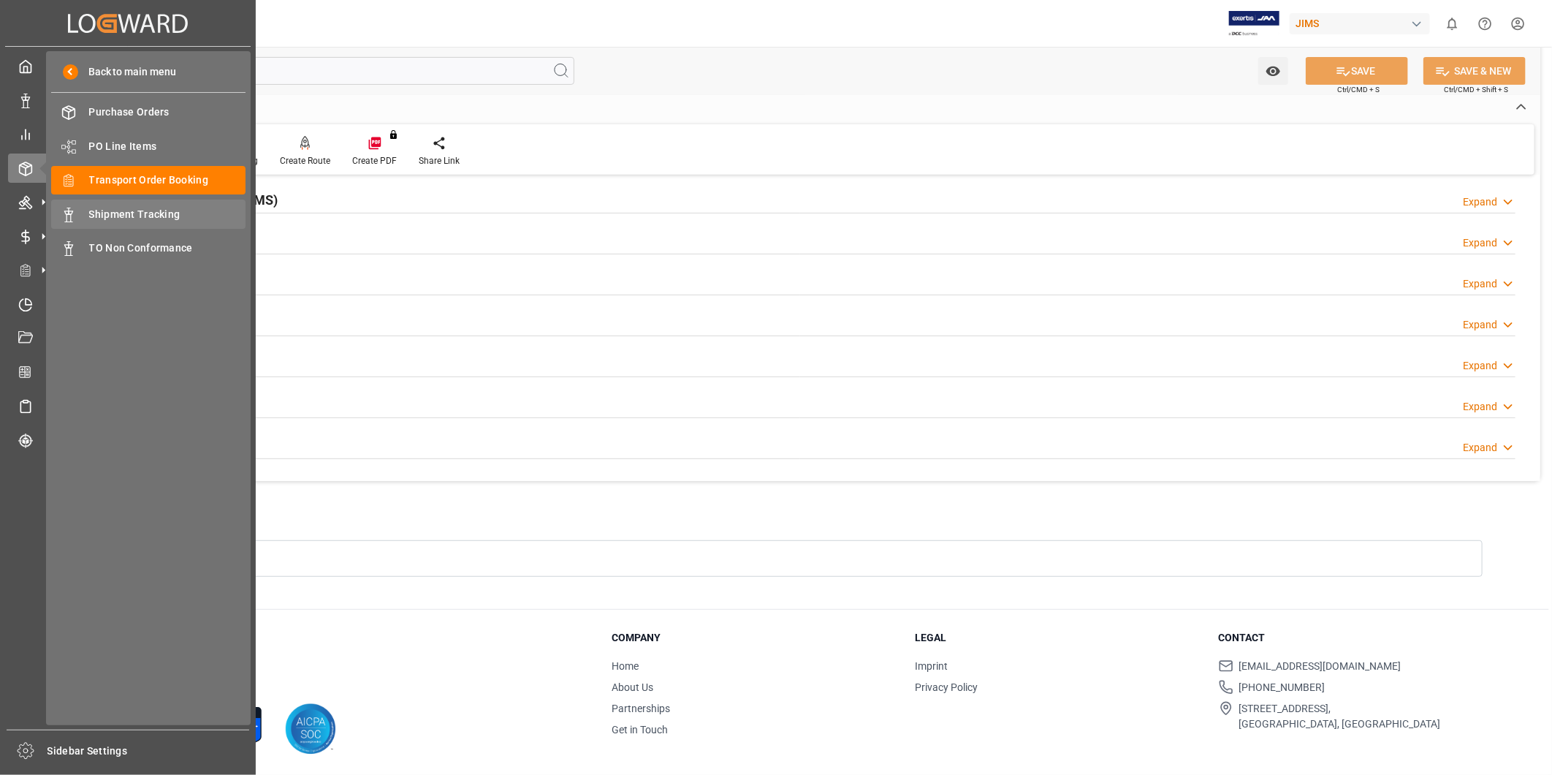
click at [148, 216] on span "Shipment Tracking" at bounding box center [167, 214] width 157 height 15
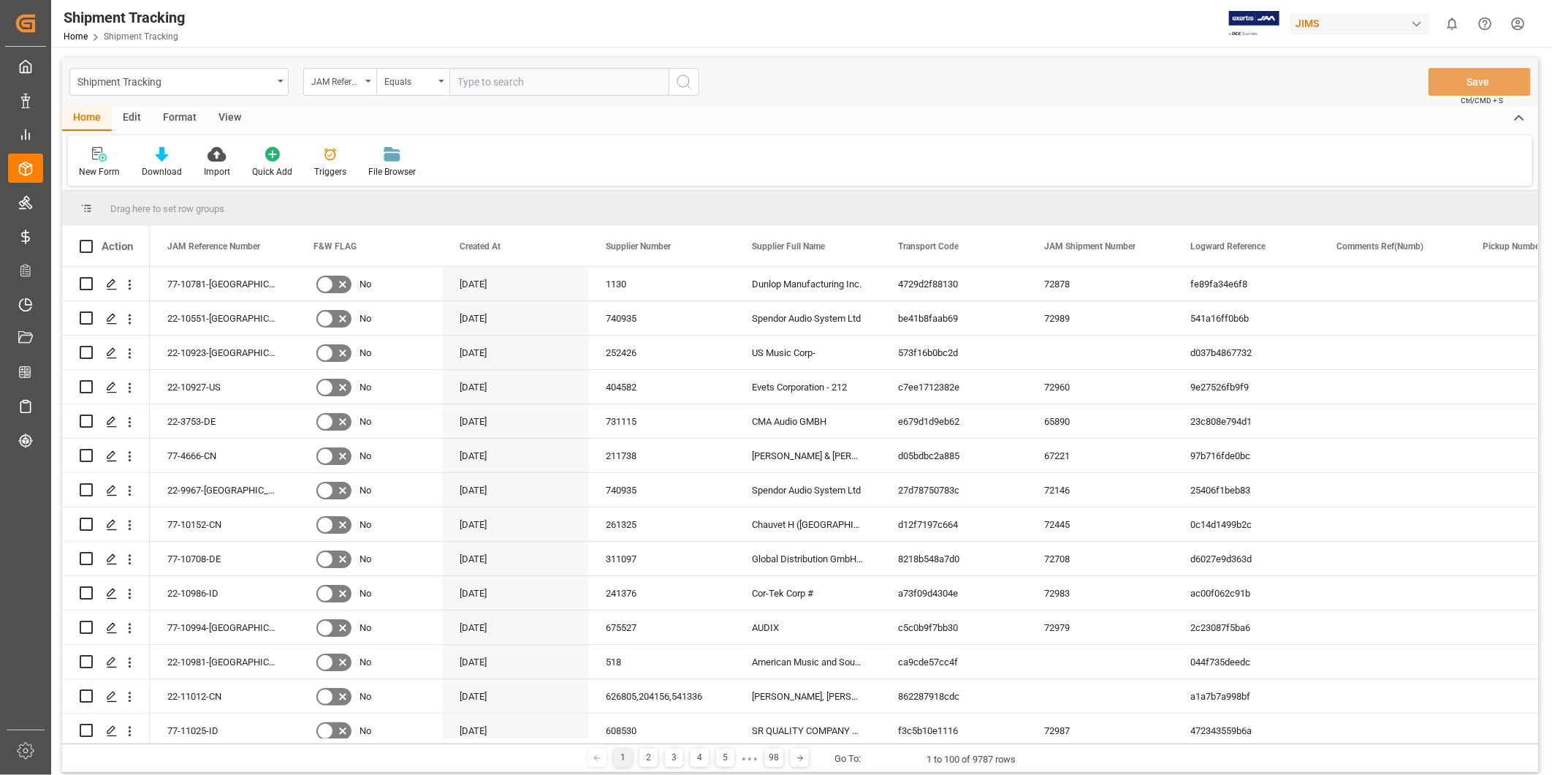
click at [573, 85] on input "text" at bounding box center [558, 82] width 219 height 28
type input "22-10749-US"
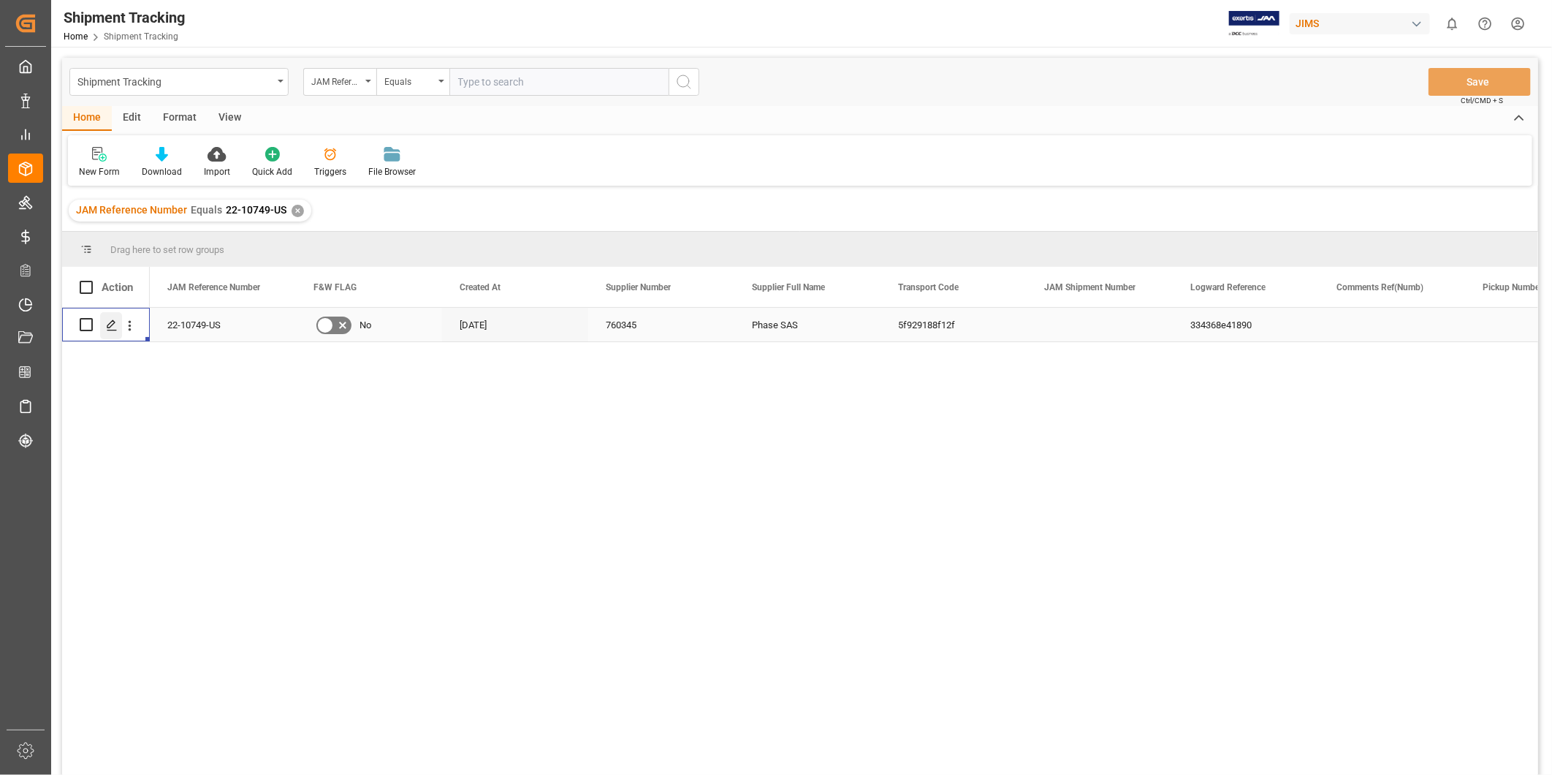
click at [108, 324] on polygon "Press SPACE to select this row." at bounding box center [110, 323] width 7 height 7
click at [213, 120] on div "View" at bounding box center [230, 118] width 45 height 25
click at [86, 165] on div "Default" at bounding box center [93, 171] width 29 height 13
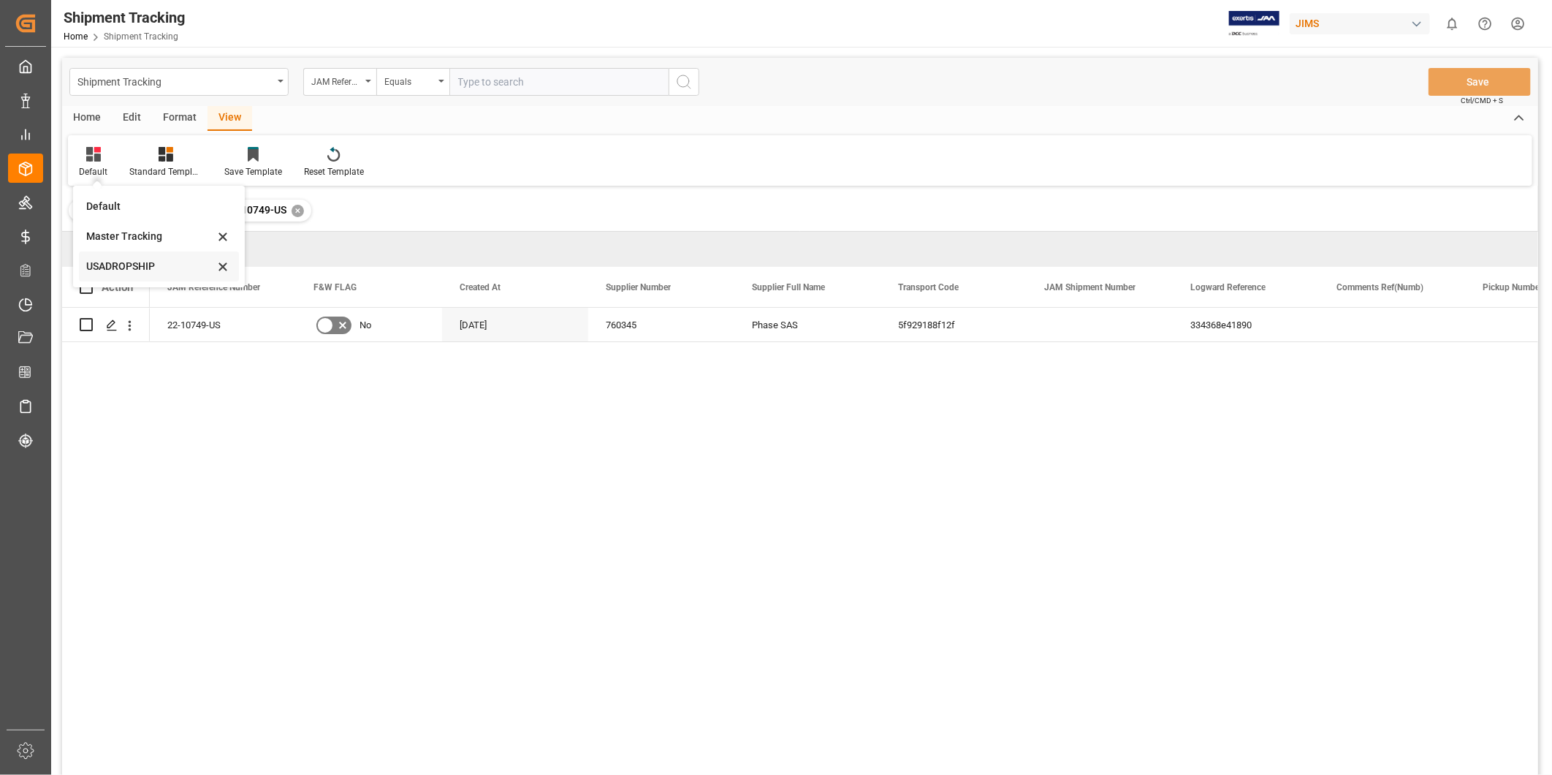
click at [144, 264] on div "USADROPSHIP" at bounding box center [150, 266] width 128 height 15
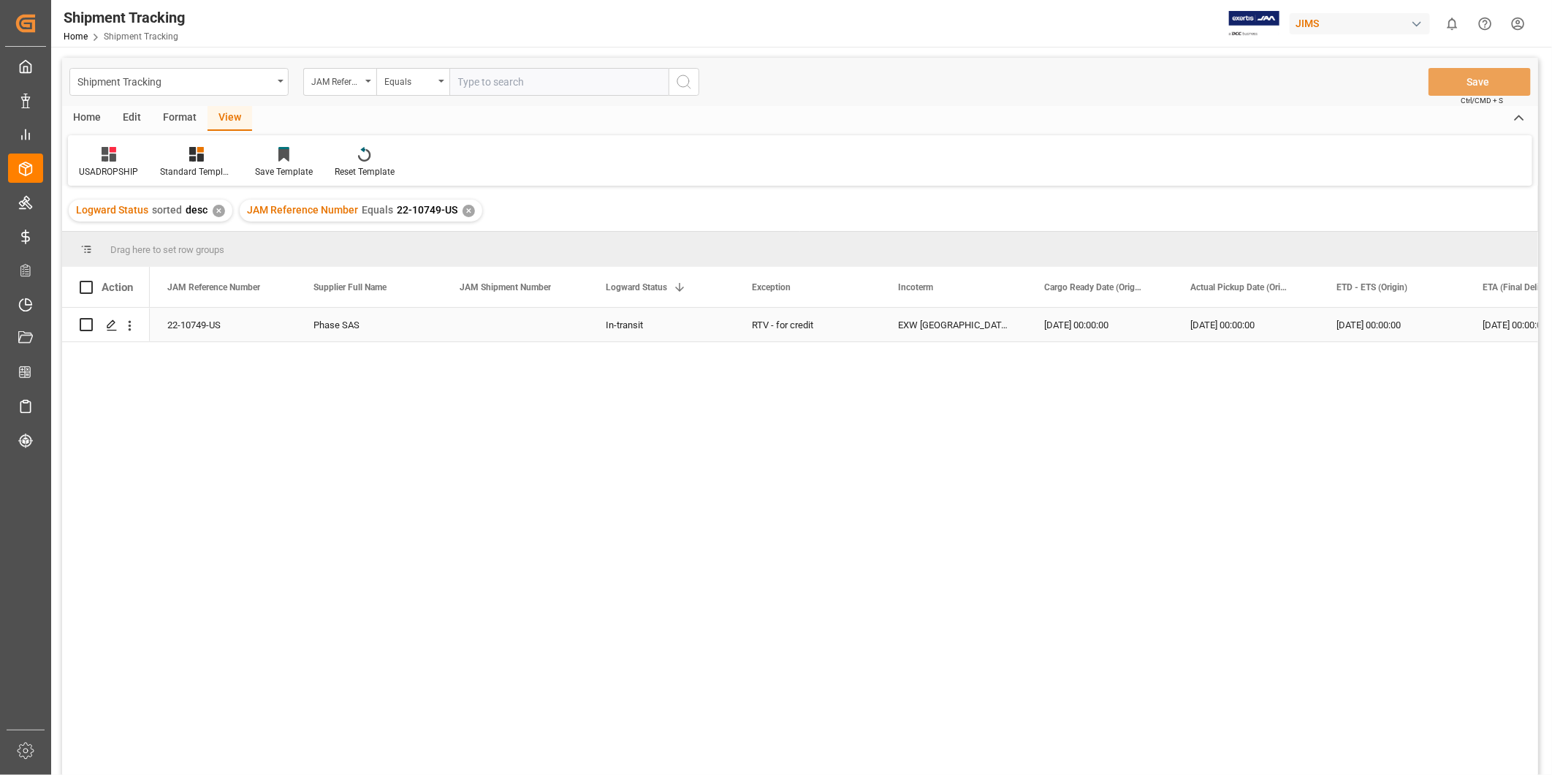
click at [1285, 323] on div "[DATE] 00:00:00" at bounding box center [1246, 325] width 146 height 34
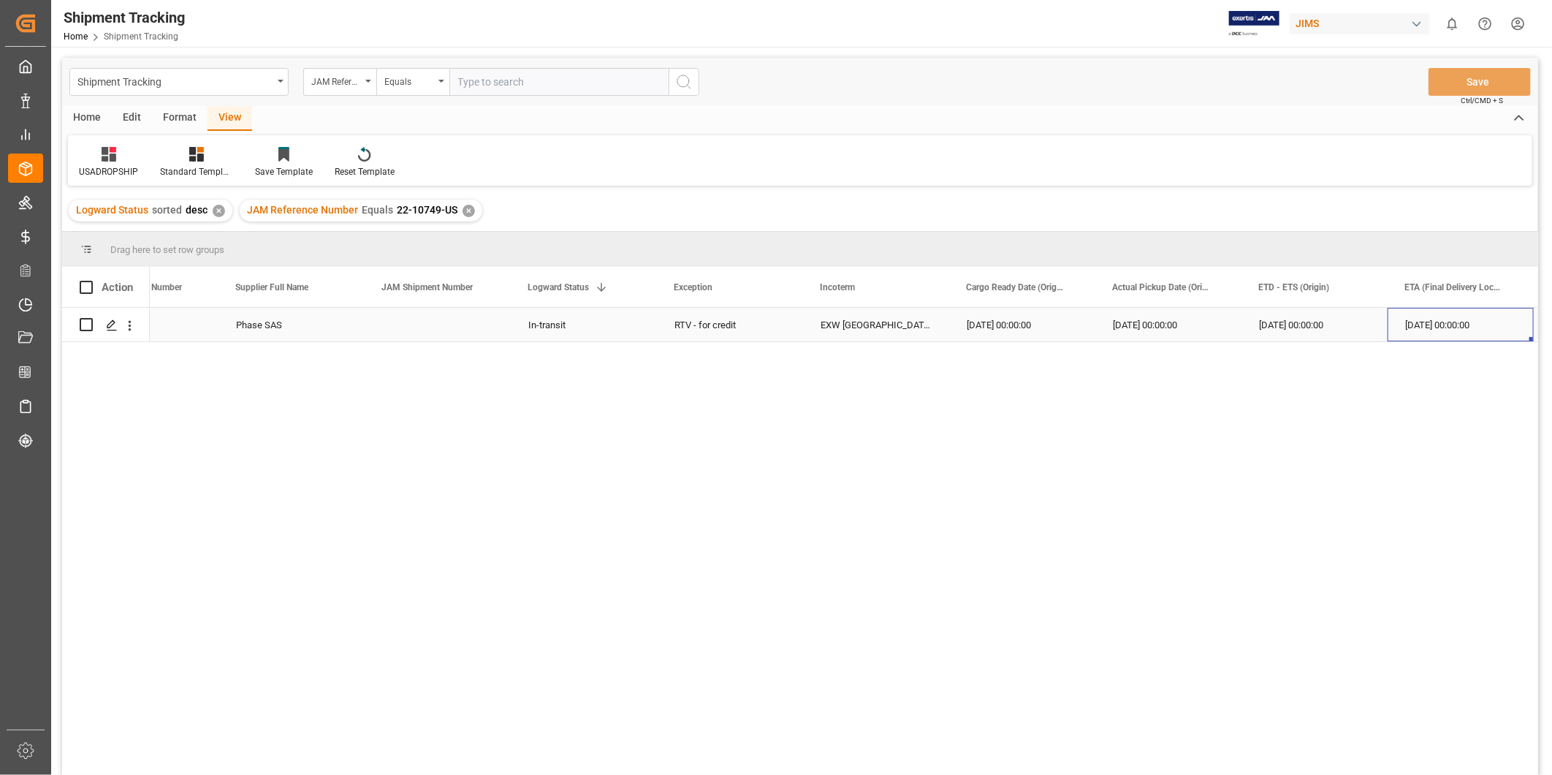
scroll to position [0, 224]
click at [1473, 319] on div "Press SPACE to select this row." at bounding box center [1461, 325] width 146 height 34
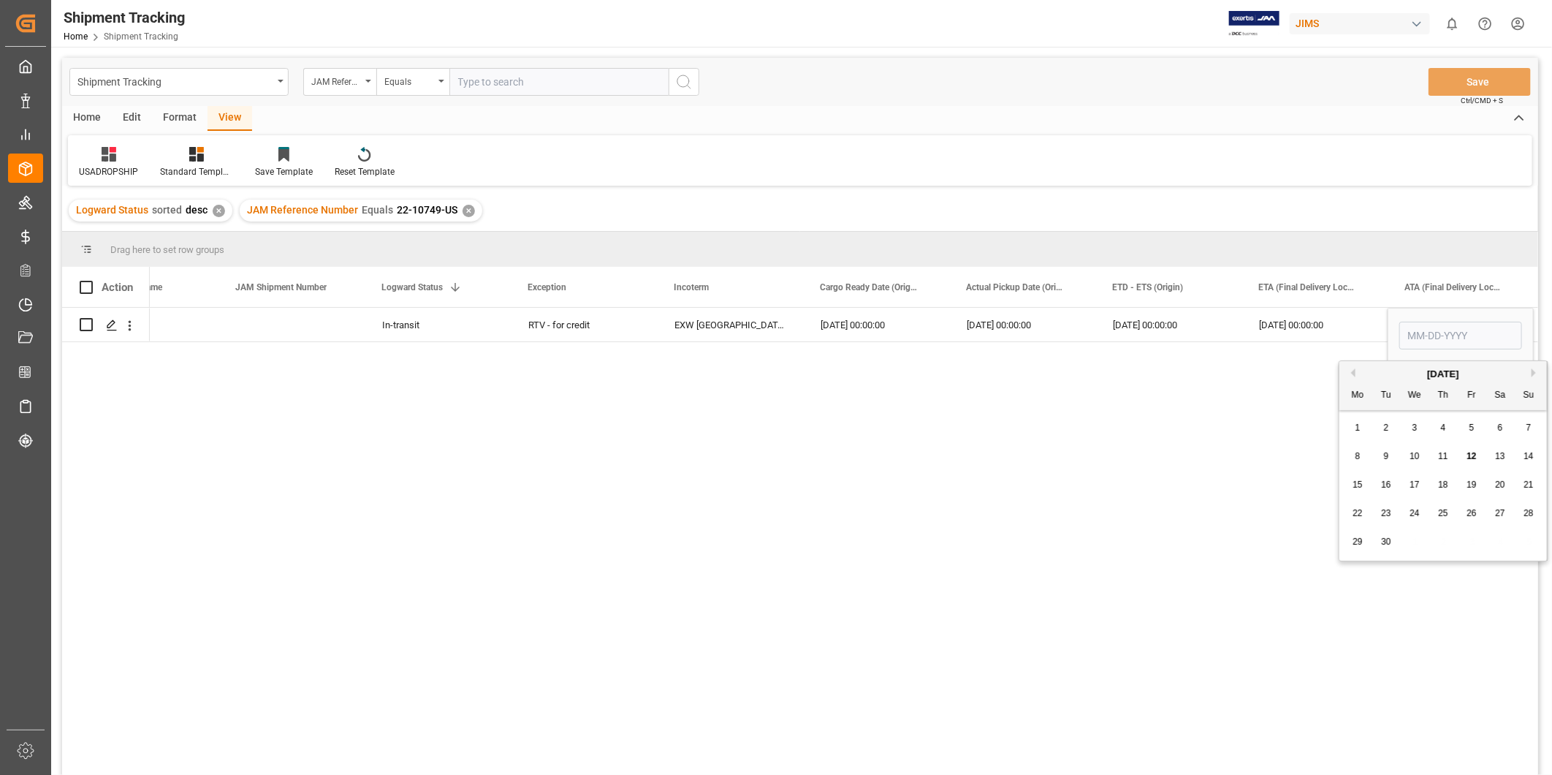
click at [1445, 457] on span "11" at bounding box center [1443, 456] width 10 height 10
type input "[DATE]"
click at [1351, 333] on div "[DATE] 00:00:00" at bounding box center [1315, 325] width 146 height 34
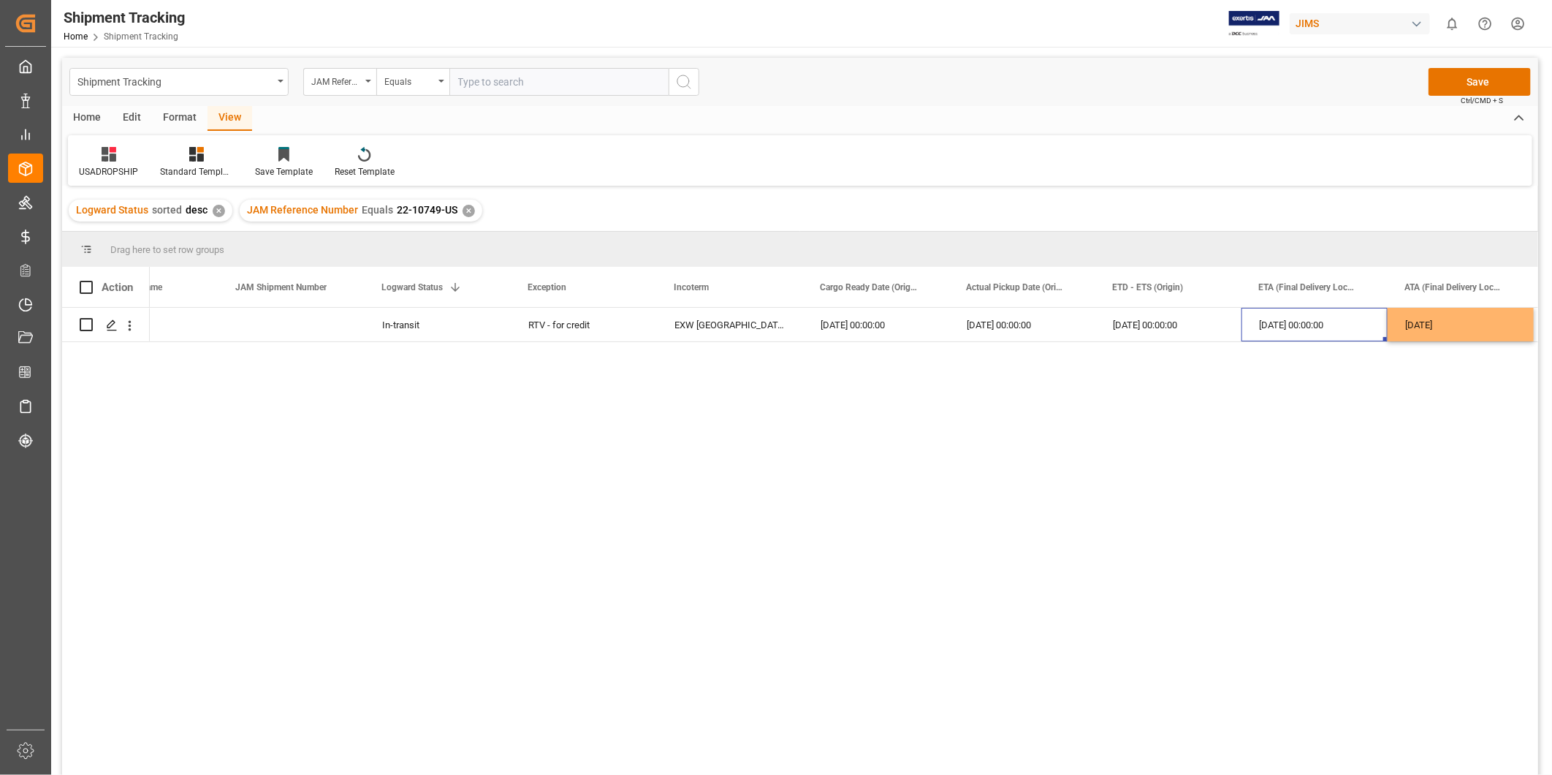
click at [1479, 98] on span "Ctrl/CMD + S" at bounding box center [1482, 100] width 42 height 11
click at [1482, 88] on button "Save" at bounding box center [1480, 82] width 102 height 28
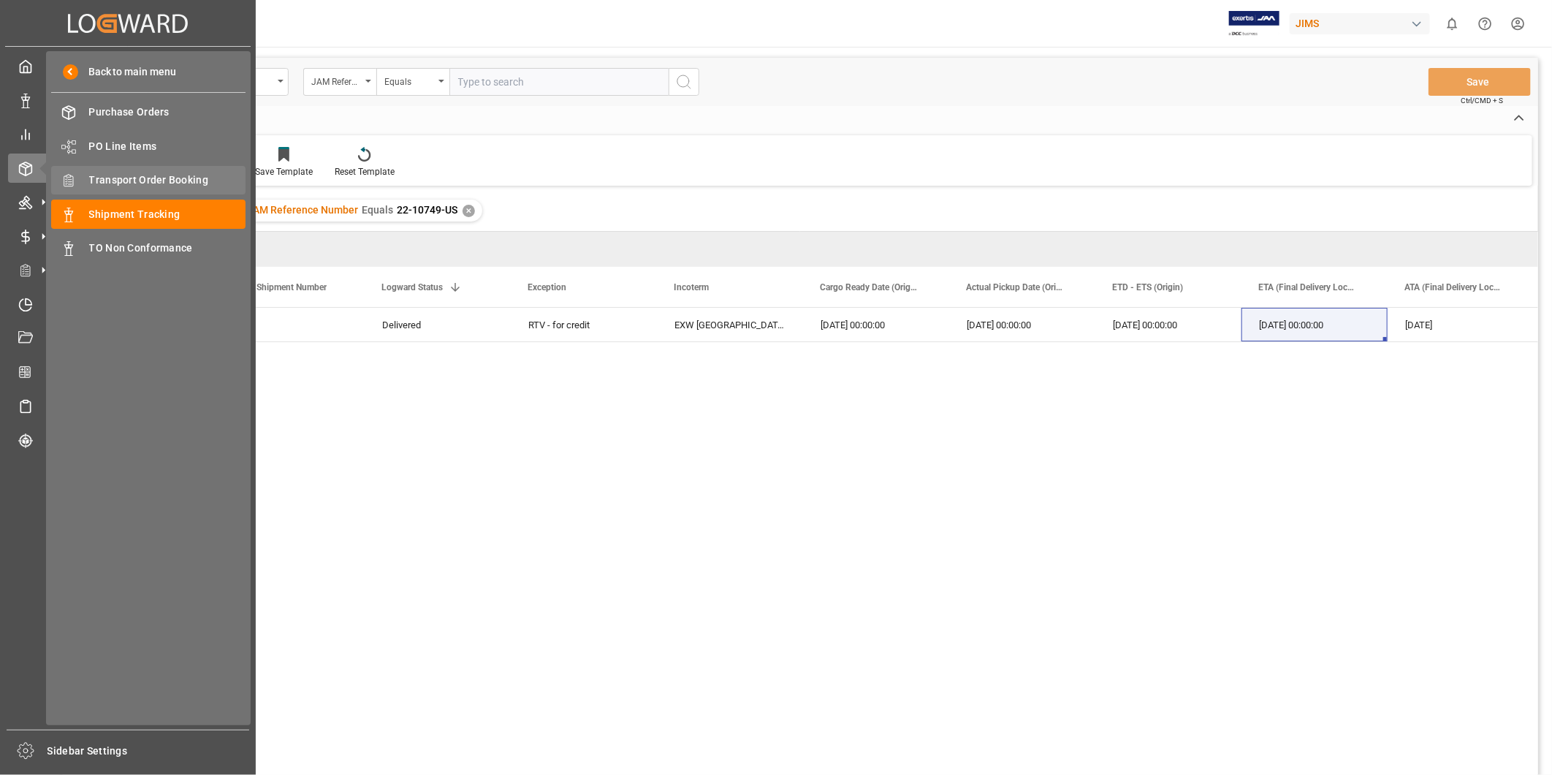
click at [117, 172] on span "Transport Order Booking" at bounding box center [167, 179] width 157 height 15
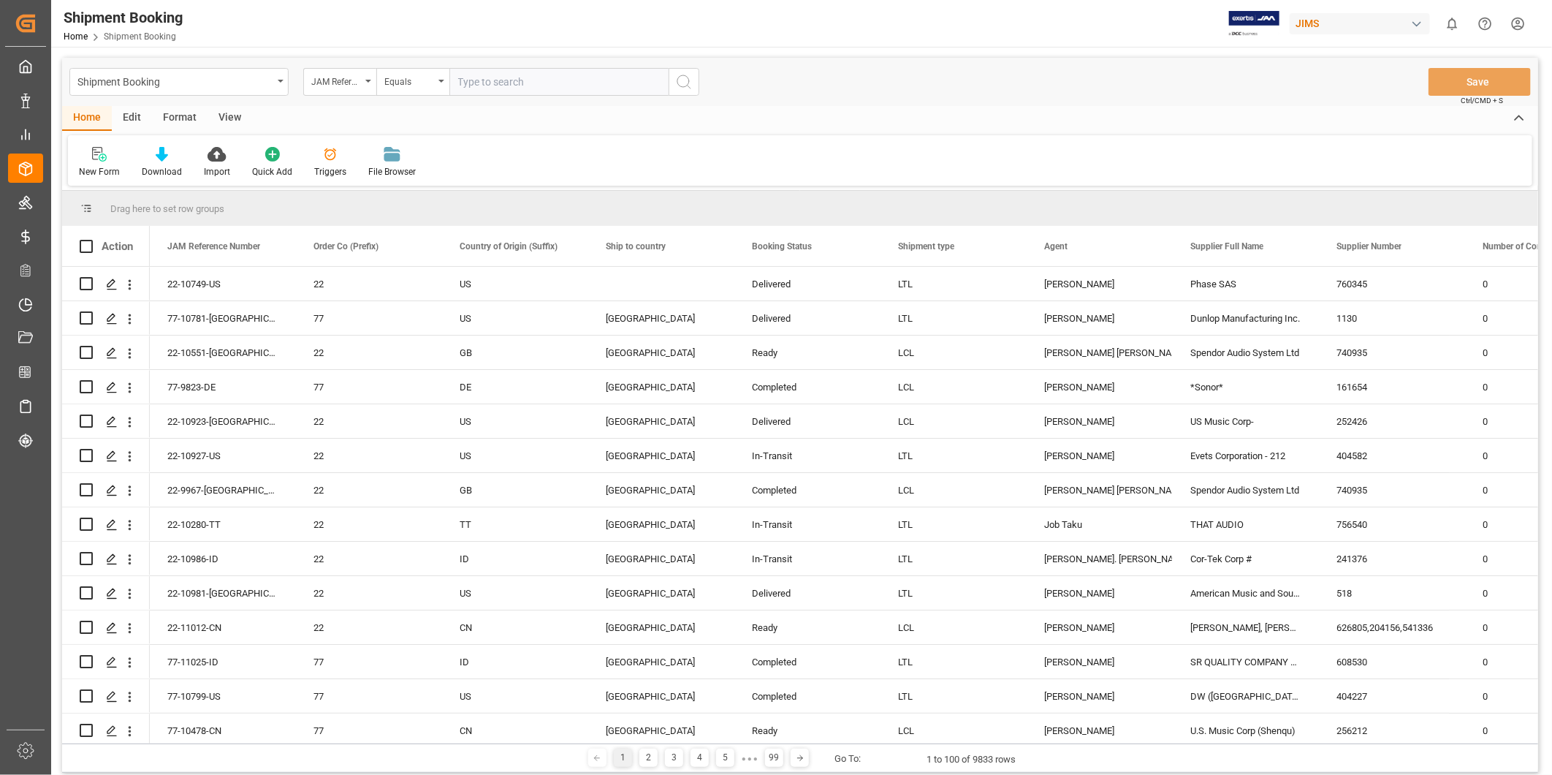
click at [528, 79] on input "text" at bounding box center [558, 82] width 219 height 28
paste input "22-10749-US"
type input "22-10749-US"
